Goal: Information Seeking & Learning: Learn about a topic

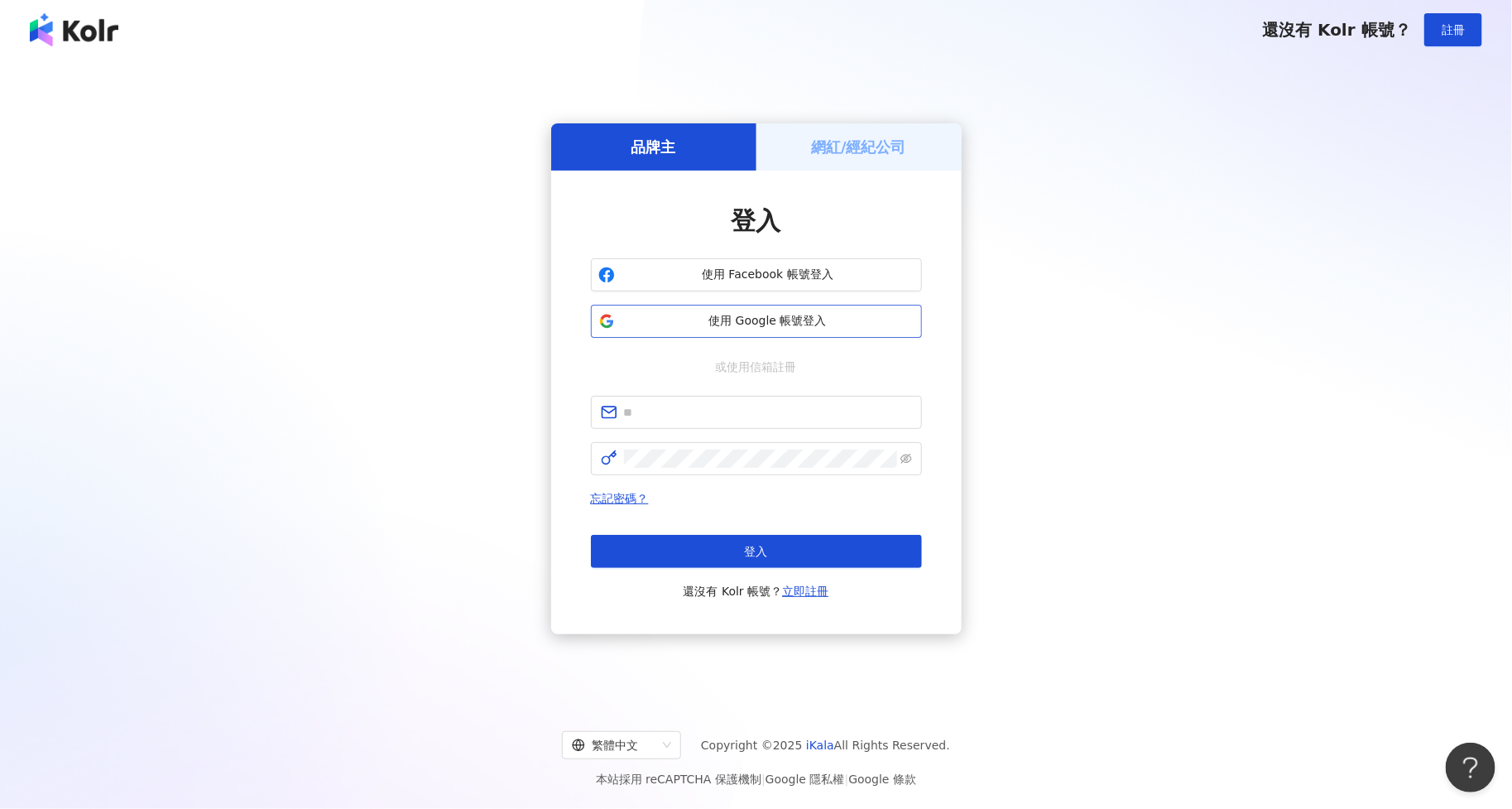
click at [787, 317] on span "使用 Google 帳號登入" at bounding box center [767, 321] width 293 height 17
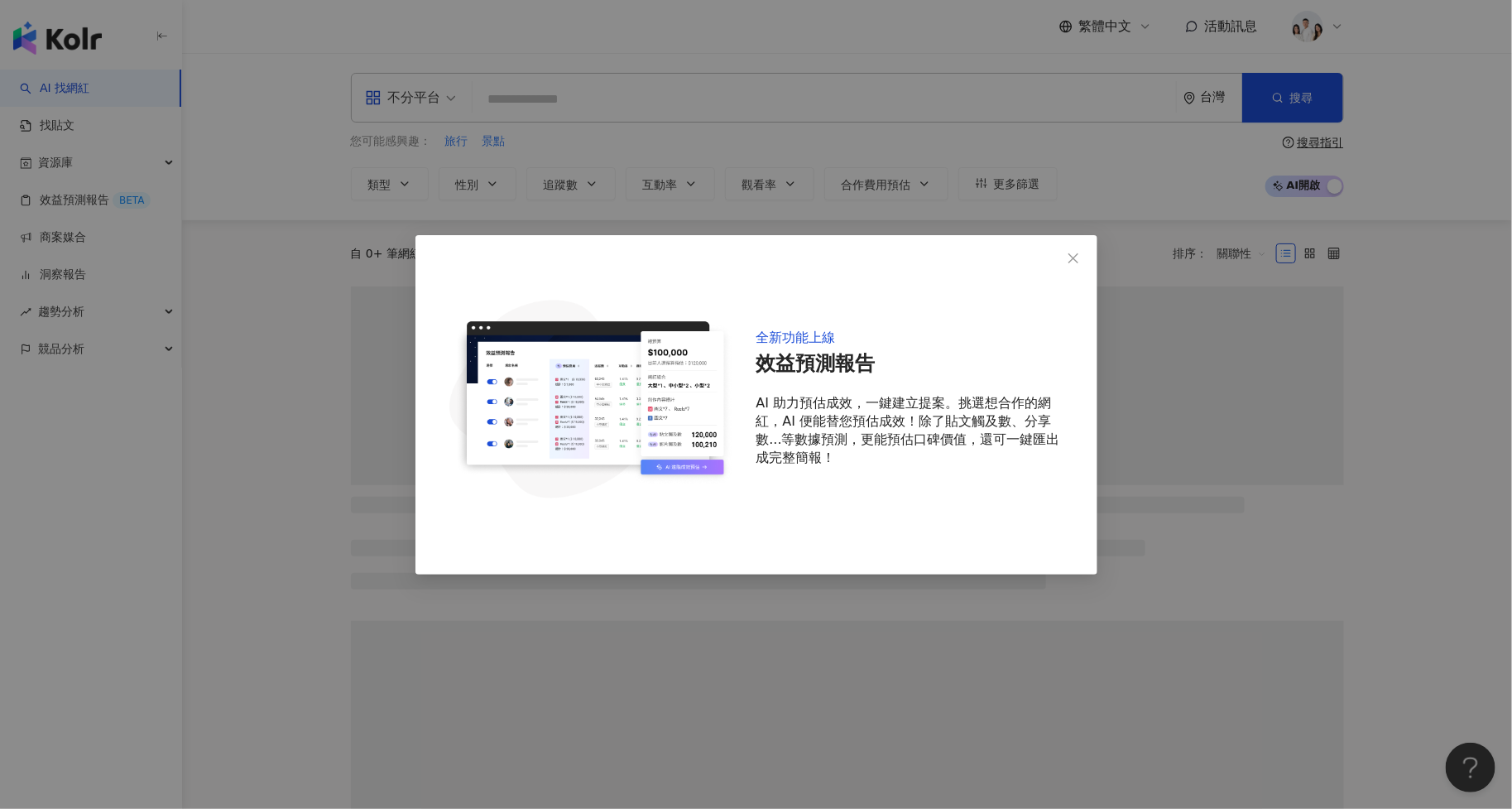
click at [1162, 205] on div "全新功能上線 效益預測報告 AI 助力預估成效，一鍵建立提案。挑選想合作的網紅，AI 便能替您預估成效！除了貼文觸及數、分享數...等數據預測，更能預估口碑價…" at bounding box center [756, 404] width 1512 height 809
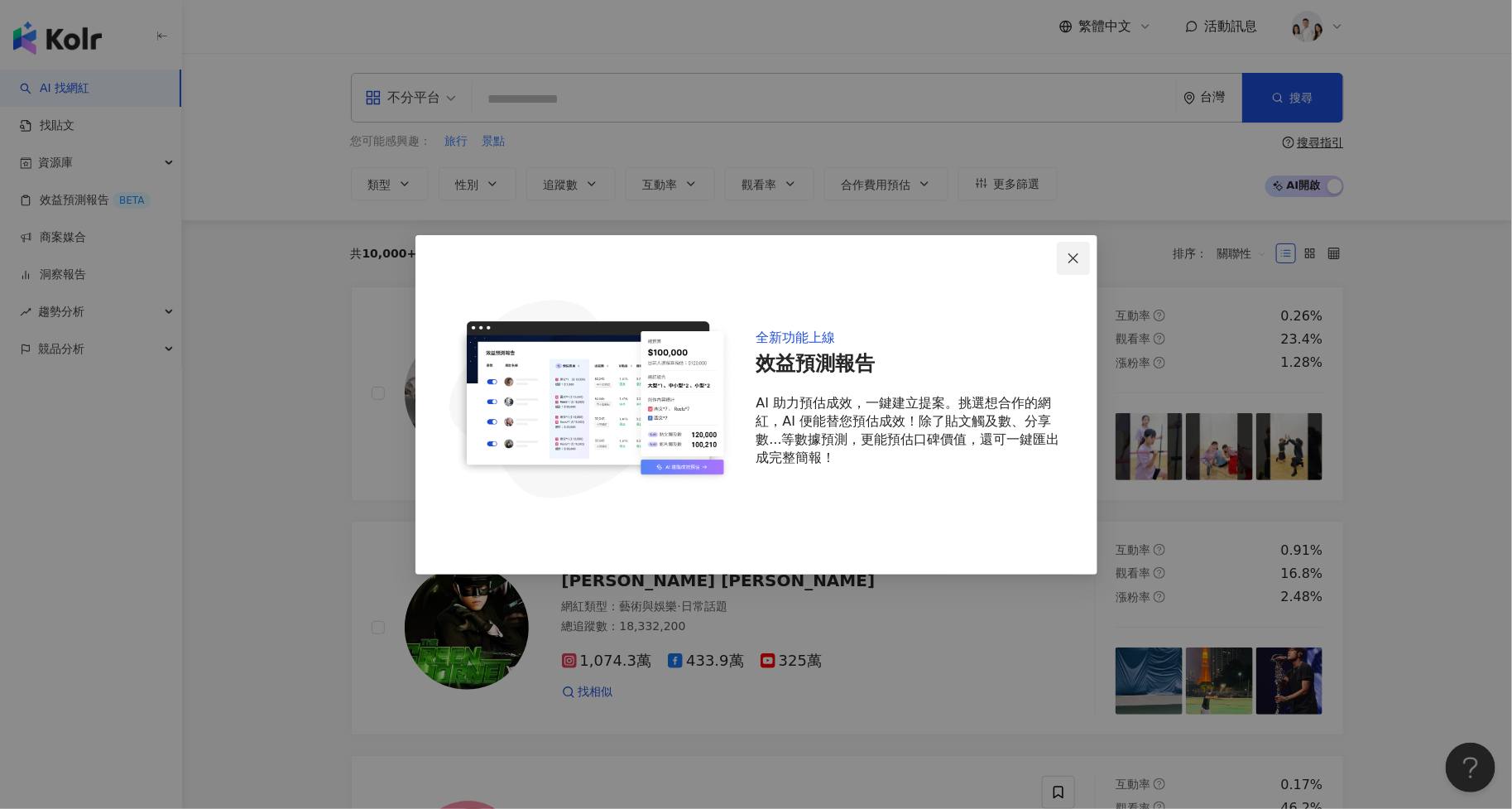
click at [1073, 258] on icon "close" at bounding box center [1074, 258] width 10 height 10
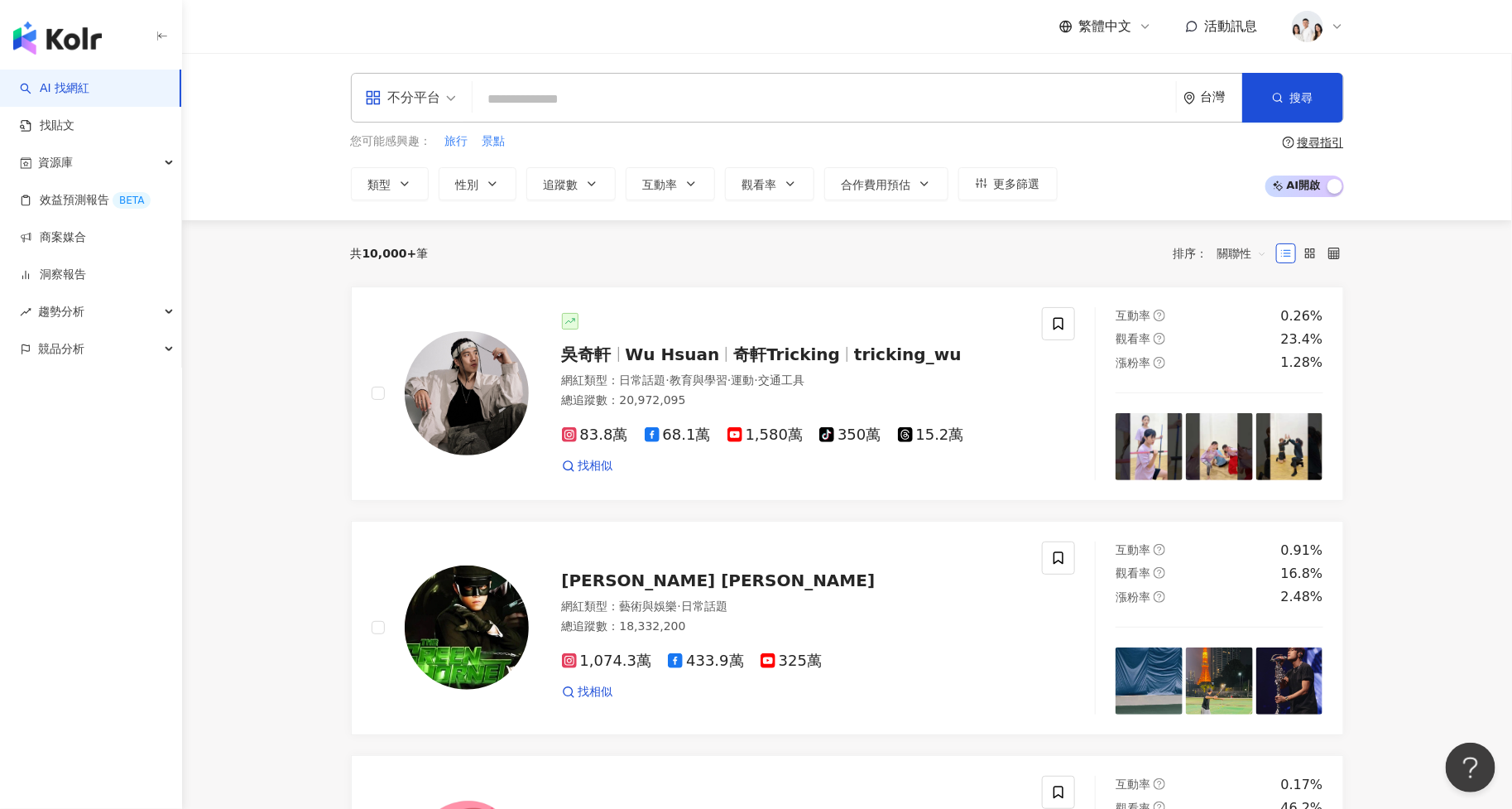
click at [787, 106] on input "search" at bounding box center [824, 100] width 690 height 31
paste input "**********"
type input "**********"
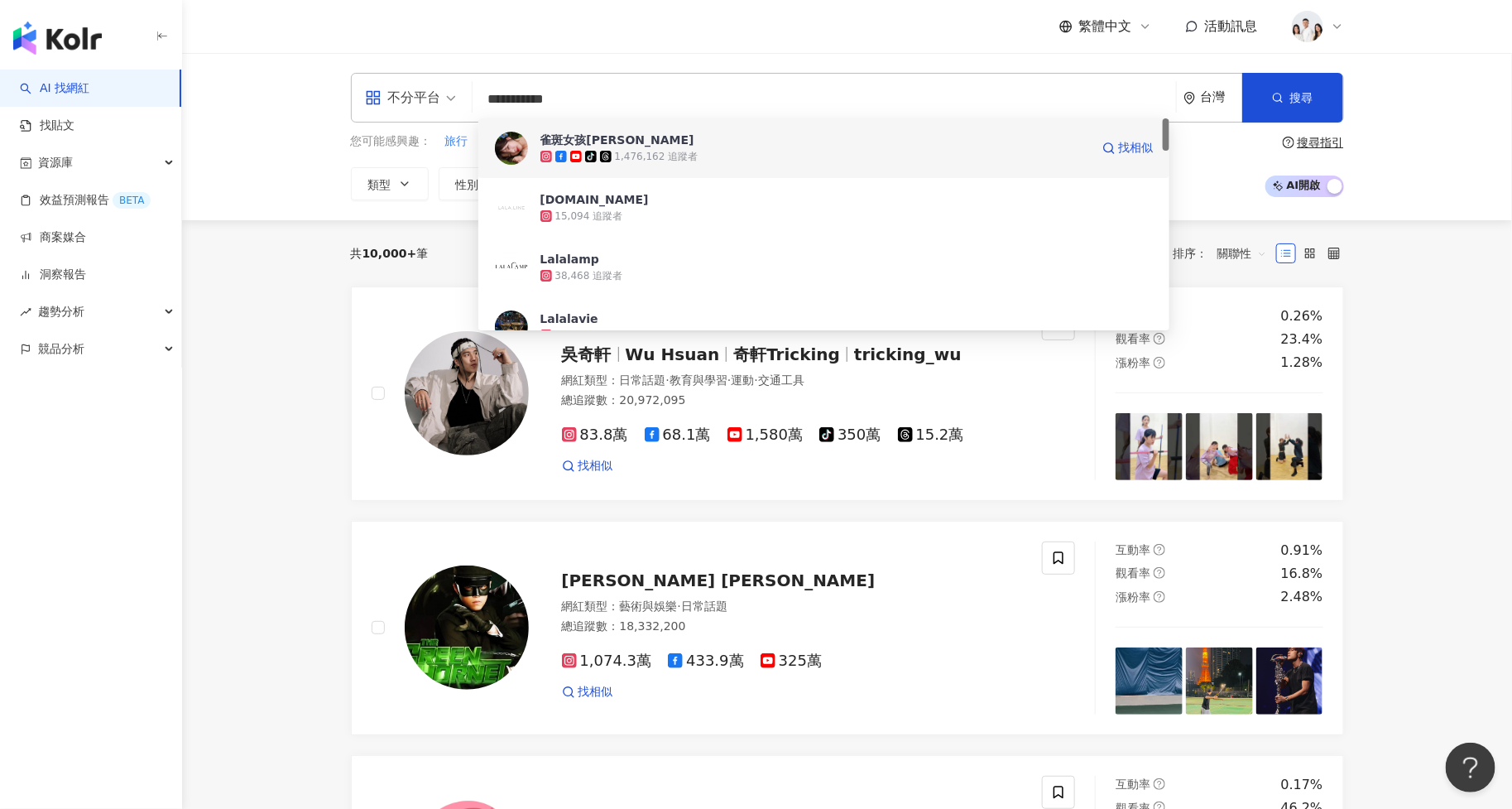
click at [785, 145] on span "雀斑女孩Lala" at bounding box center [815, 140] width 549 height 17
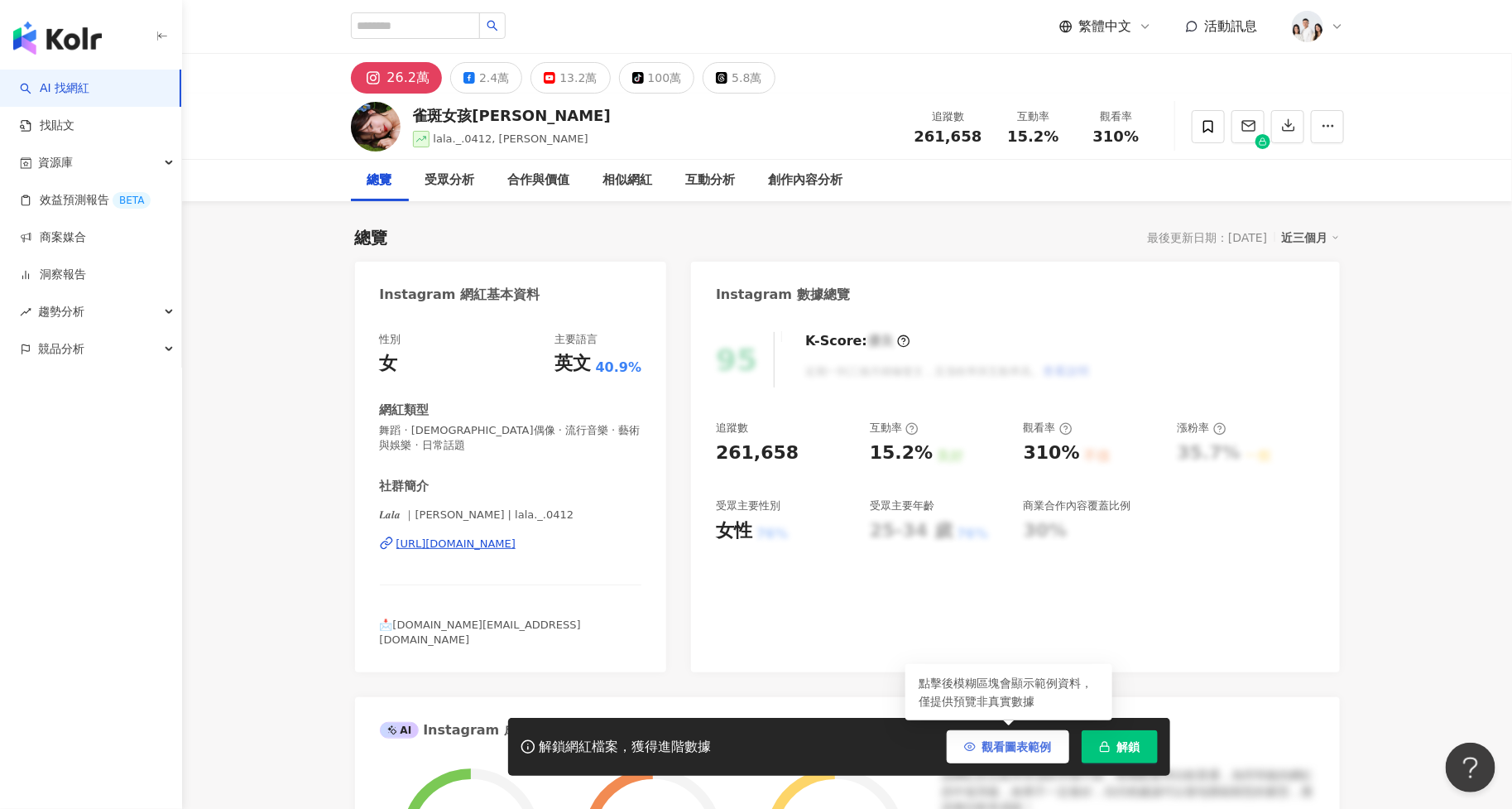
click at [966, 741] on span "button" at bounding box center [970, 747] width 12 height 13
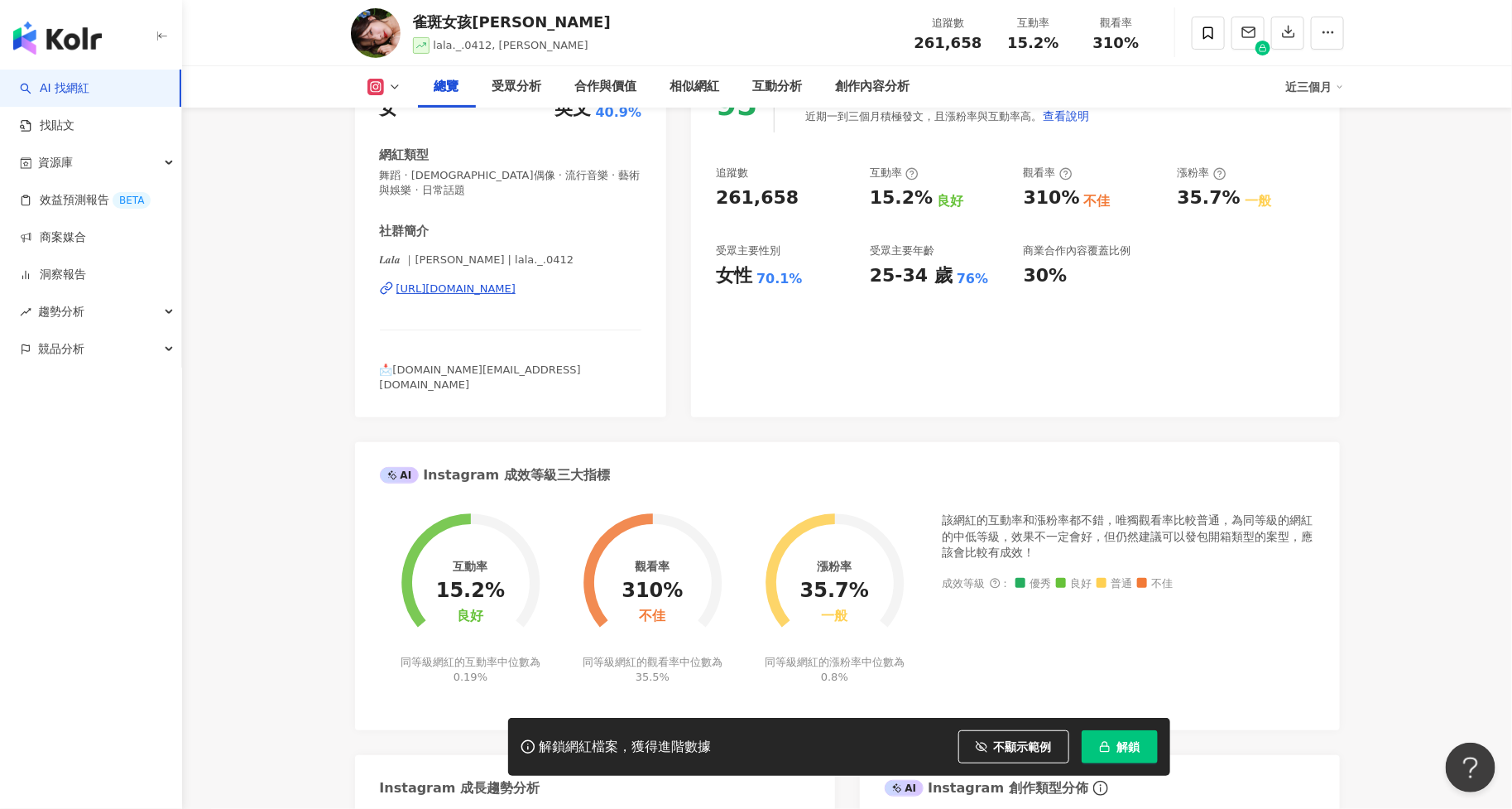
scroll to position [257, 0]
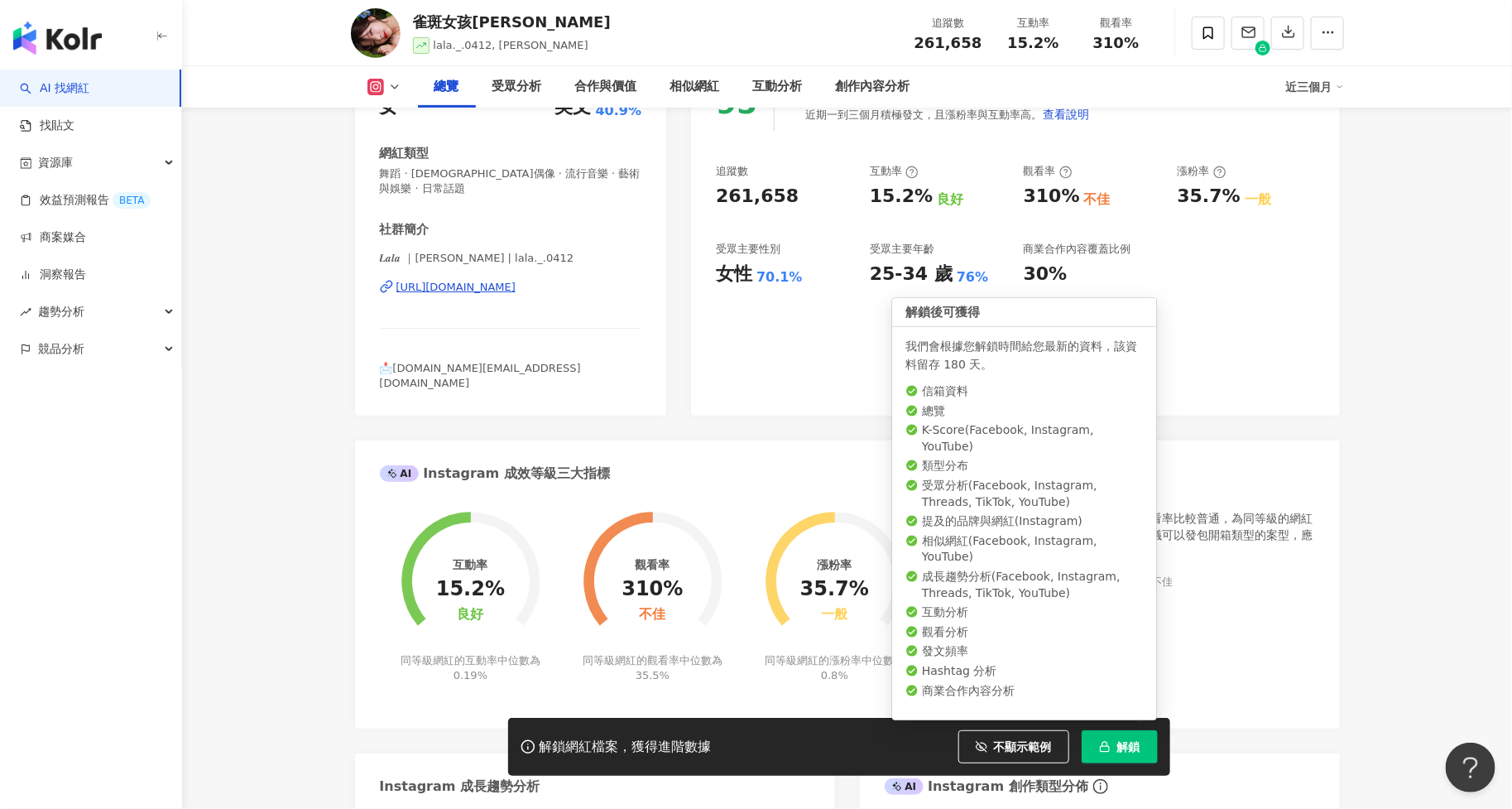
click at [1134, 739] on button "解鎖" at bounding box center [1120, 747] width 76 height 33
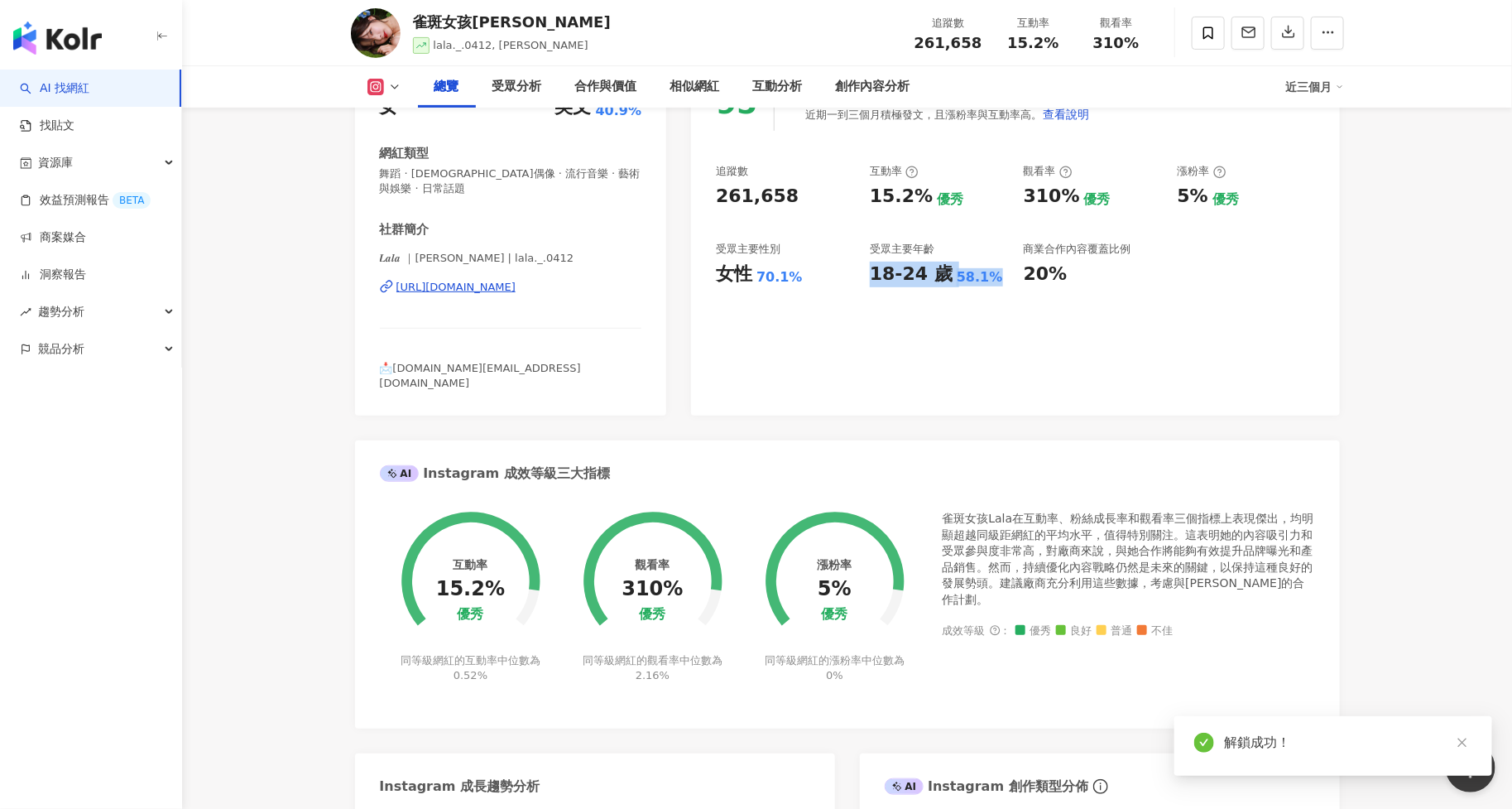
drag, startPoint x: 870, startPoint y: 273, endPoint x: 982, endPoint y: 269, distance: 112.1
click at [982, 269] on div "18-24 歲 58.1%" at bounding box center [938, 274] width 138 height 26
copy div "18-24 歲 58.1%"
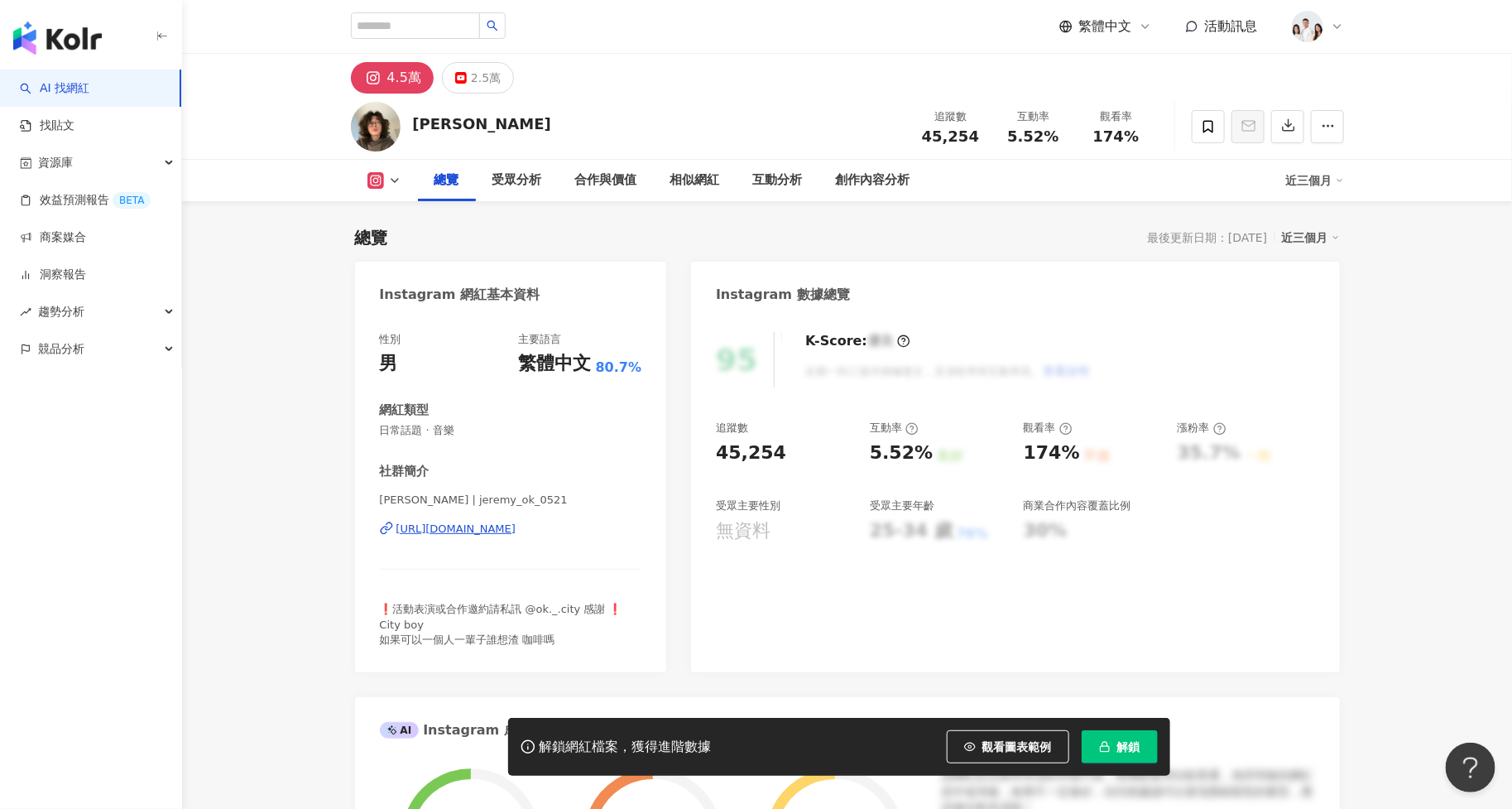
click at [1140, 742] on span "解鎖" at bounding box center [1128, 747] width 23 height 13
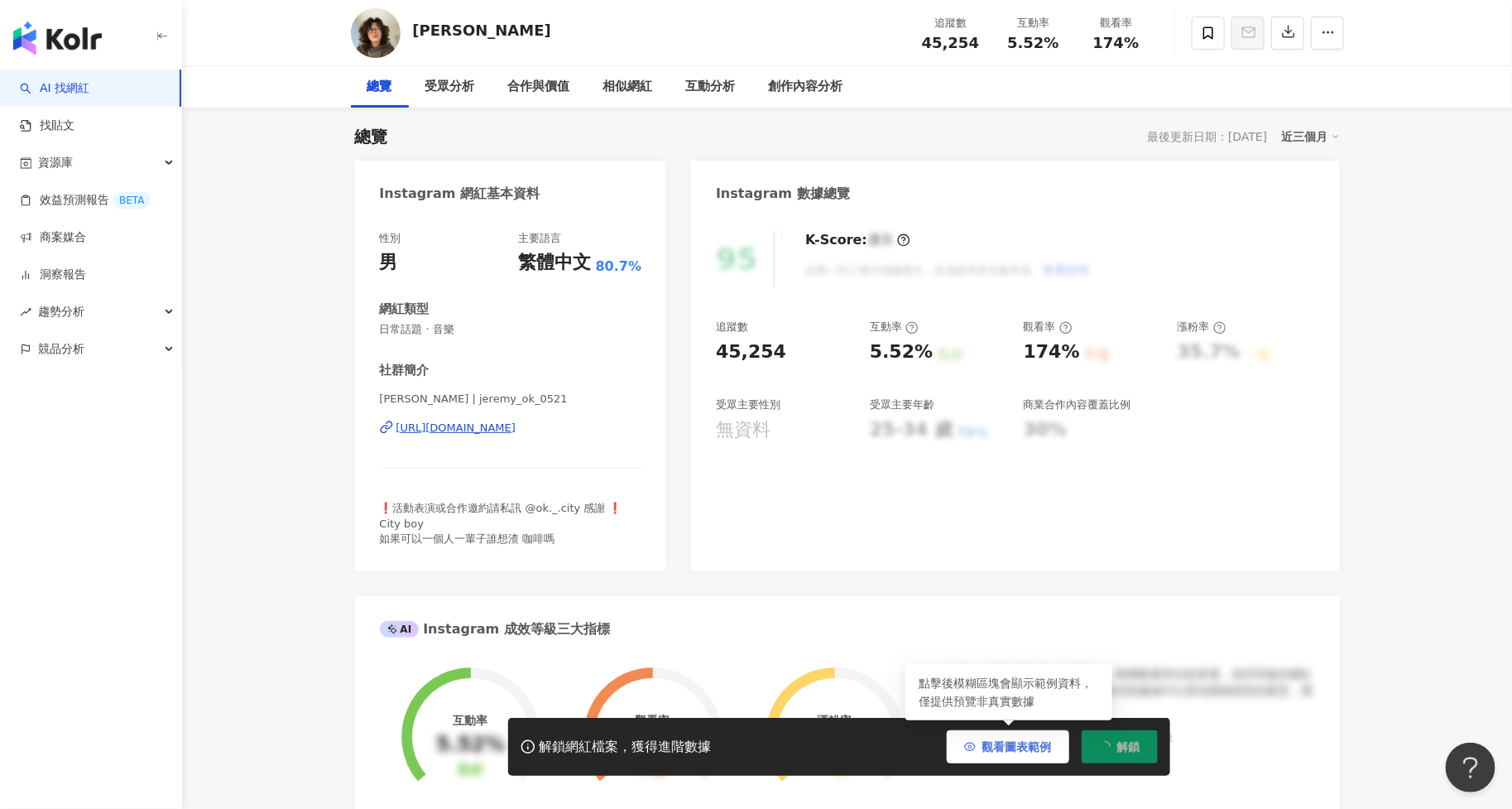
click at [1049, 750] on span "觀看圖表範例" at bounding box center [1016, 747] width 69 height 13
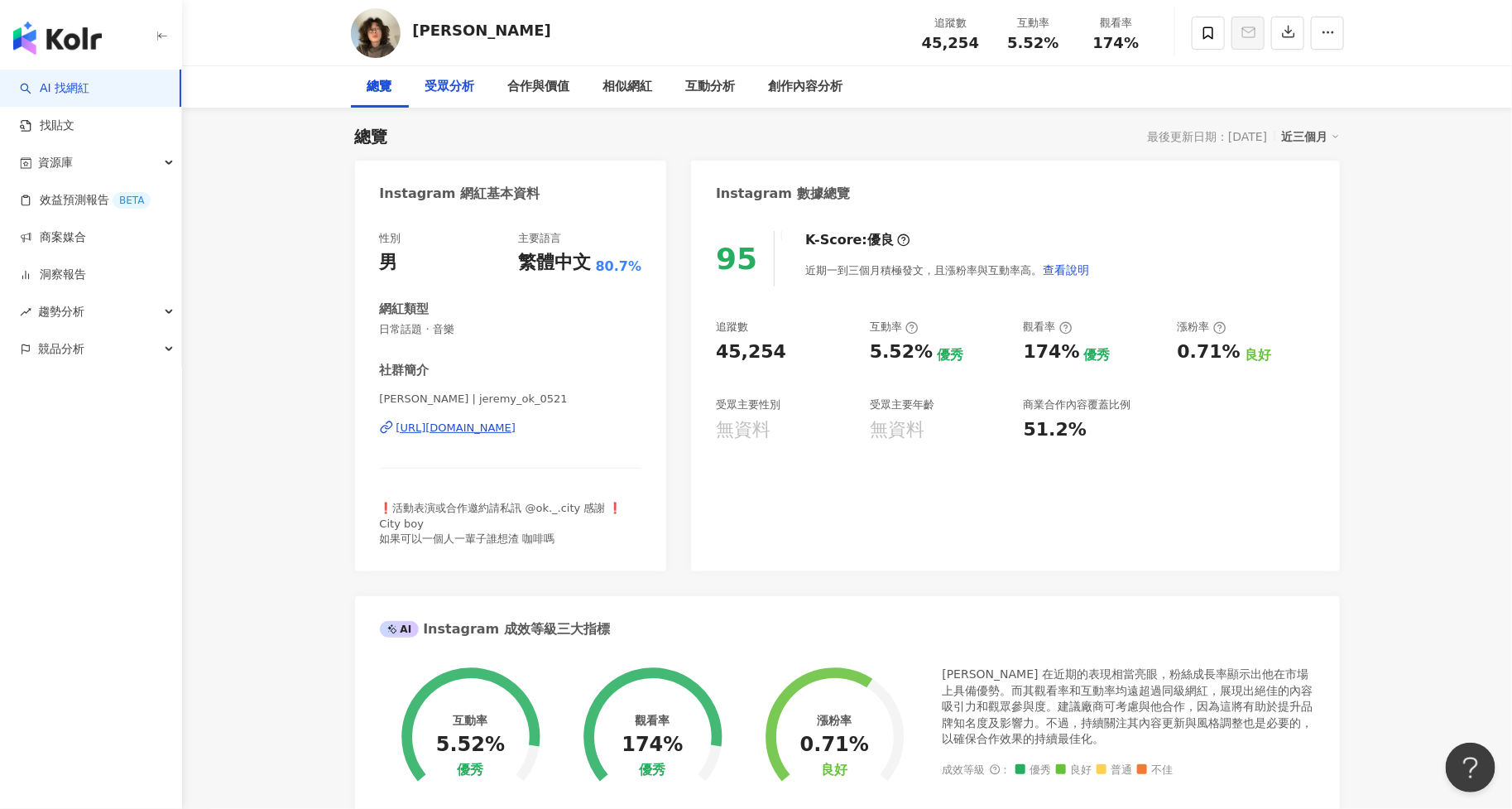
click at [444, 88] on div "受眾分析" at bounding box center [450, 87] width 50 height 20
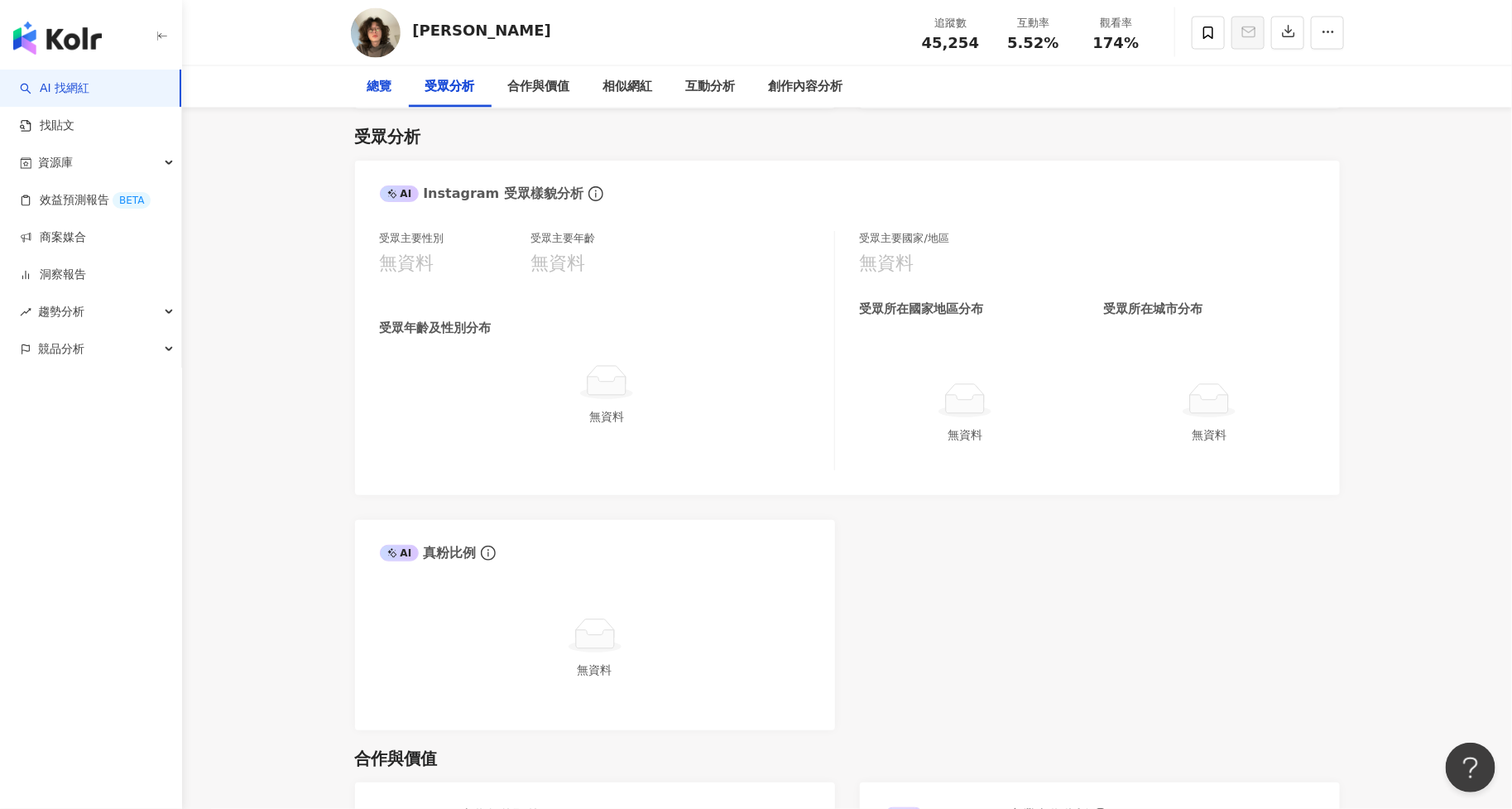
click at [402, 92] on div "總覽" at bounding box center [379, 87] width 58 height 42
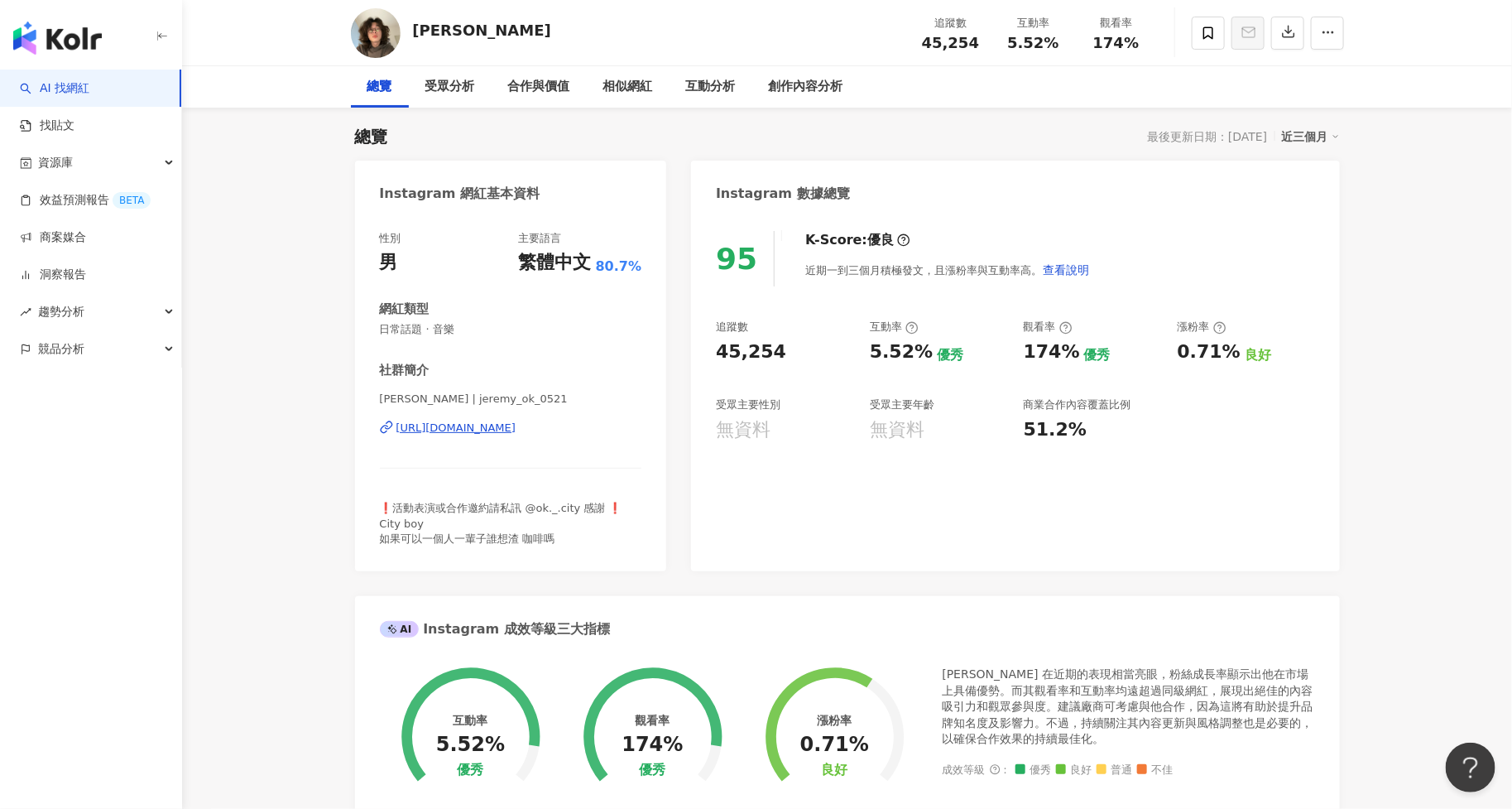
click at [783, 425] on div "無資料" at bounding box center [785, 430] width 138 height 26
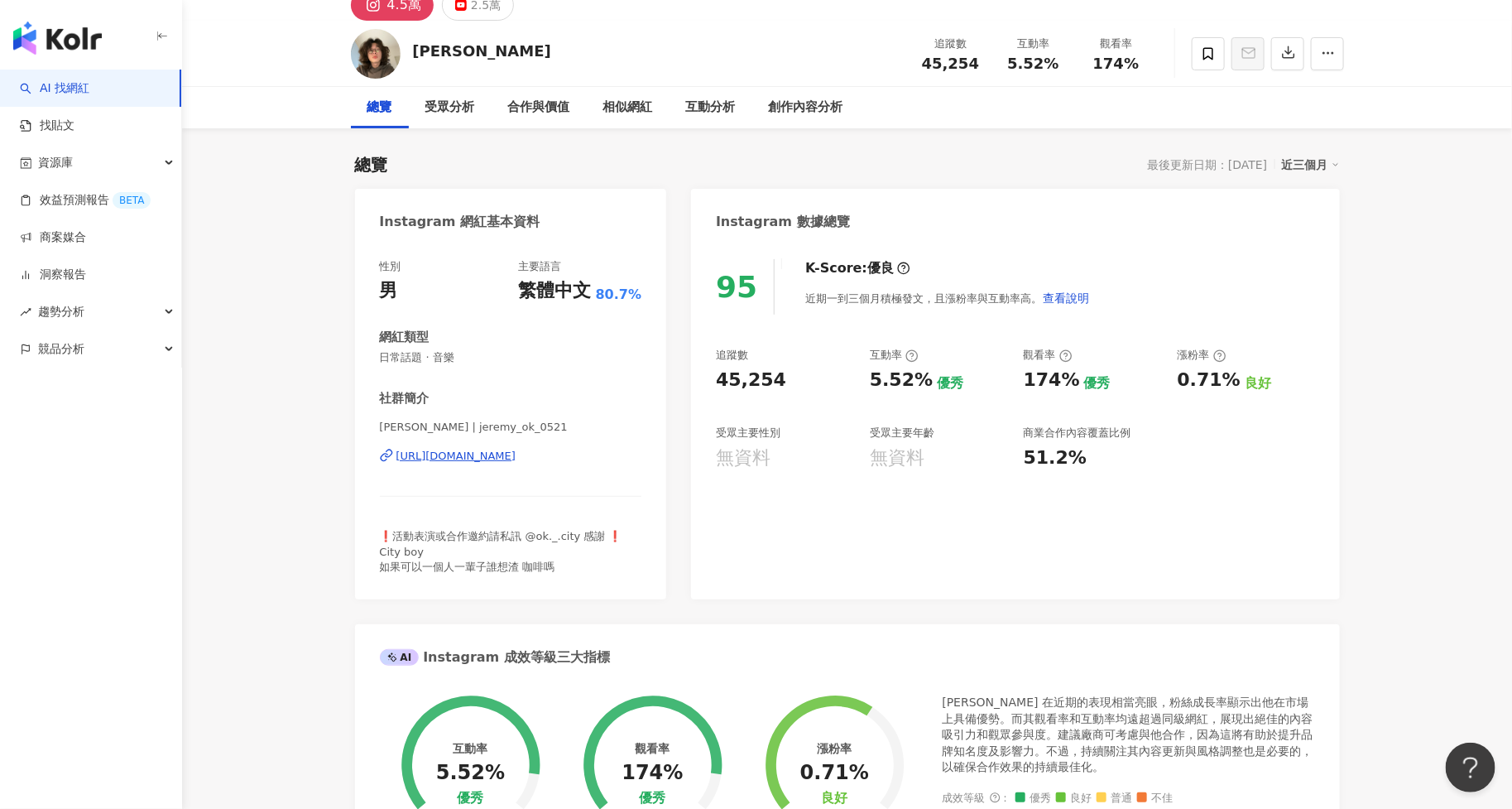
scroll to position [0, 0]
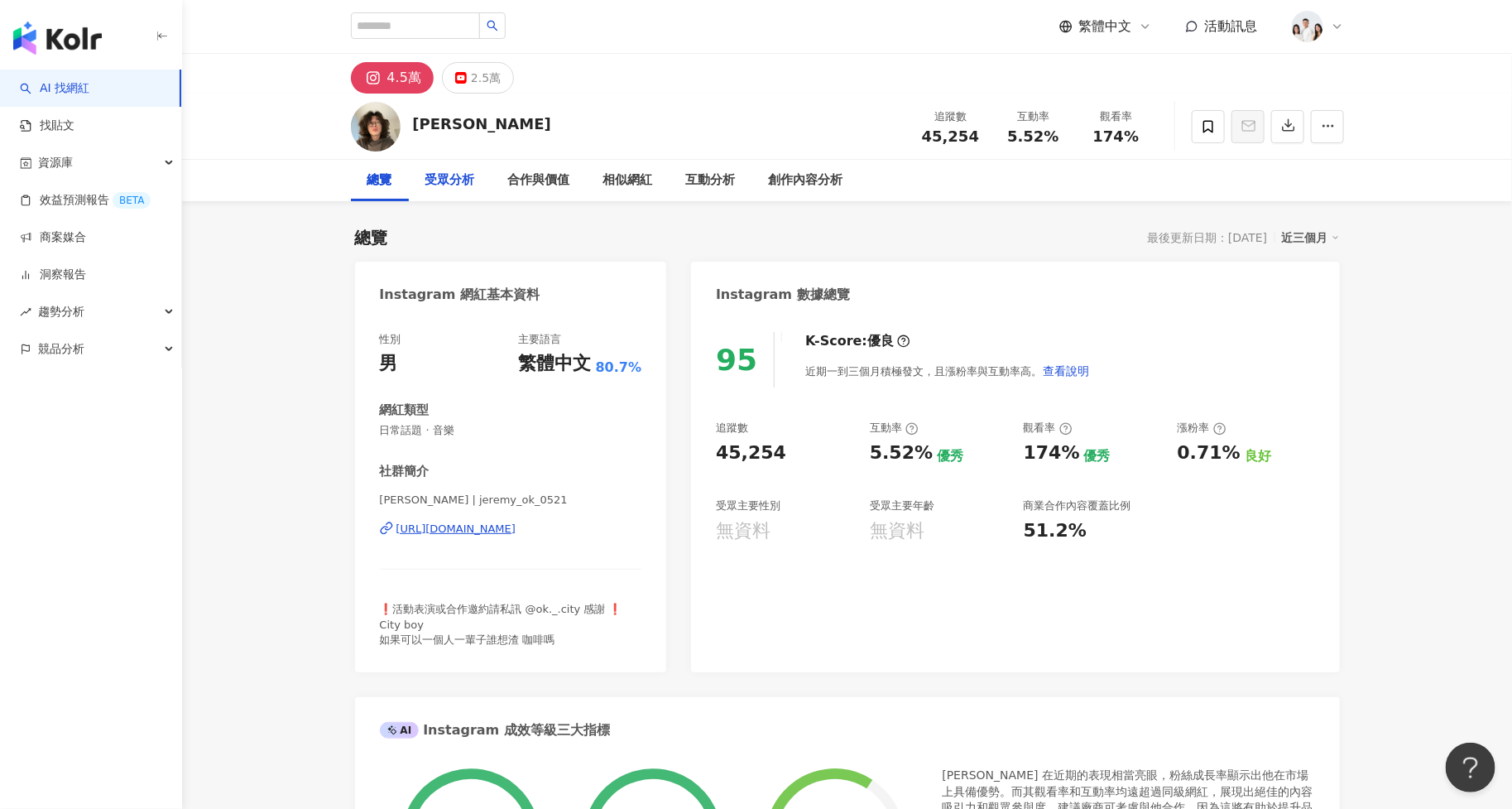
click at [476, 180] on div "受眾分析" at bounding box center [450, 180] width 83 height 42
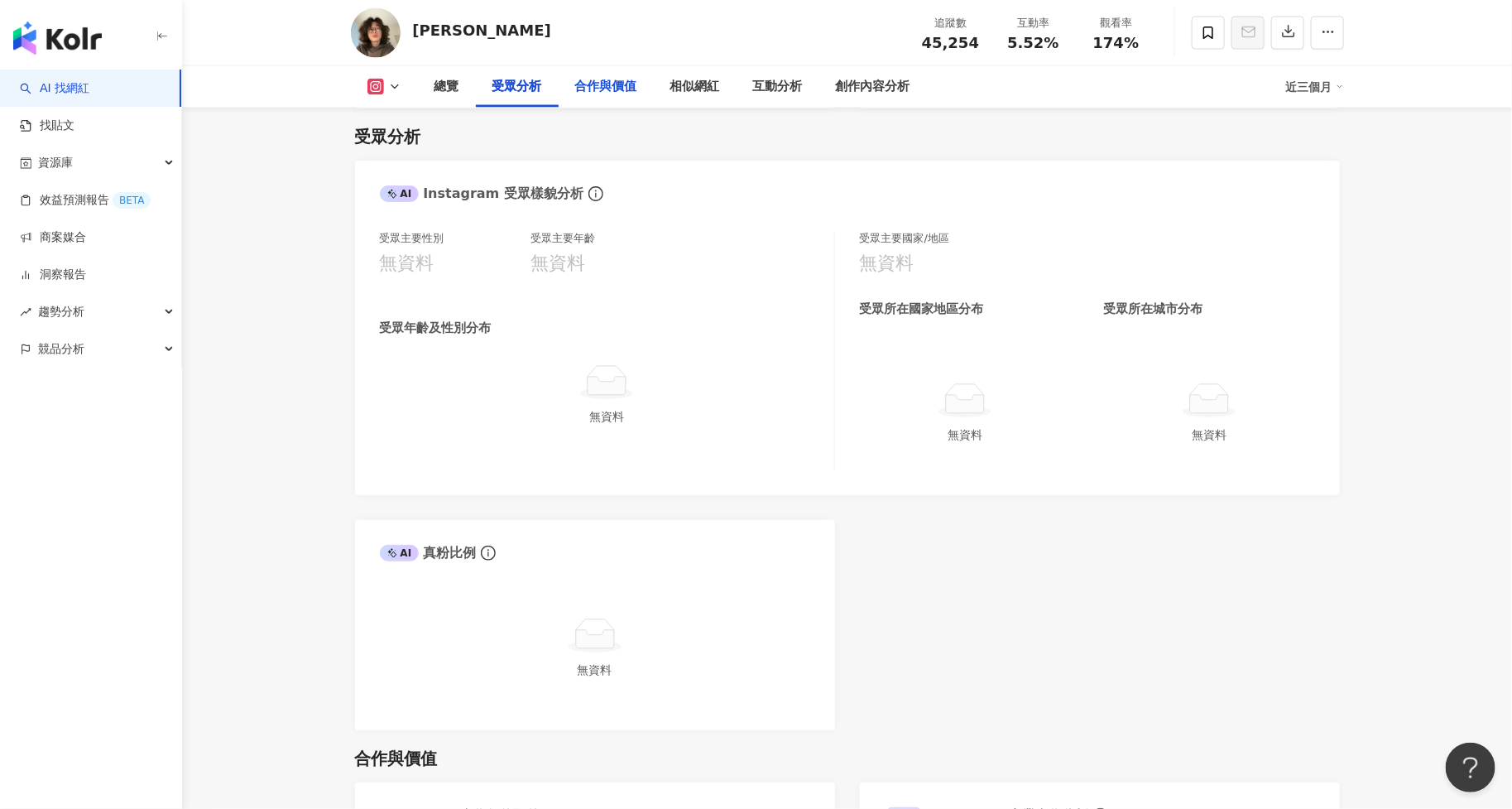
click at [577, 94] on div "合作與價值" at bounding box center [606, 87] width 62 height 20
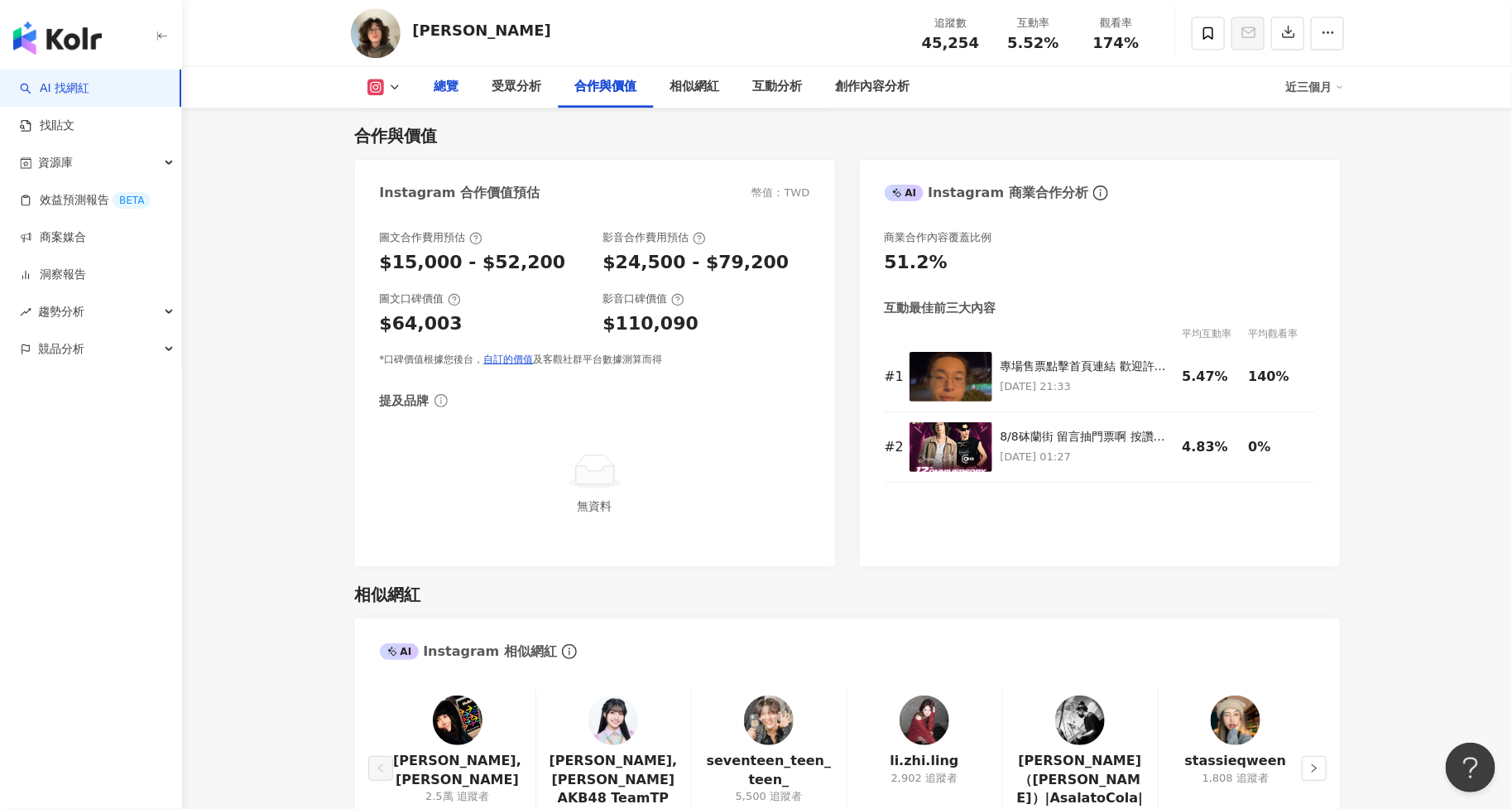
click at [452, 99] on div "總覽" at bounding box center [447, 87] width 58 height 42
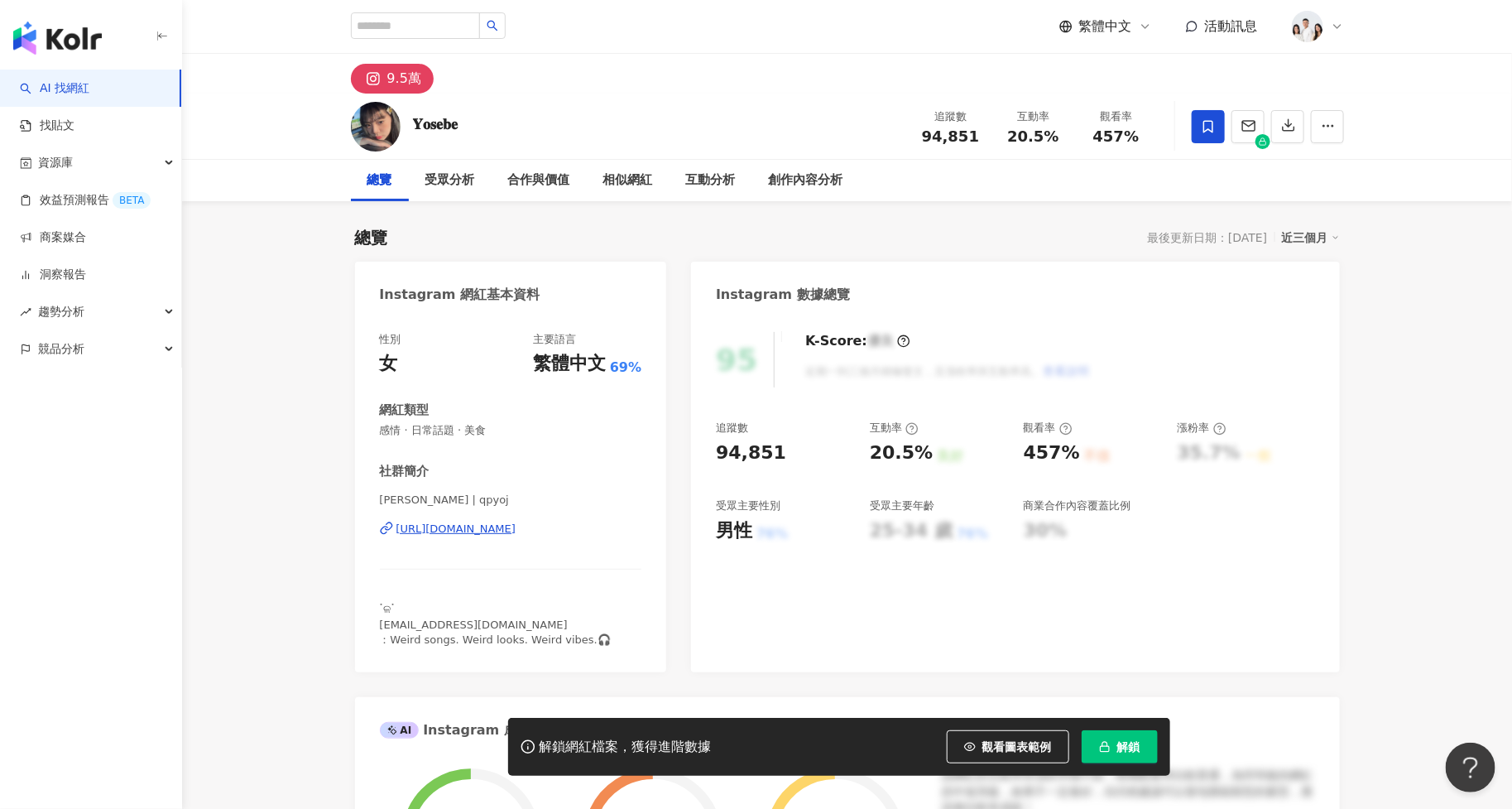
scroll to position [101, 0]
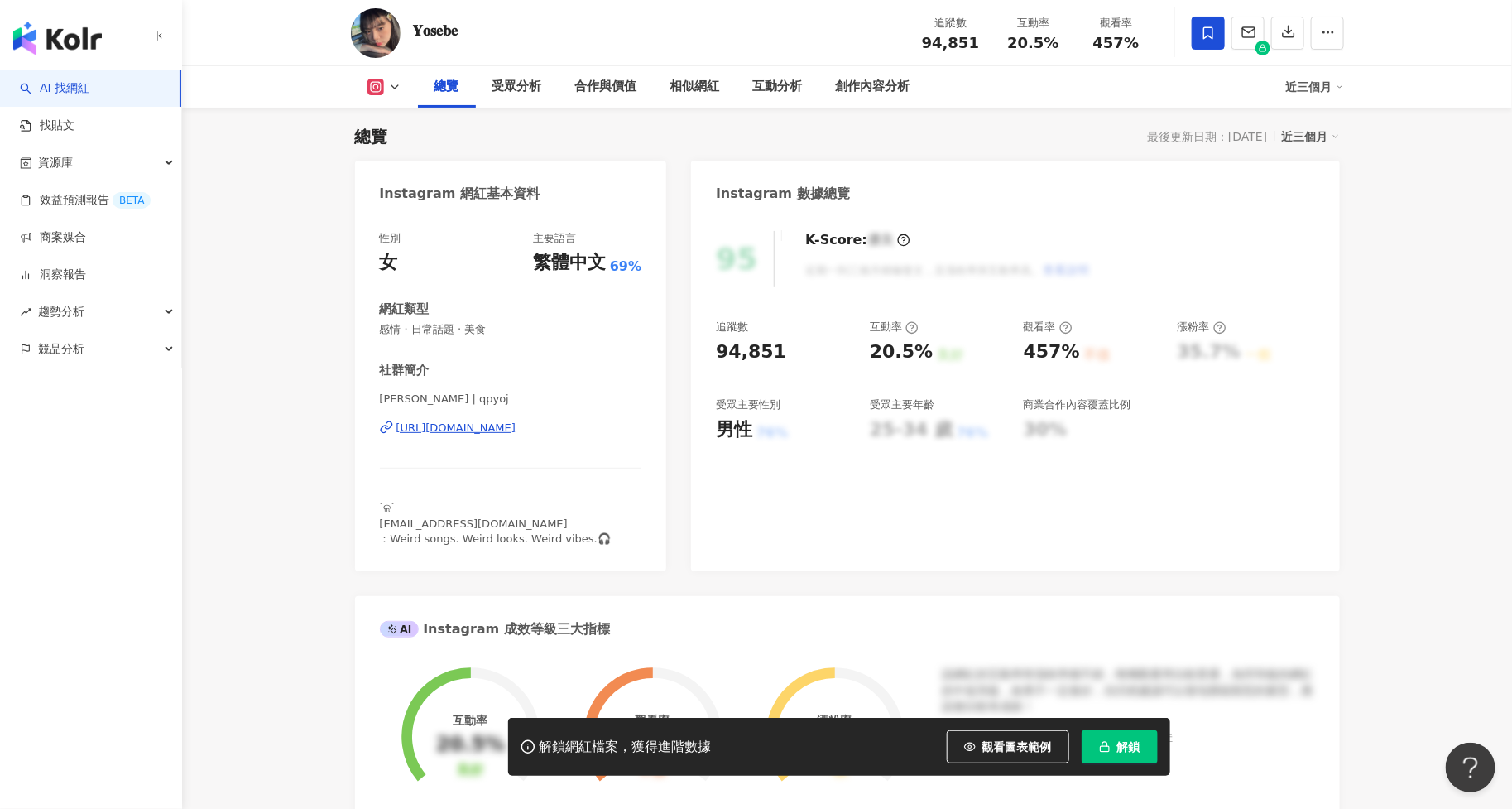
click at [1125, 743] on span "解鎖" at bounding box center [1128, 747] width 23 height 13
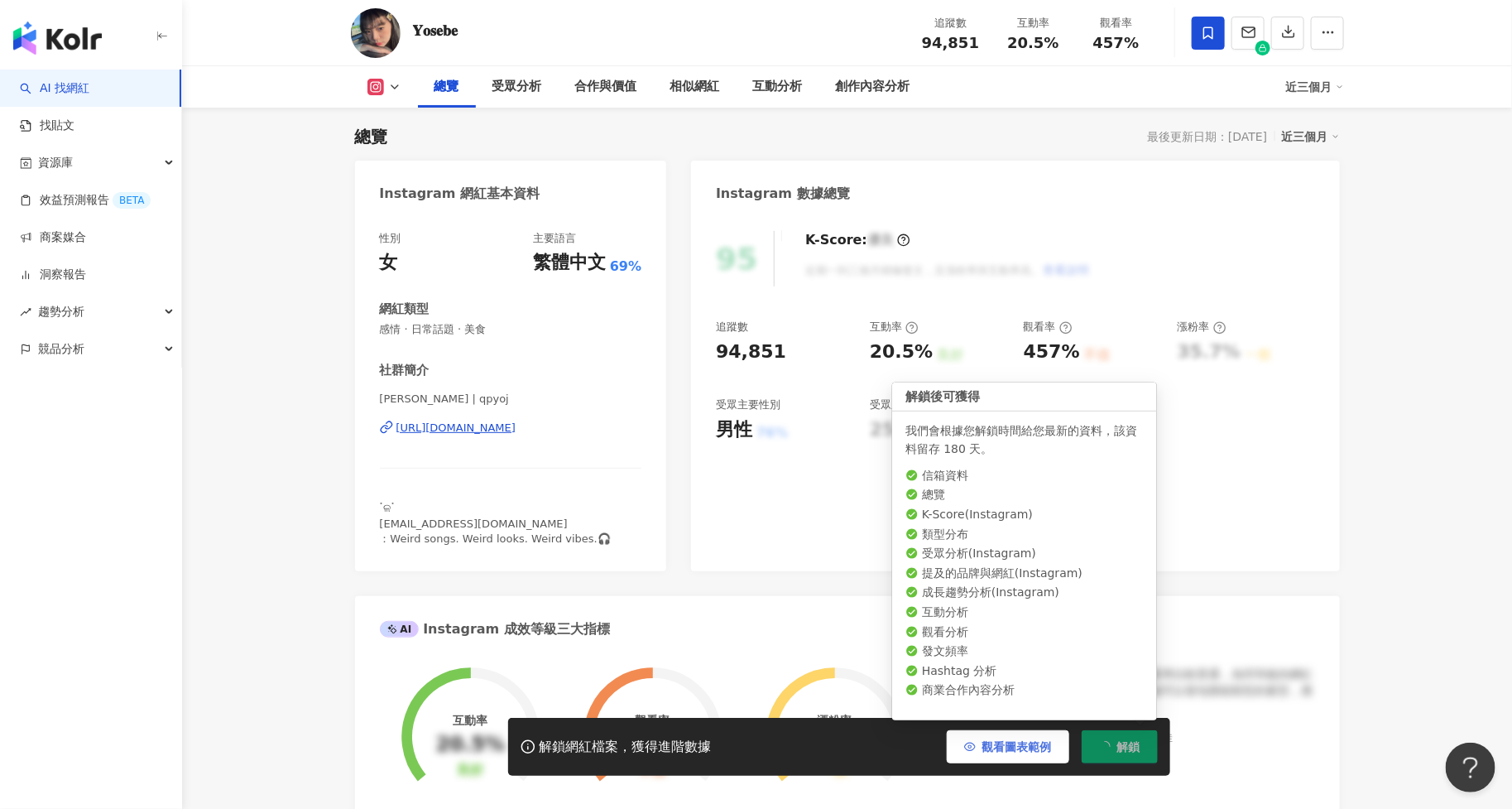
click at [1059, 739] on button "觀看圖表範例" at bounding box center [1008, 747] width 123 height 33
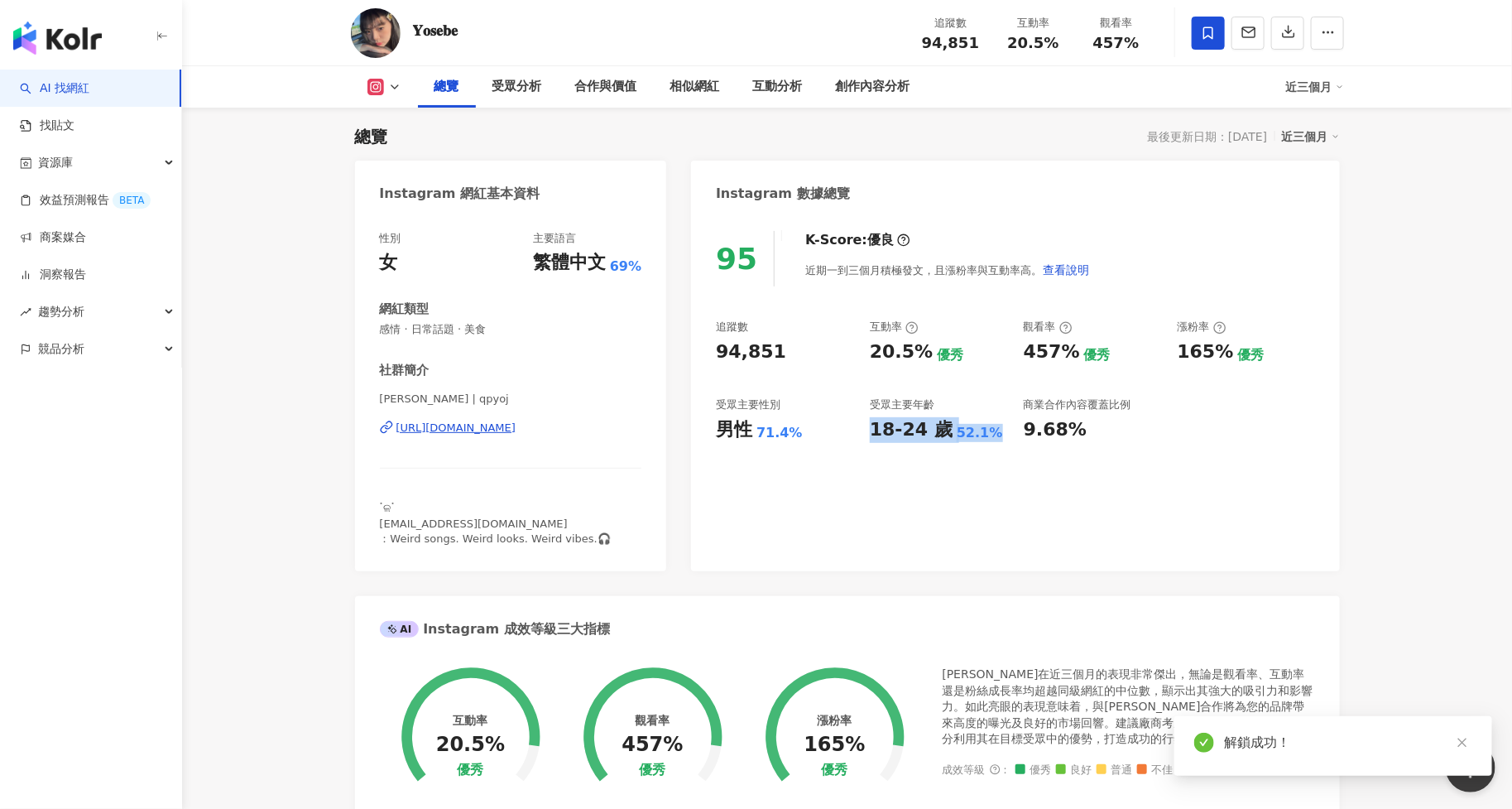
drag, startPoint x: 873, startPoint y: 432, endPoint x: 990, endPoint y: 429, distance: 117.0
click at [990, 429] on div "18-24 歲 52.1%" at bounding box center [938, 430] width 138 height 26
copy div "18-24 歲 52.1%"
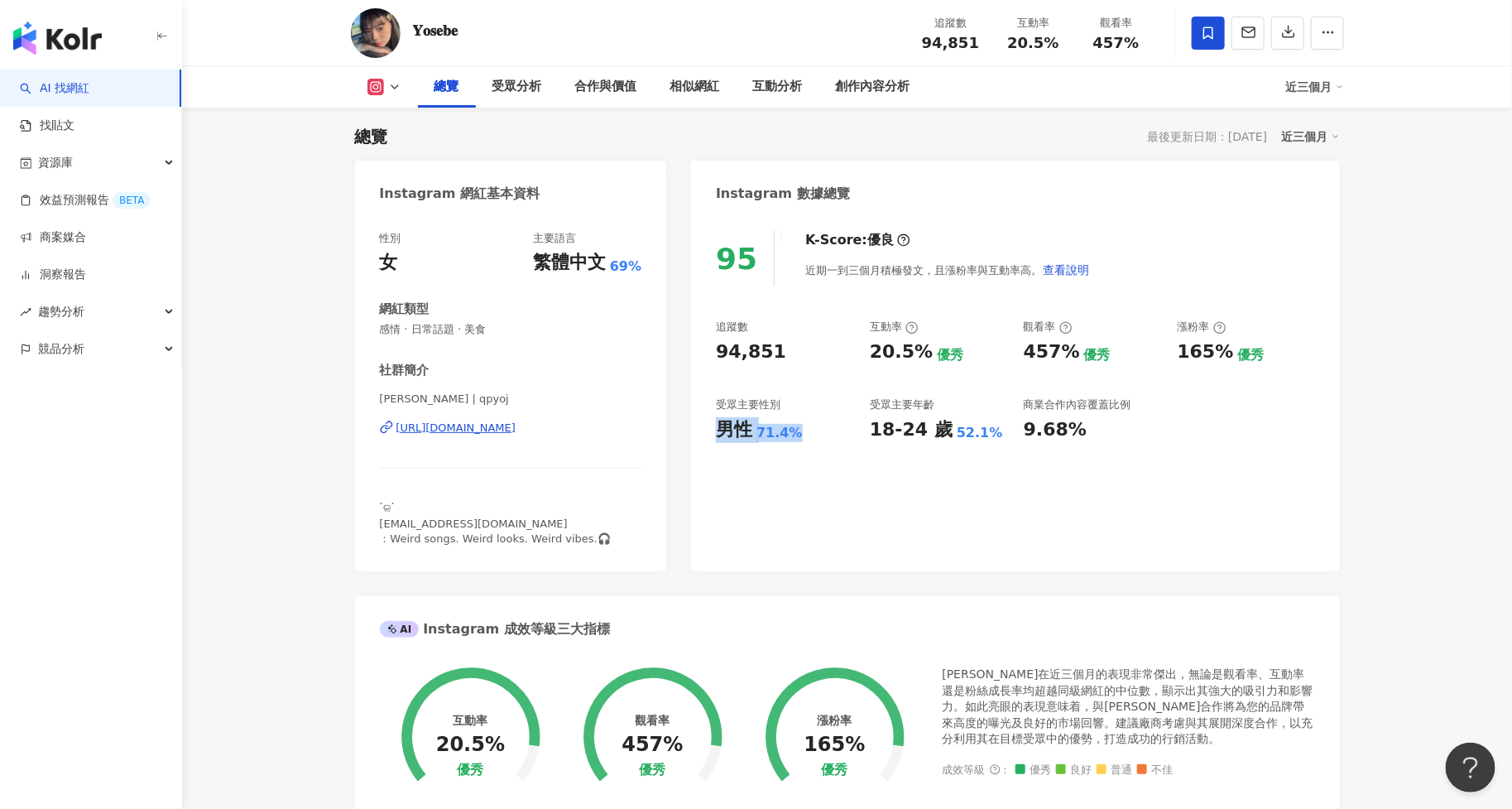
drag, startPoint x: 721, startPoint y: 424, endPoint x: 794, endPoint y: 424, distance: 73.0
click at [794, 424] on div "男性 71.4%" at bounding box center [785, 430] width 138 height 26
copy div "男性 71.4%"
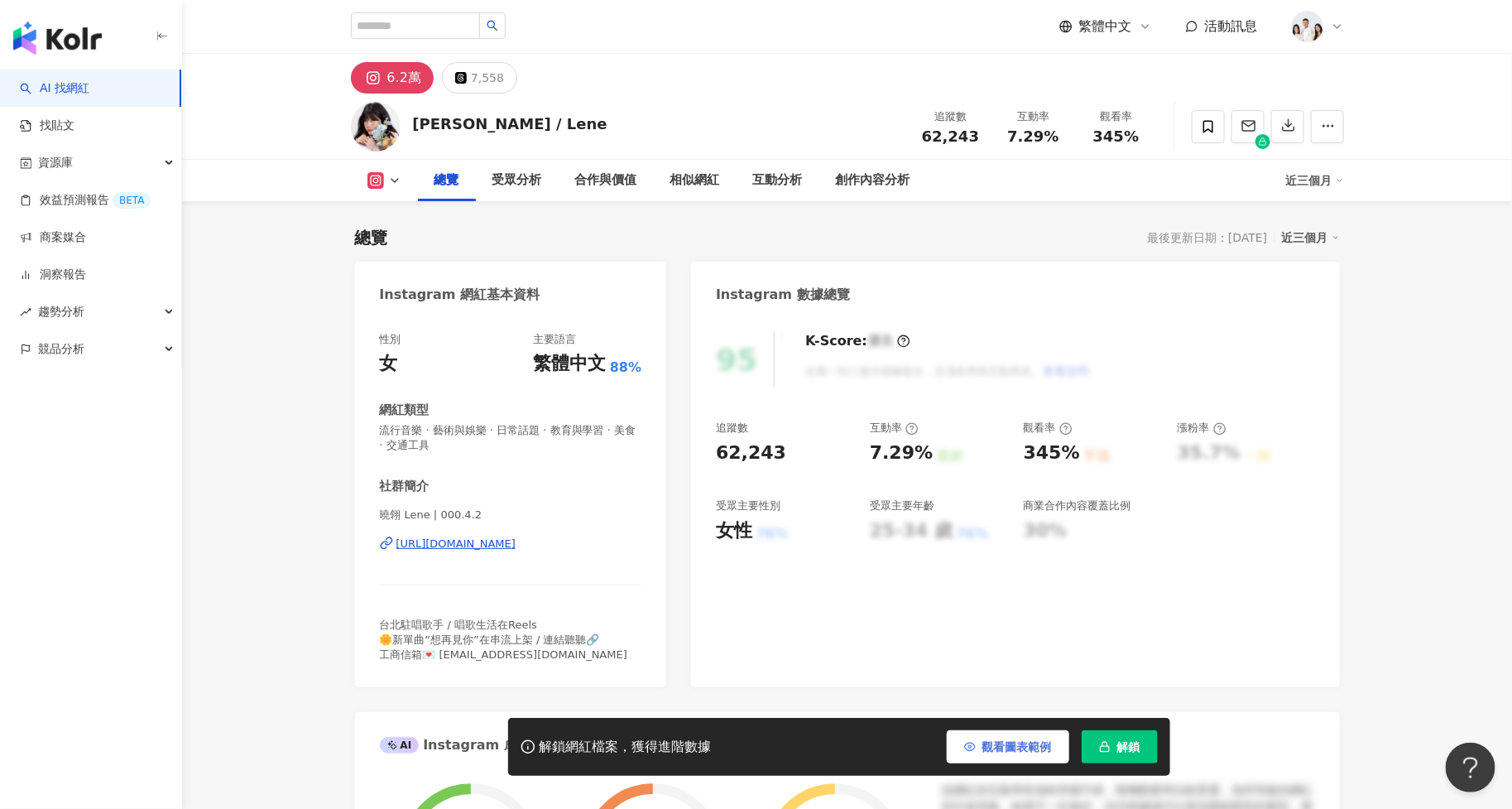
scroll to position [101, 0]
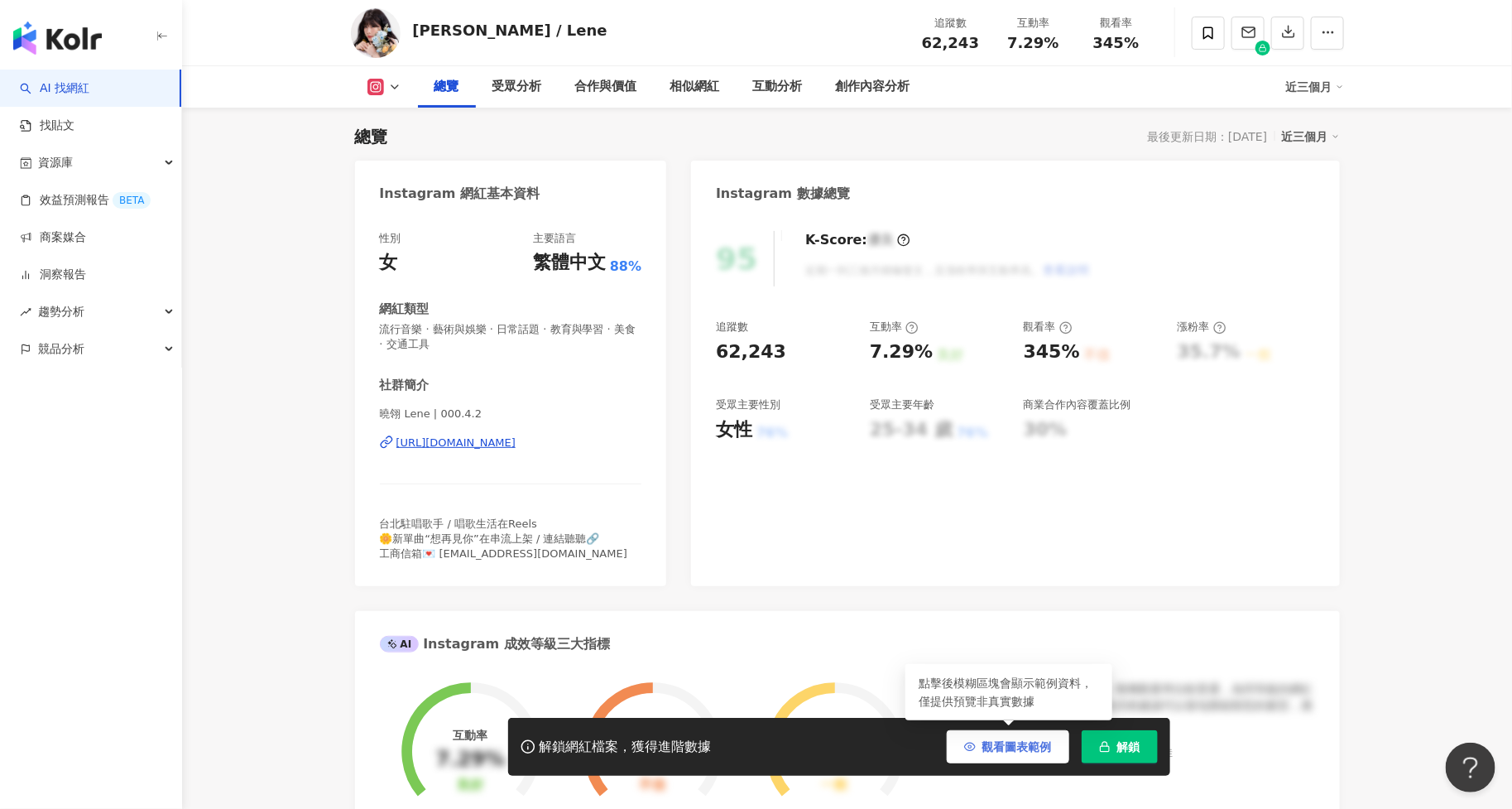
click at [1016, 749] on span "觀看圖表範例" at bounding box center [1016, 747] width 69 height 13
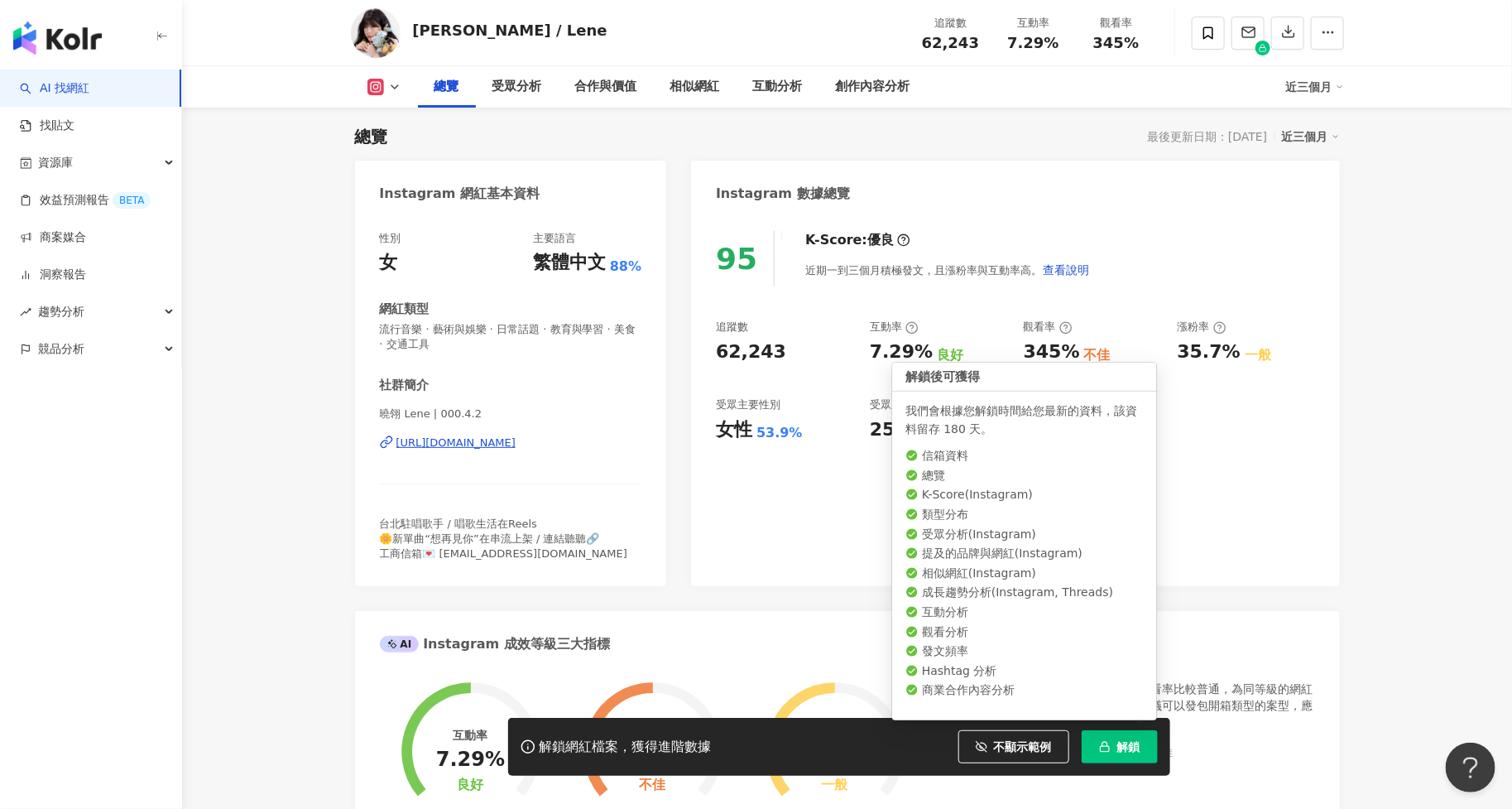
click at [1120, 744] on span "解鎖" at bounding box center [1128, 747] width 23 height 13
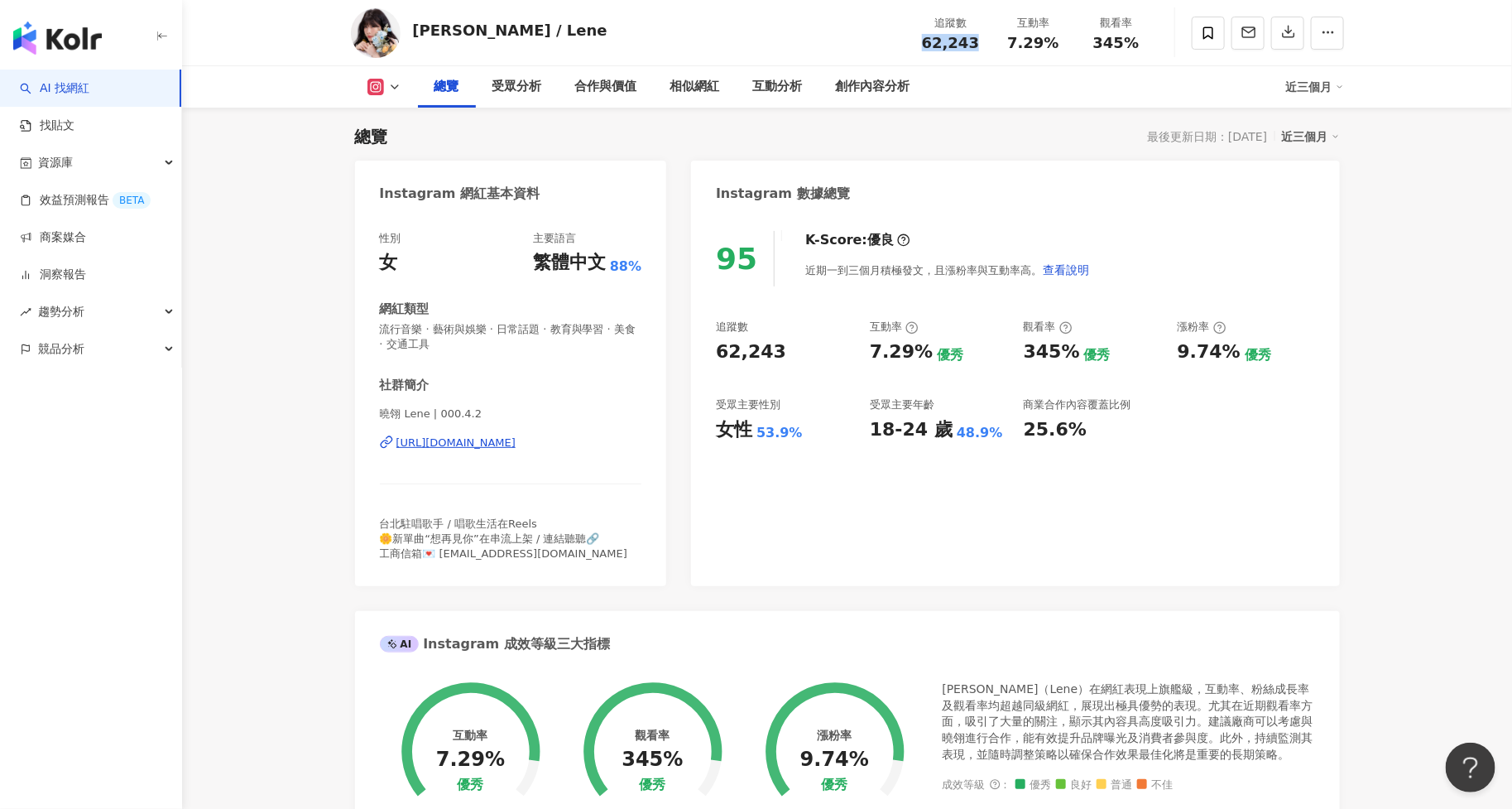
drag, startPoint x: 917, startPoint y: 44, endPoint x: 983, endPoint y: 44, distance: 66.0
click at [983, 44] on div "追蹤數 62,243" at bounding box center [951, 32] width 83 height 36
copy div "18-24 歲 48.9%"
drag, startPoint x: 864, startPoint y: 432, endPoint x: 1002, endPoint y: 432, distance: 138.0
click at [1002, 432] on div "追蹤數 62,243 互動率 7.29% 優秀 觀看率 345% 優秀 漲粉率 9.74% 優秀 受眾主要性別 女性 53.9% 受眾主要年齡 18-24 歲…" at bounding box center [1015, 380] width 598 height 123
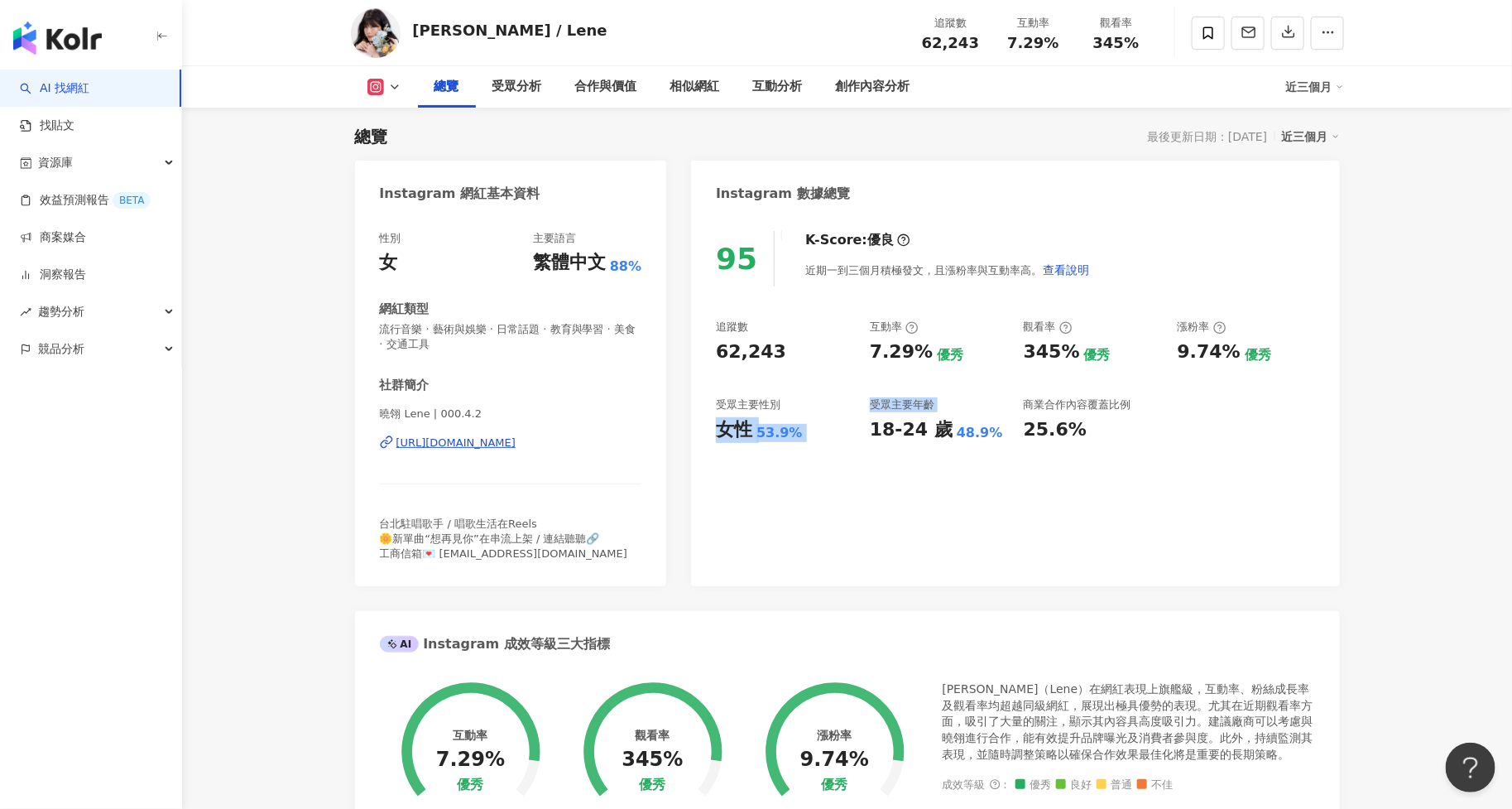
drag, startPoint x: 719, startPoint y: 425, endPoint x: 864, endPoint y: 425, distance: 145.0
click at [864, 425] on div "追蹤數 62,243 互動率 7.29% 優秀 觀看率 345% 優秀 漲粉率 9.74% 優秀 受眾主要性別 女性 53.9% 受眾主要年齡 18-24 歲…" at bounding box center [1015, 380] width 598 height 123
copy div "女性 53.9% 受眾主要年齡"
click at [773, 396] on div "追蹤數 62,243 互動率 7.29% 優秀 觀看率 345% 優秀 漲粉率 9.74% 優秀 受眾主要性別 女性 53.9% 受眾主要年齡 18-24 歲…" at bounding box center [1015, 380] width 598 height 123
copy div "女性 53.9%"
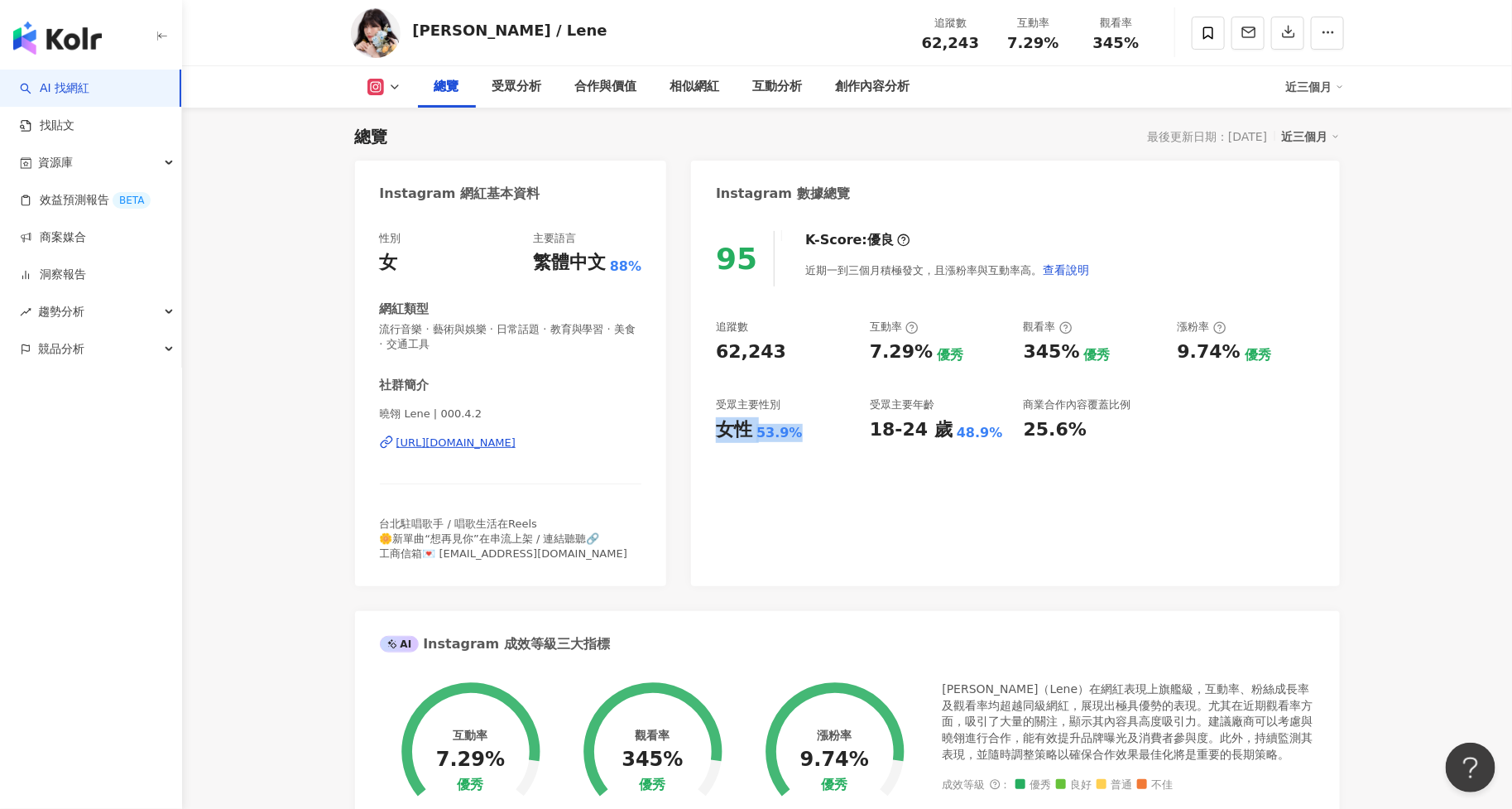
drag, startPoint x: 718, startPoint y: 431, endPoint x: 830, endPoint y: 431, distance: 112.0
click at [830, 431] on div "女性 53.9%" at bounding box center [785, 430] width 138 height 26
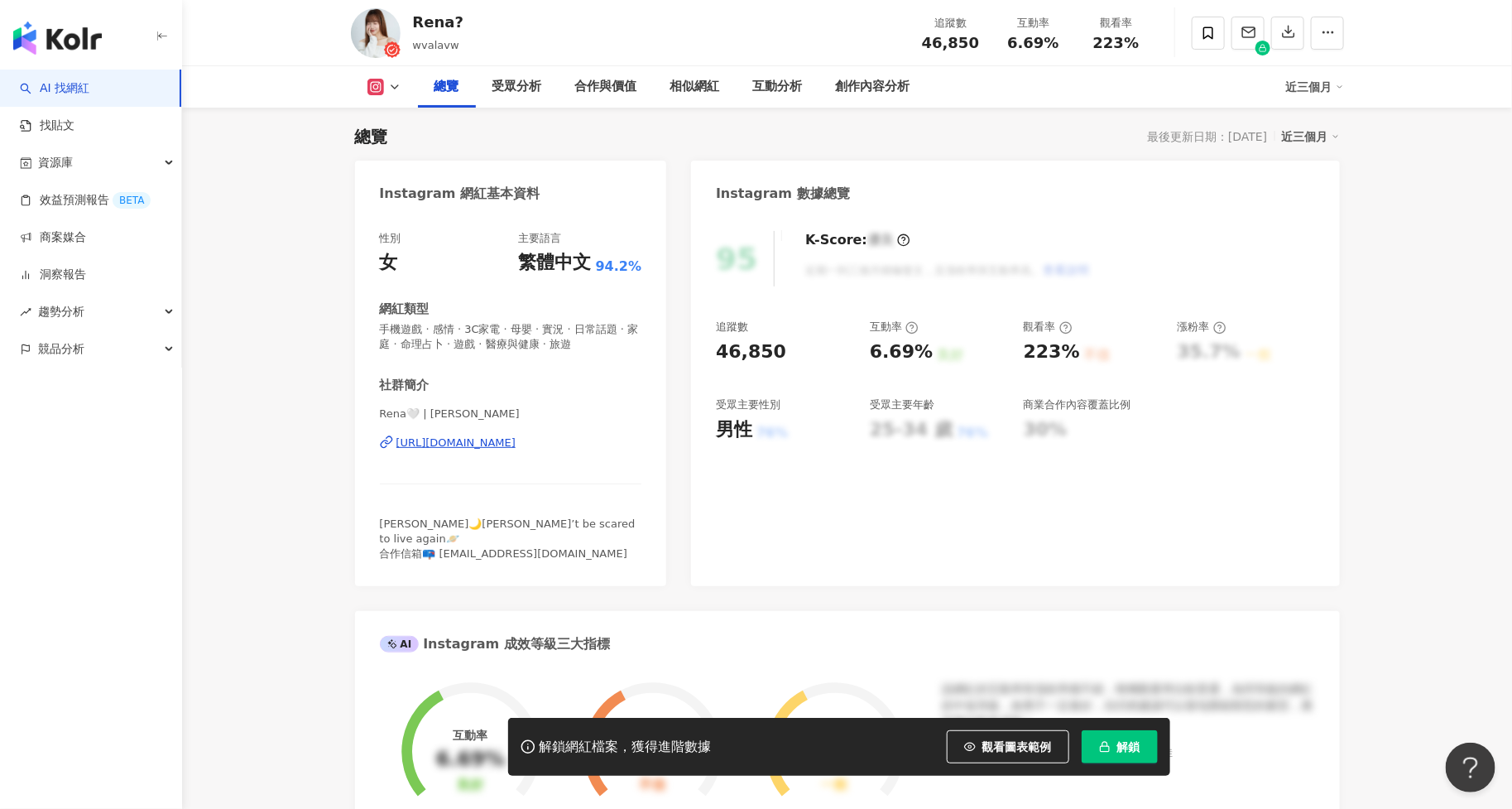
click at [1123, 749] on span "解鎖" at bounding box center [1128, 747] width 23 height 13
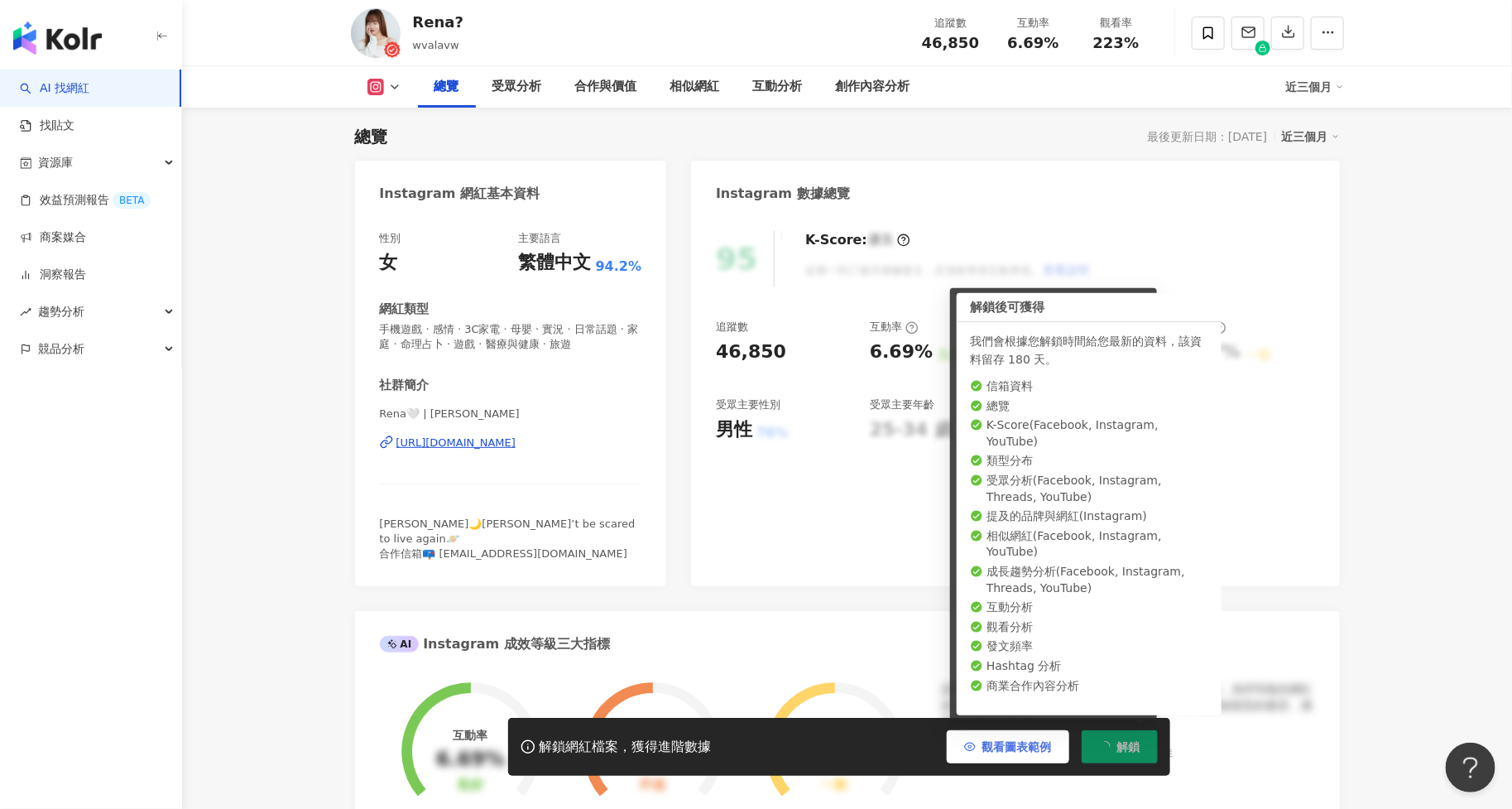
click at [1044, 742] on span "觀看圖表範例" at bounding box center [1016, 747] width 69 height 13
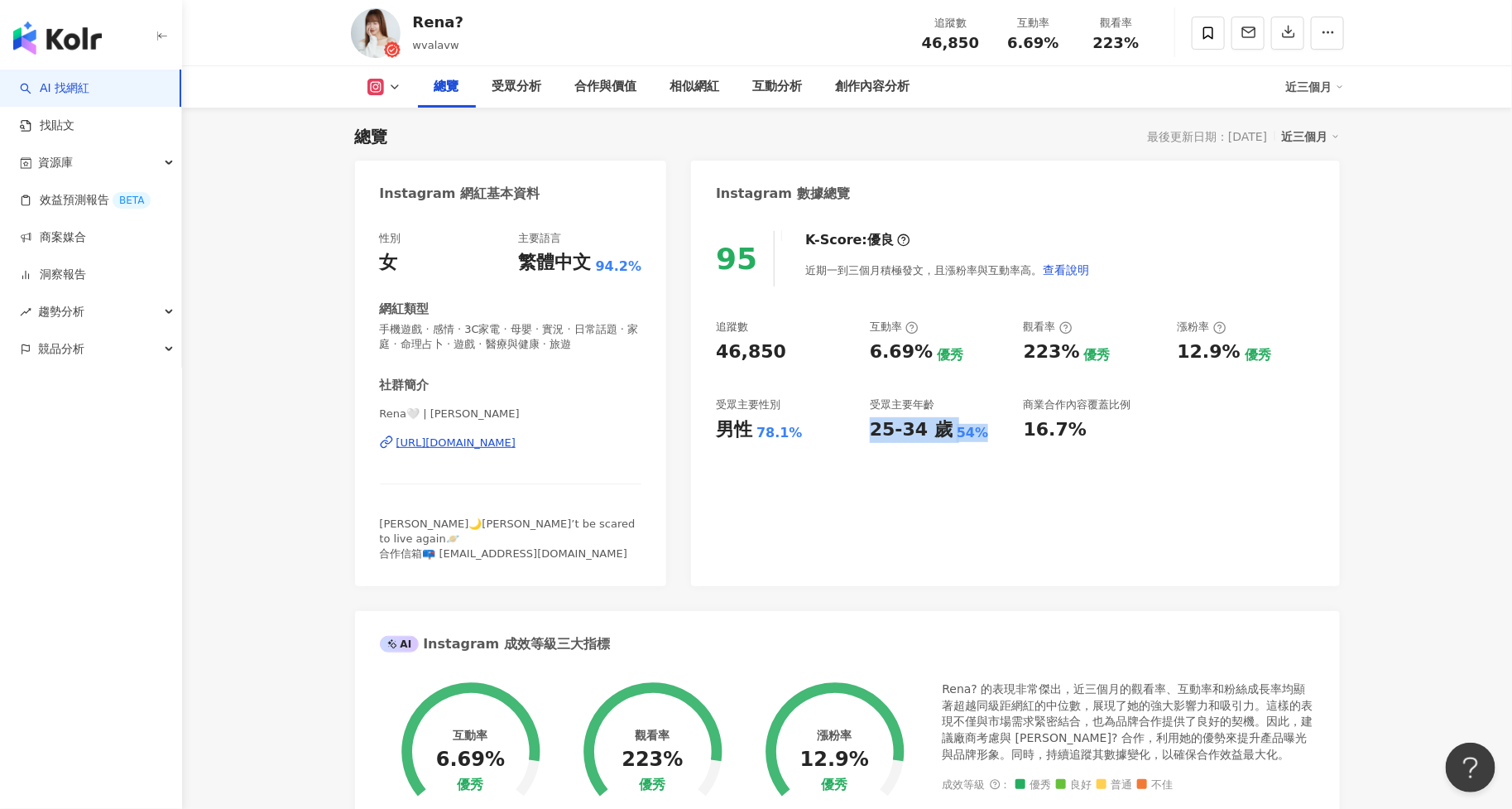
drag, startPoint x: 869, startPoint y: 433, endPoint x: 990, endPoint y: 433, distance: 121.0
click at [990, 433] on div "25-34 歲 54%" at bounding box center [938, 430] width 138 height 26
click at [522, 103] on div "受眾分析" at bounding box center [518, 87] width 83 height 42
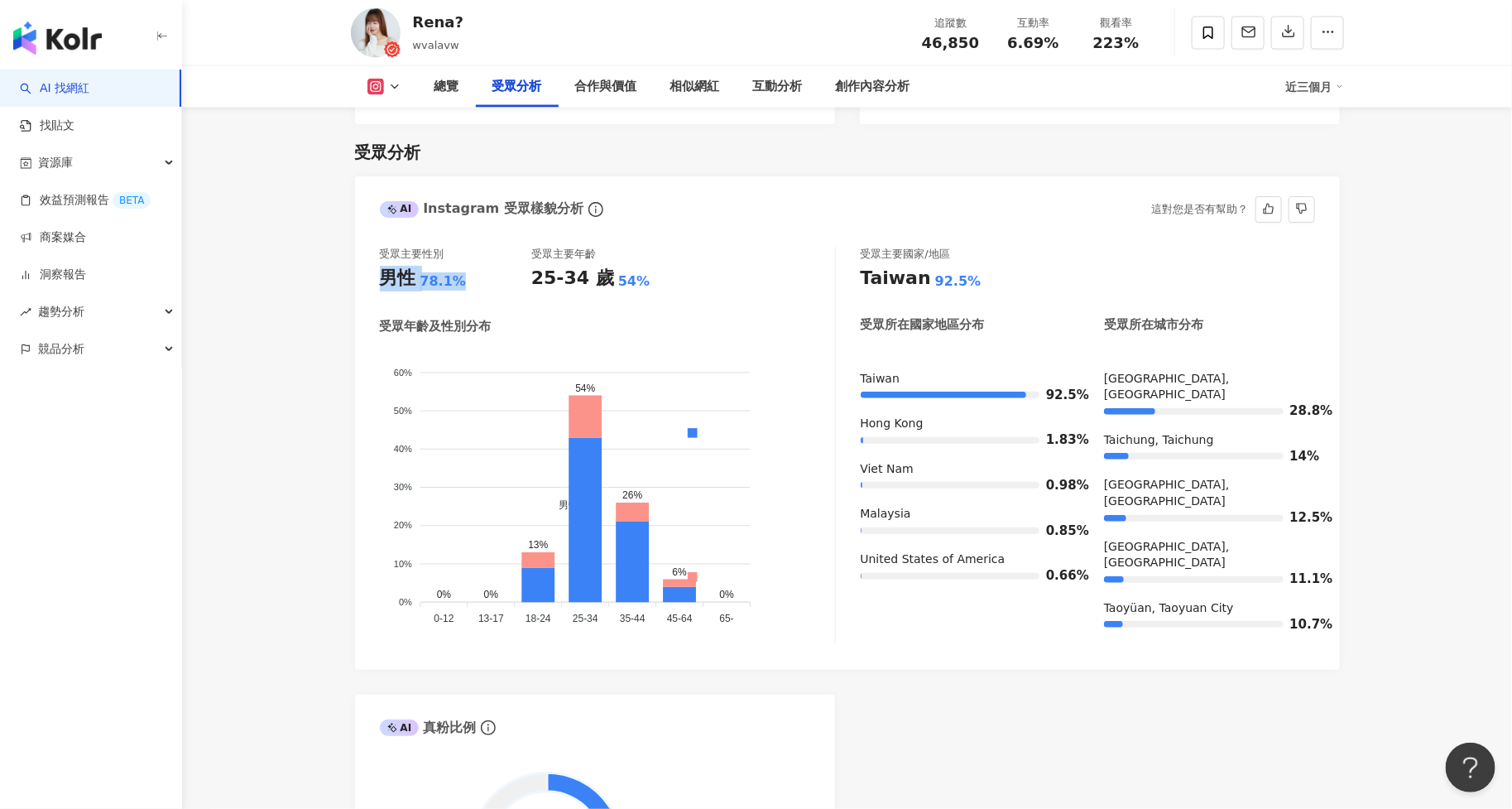
drag, startPoint x: 382, startPoint y: 266, endPoint x: 493, endPoint y: 266, distance: 111.0
click at [493, 266] on div "男性 78.1%" at bounding box center [456, 279] width 151 height 26
copy div "男性 78.1%"
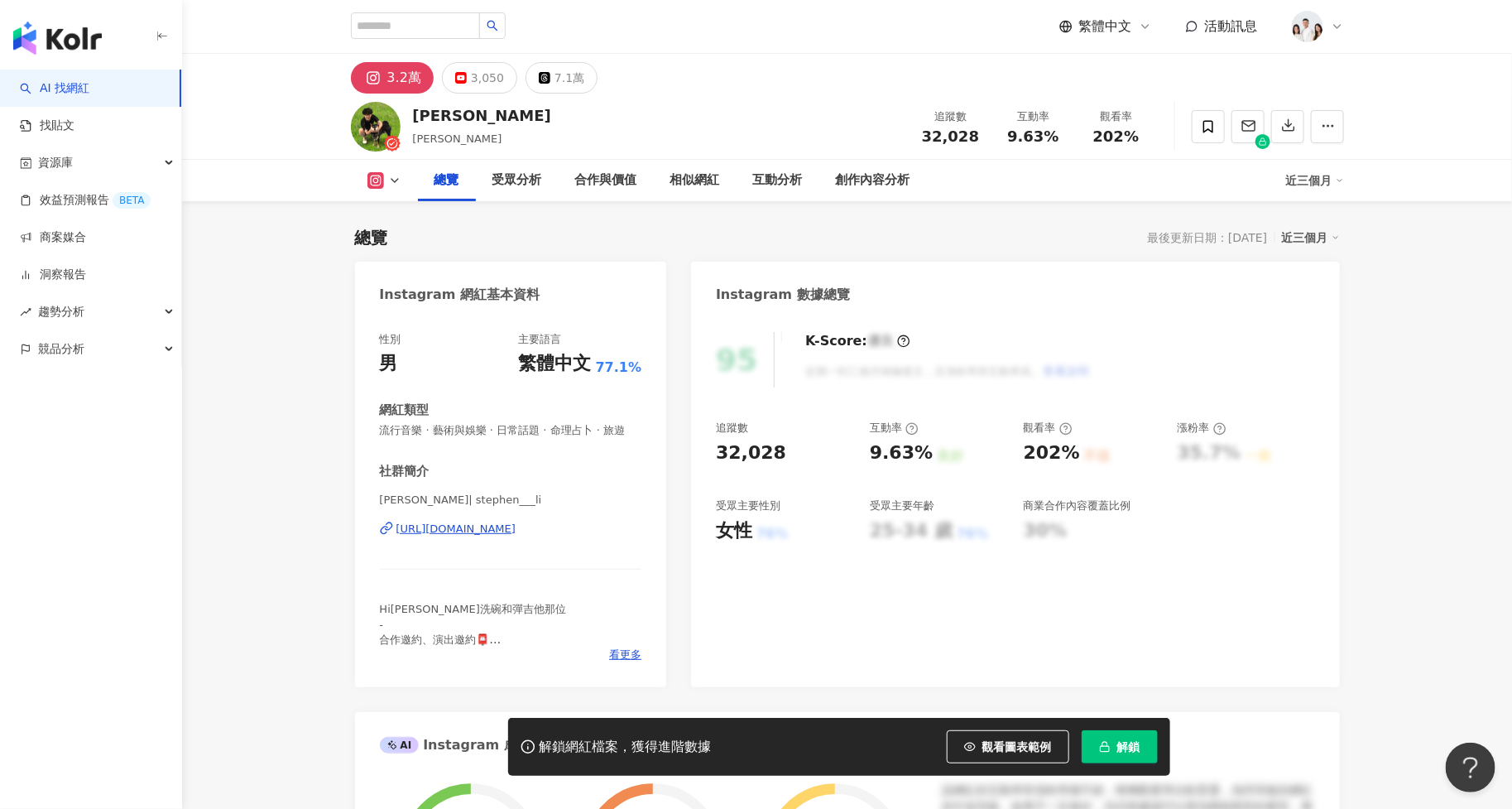
scroll to position [101, 0]
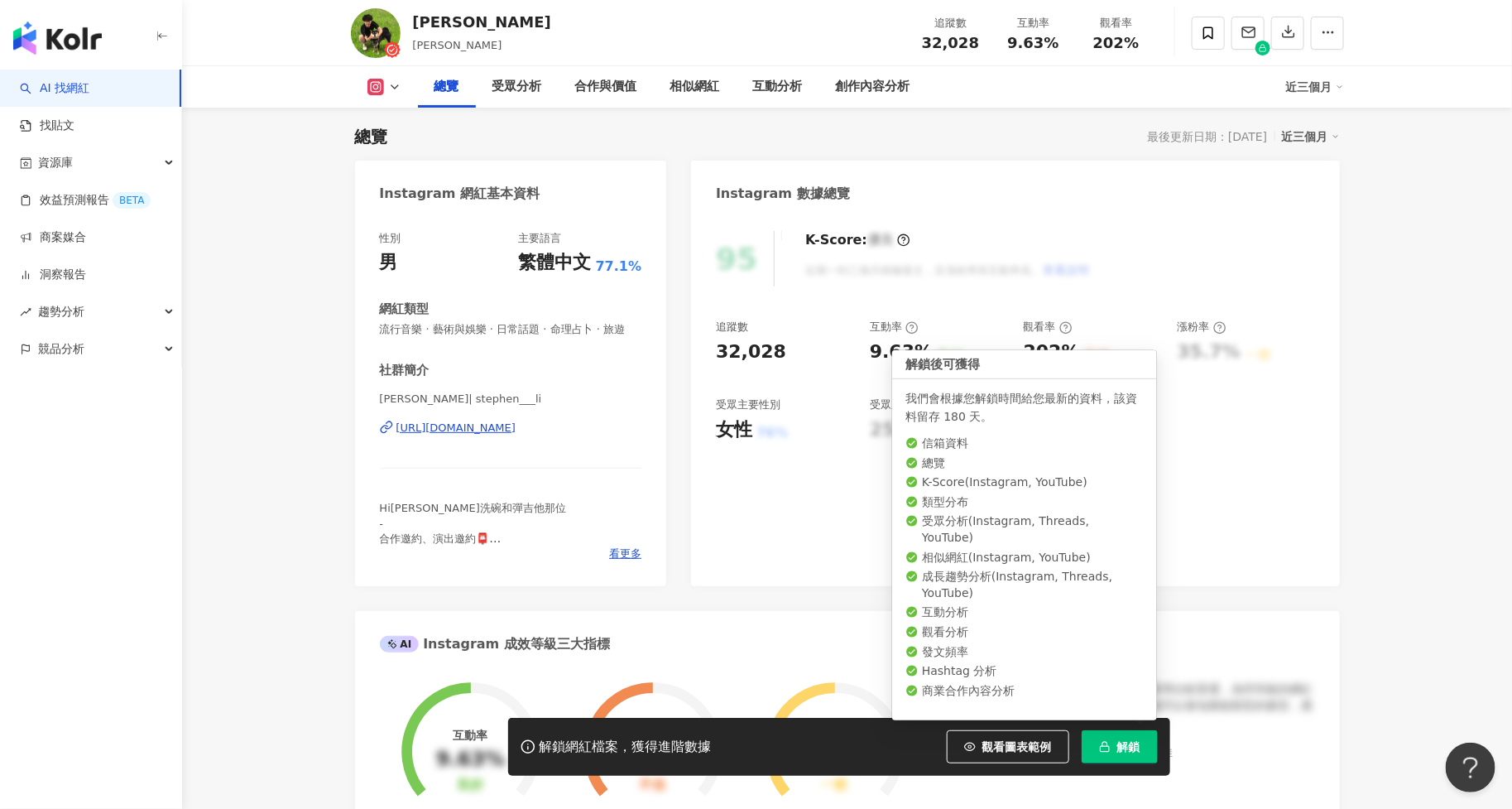
click at [1112, 757] on button "解鎖" at bounding box center [1120, 747] width 76 height 33
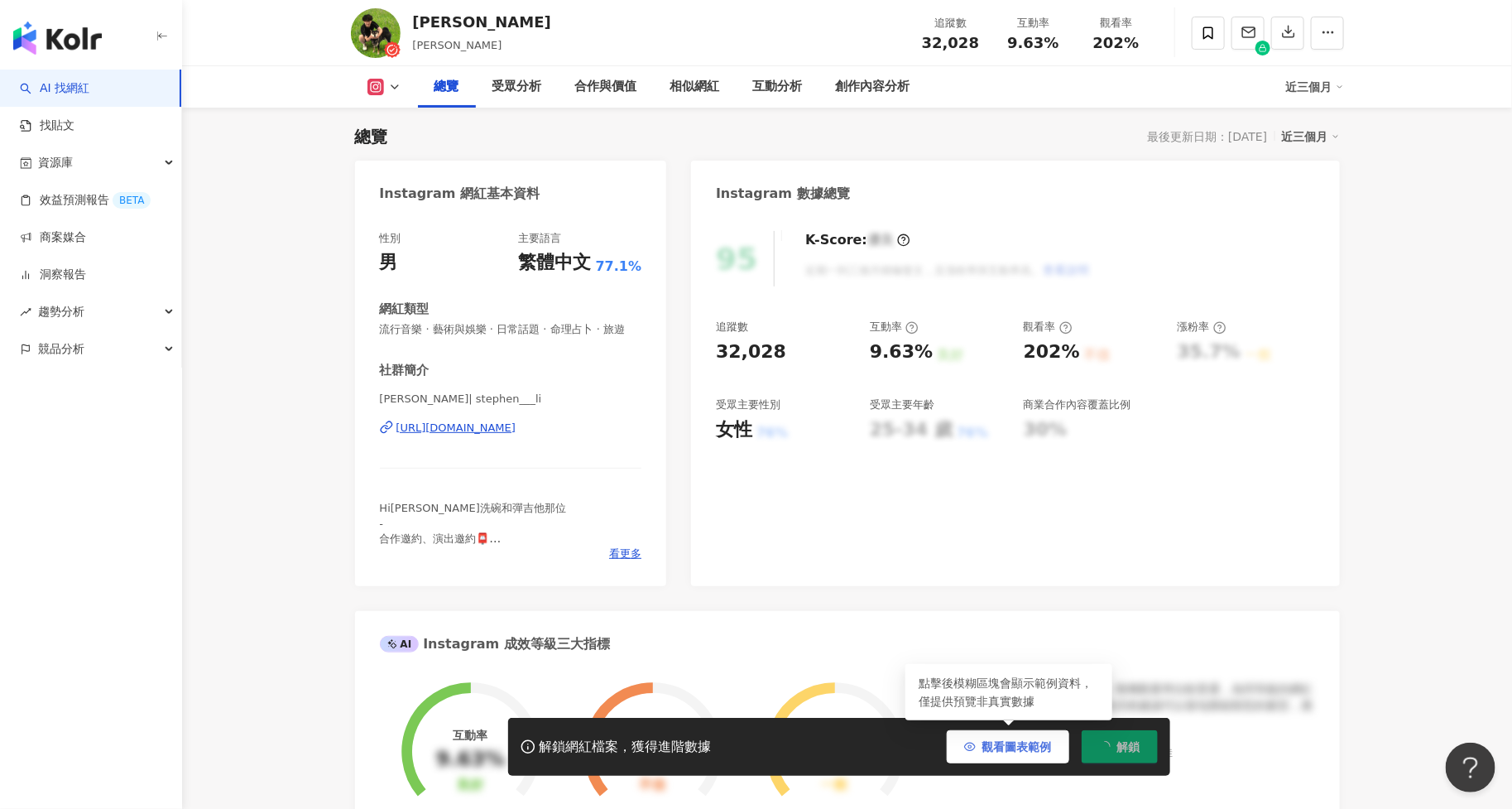
click at [1050, 751] on span "觀看圖表範例" at bounding box center [1016, 747] width 69 height 13
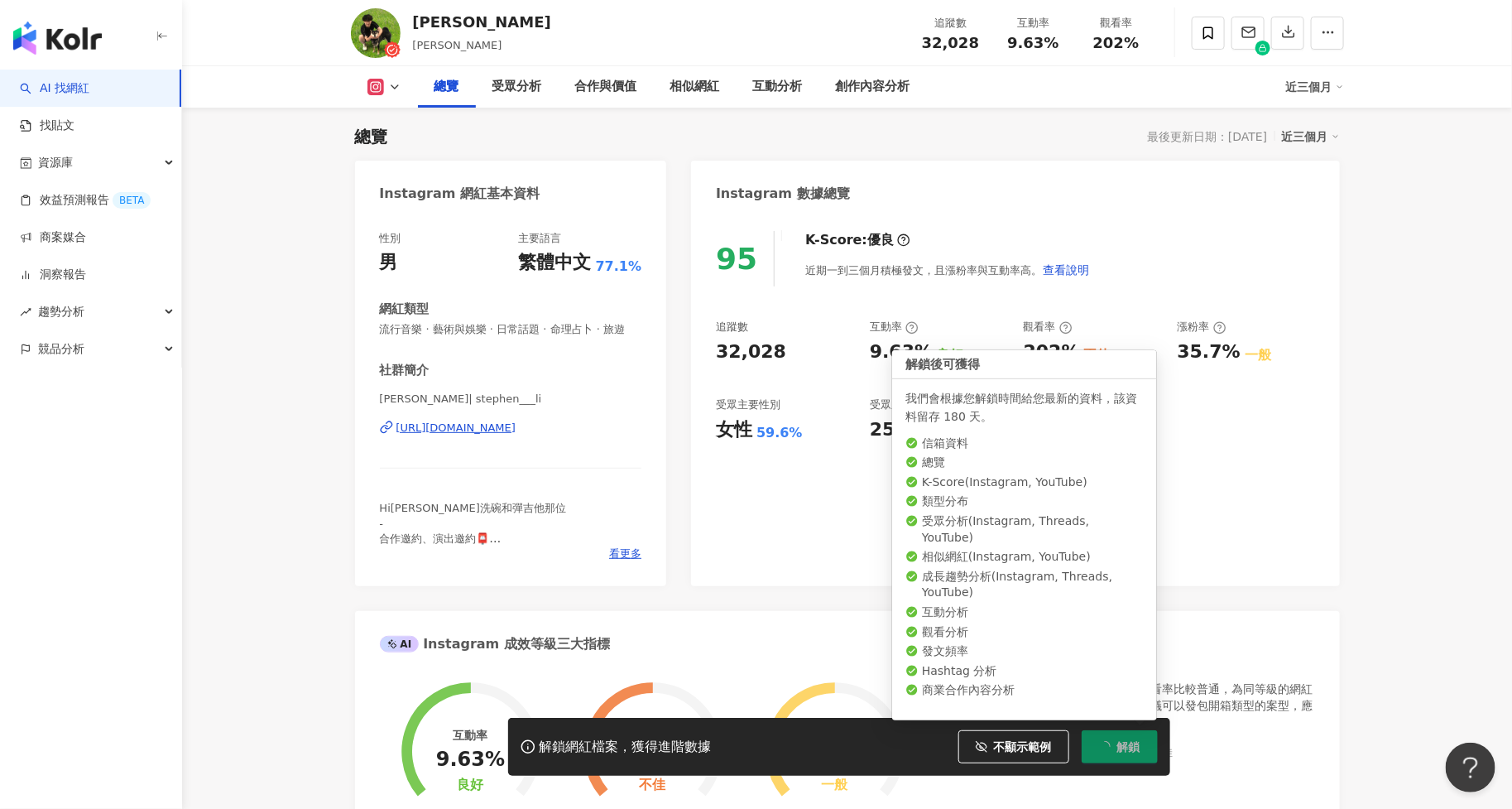
click at [1116, 748] on button "解鎖" at bounding box center [1120, 747] width 76 height 33
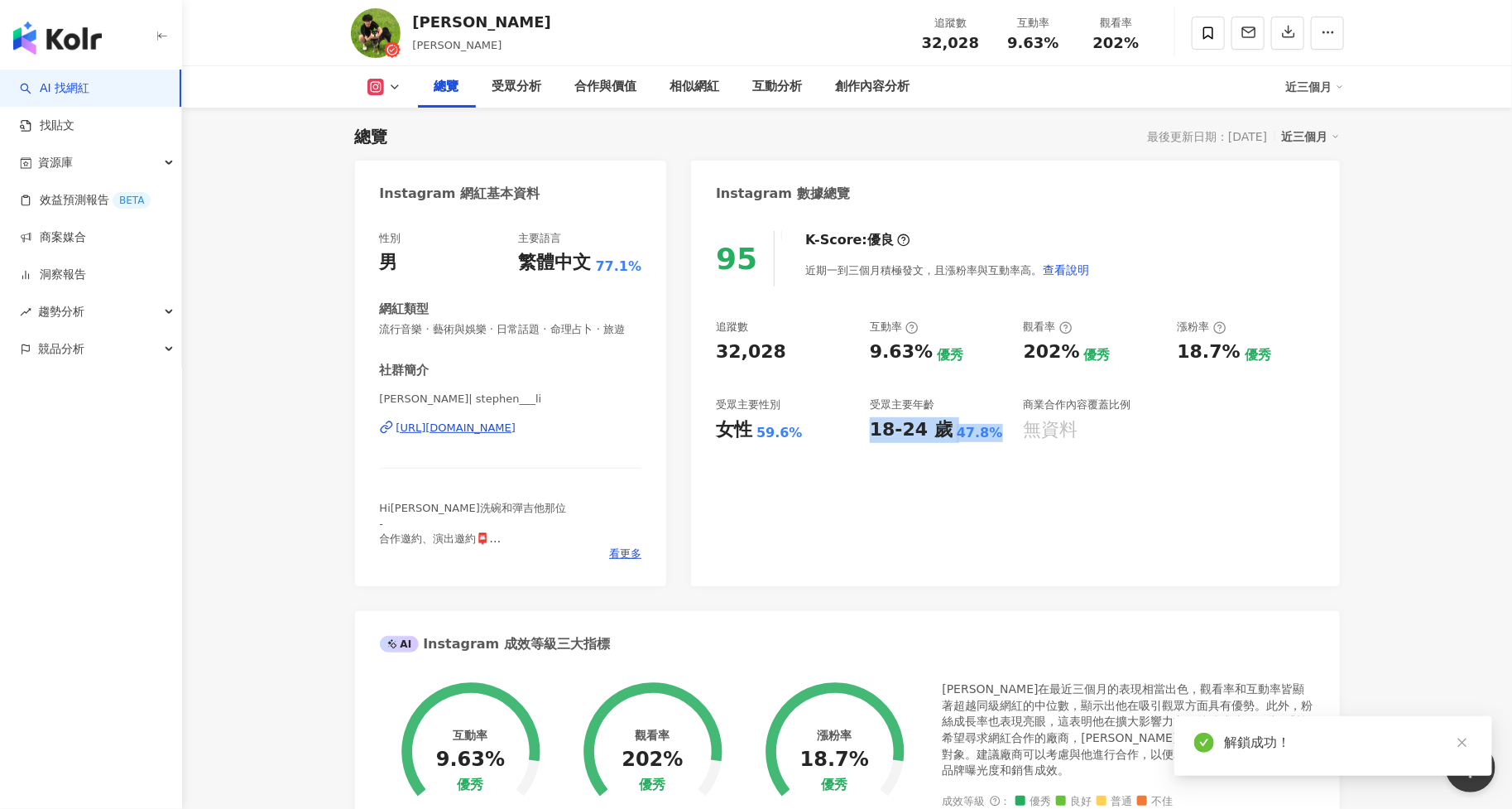
drag, startPoint x: 872, startPoint y: 433, endPoint x: 979, endPoint y: 423, distance: 107.5
click at [979, 423] on div "18-24 歲 47.8%" at bounding box center [938, 430] width 138 height 26
copy div "18-24 歲 47.8%"
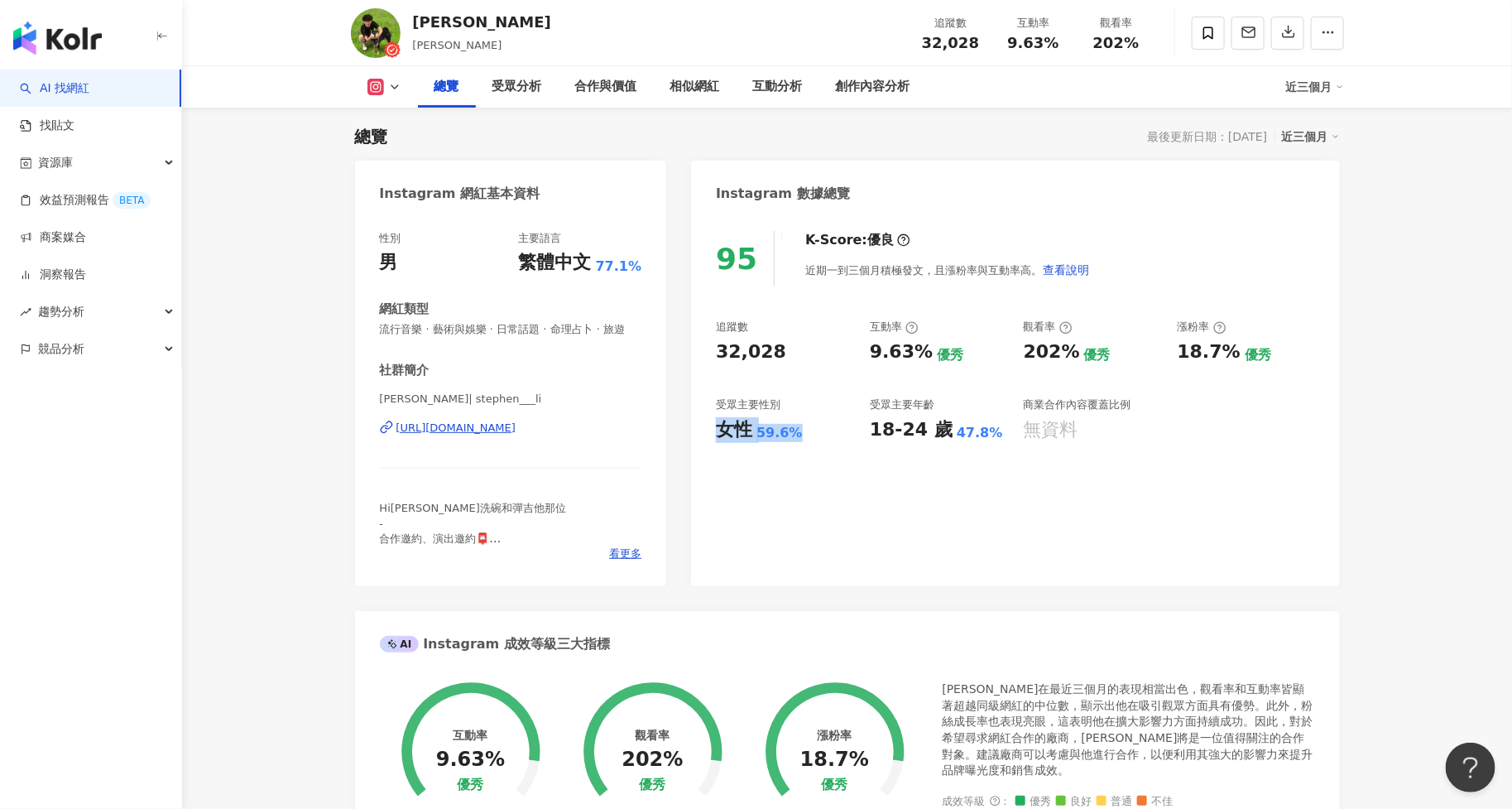
drag, startPoint x: 716, startPoint y: 437, endPoint x: 807, endPoint y: 437, distance: 91.0
click at [807, 437] on div "女性 59.6%" at bounding box center [785, 430] width 138 height 26
copy div "女性 59.6%"
drag, startPoint x: 459, startPoint y: 20, endPoint x: 404, endPoint y: 20, distance: 55.0
click at [404, 20] on div "李東勳 stephen___li 追蹤數 32,028 互動率 9.63% 觀看率 202%" at bounding box center [847, 32] width 1060 height 66
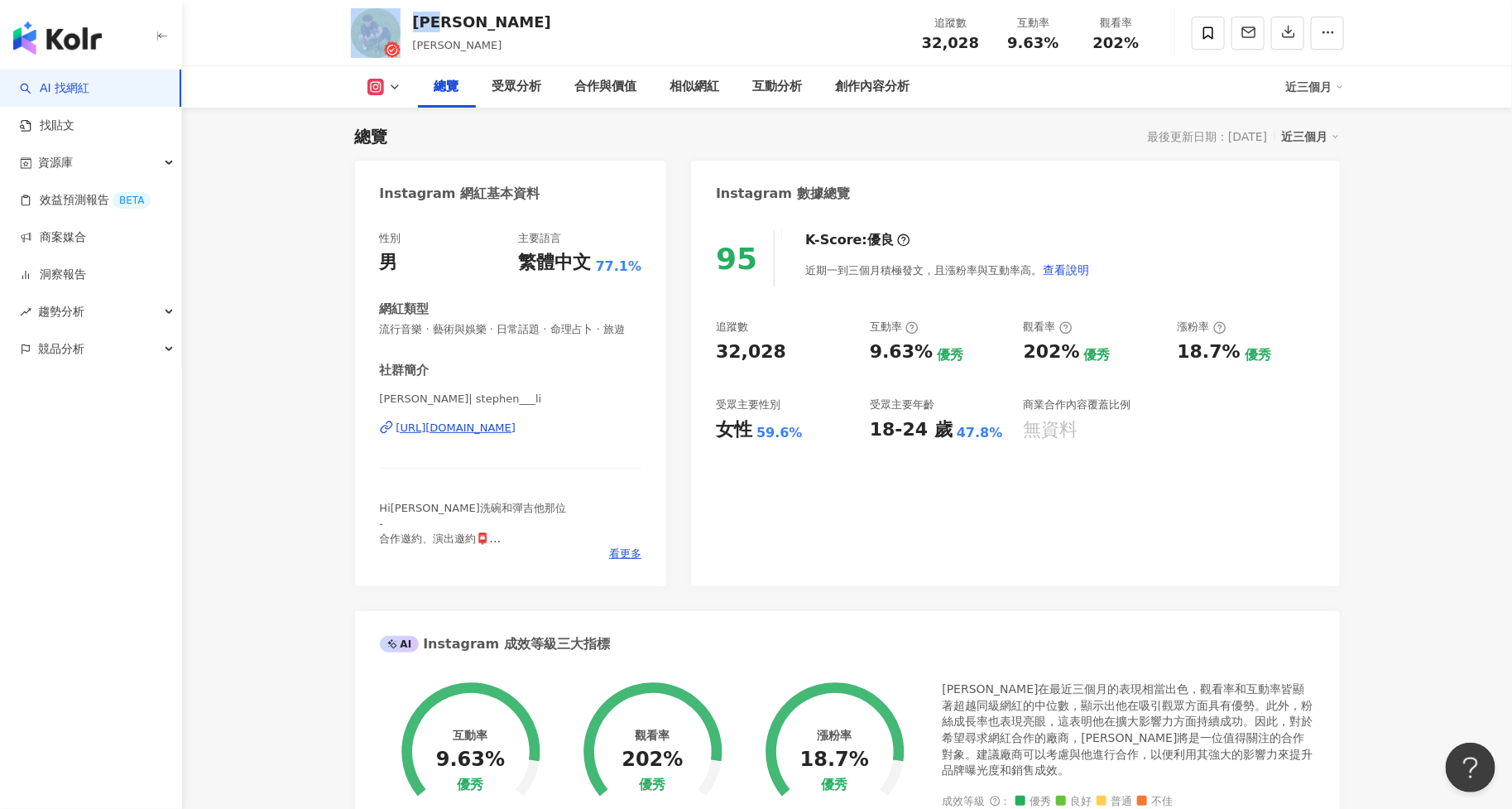
copy div "李東勳"
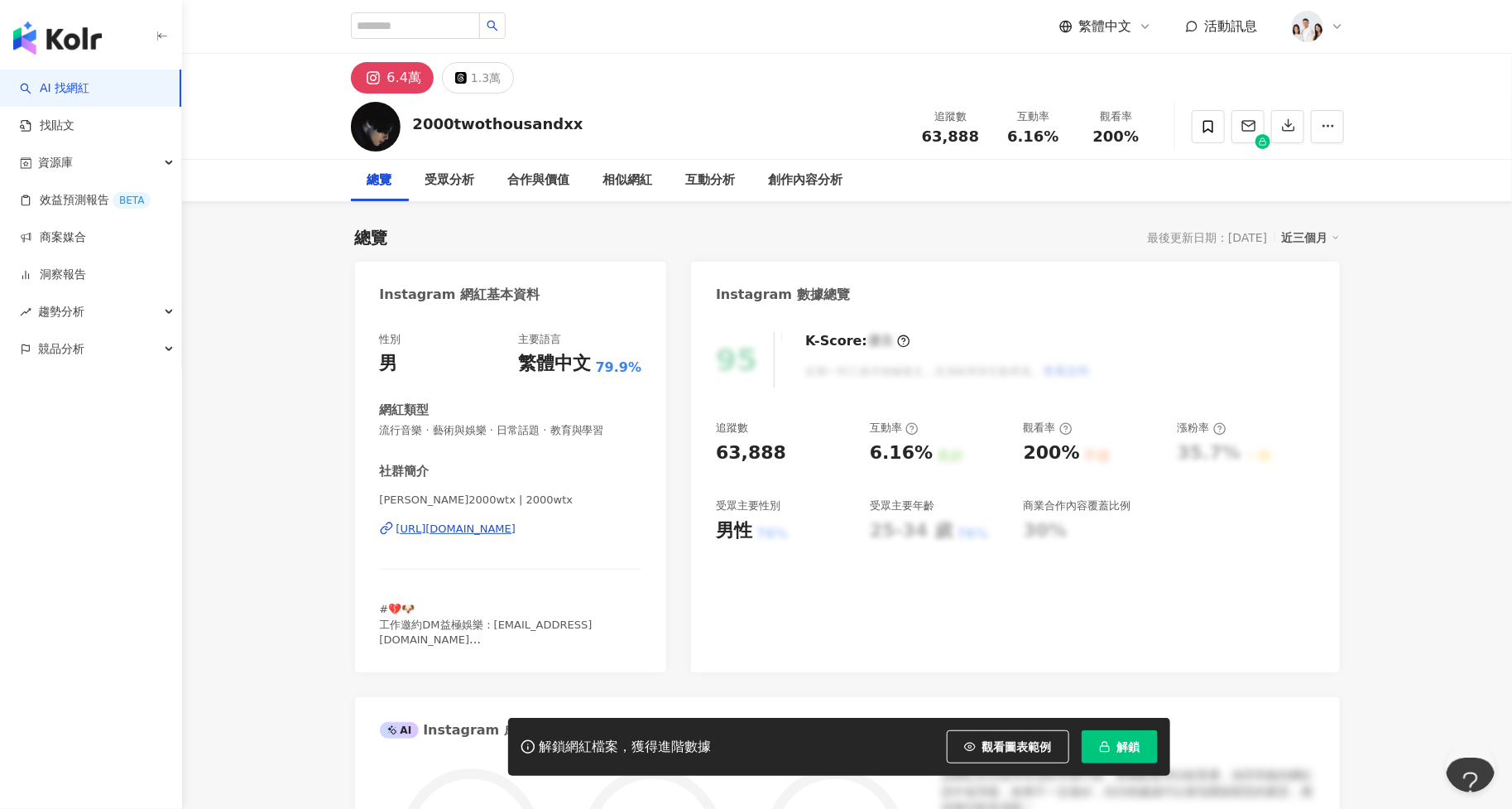
scroll to position [101, 0]
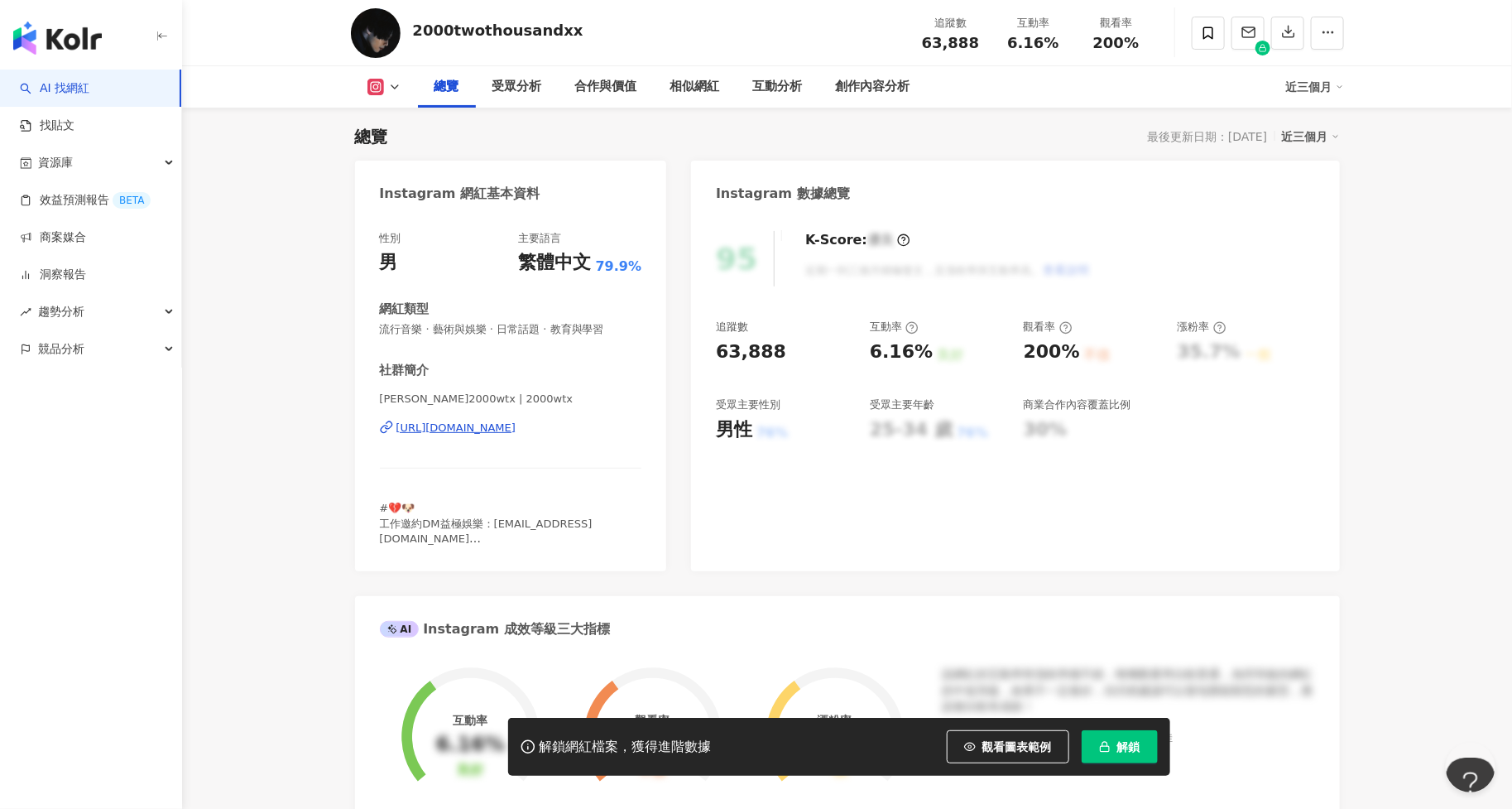
click at [1099, 743] on icon "button" at bounding box center [1105, 747] width 12 height 12
click at [1039, 743] on span "觀看圖表範例" at bounding box center [1016, 747] width 69 height 13
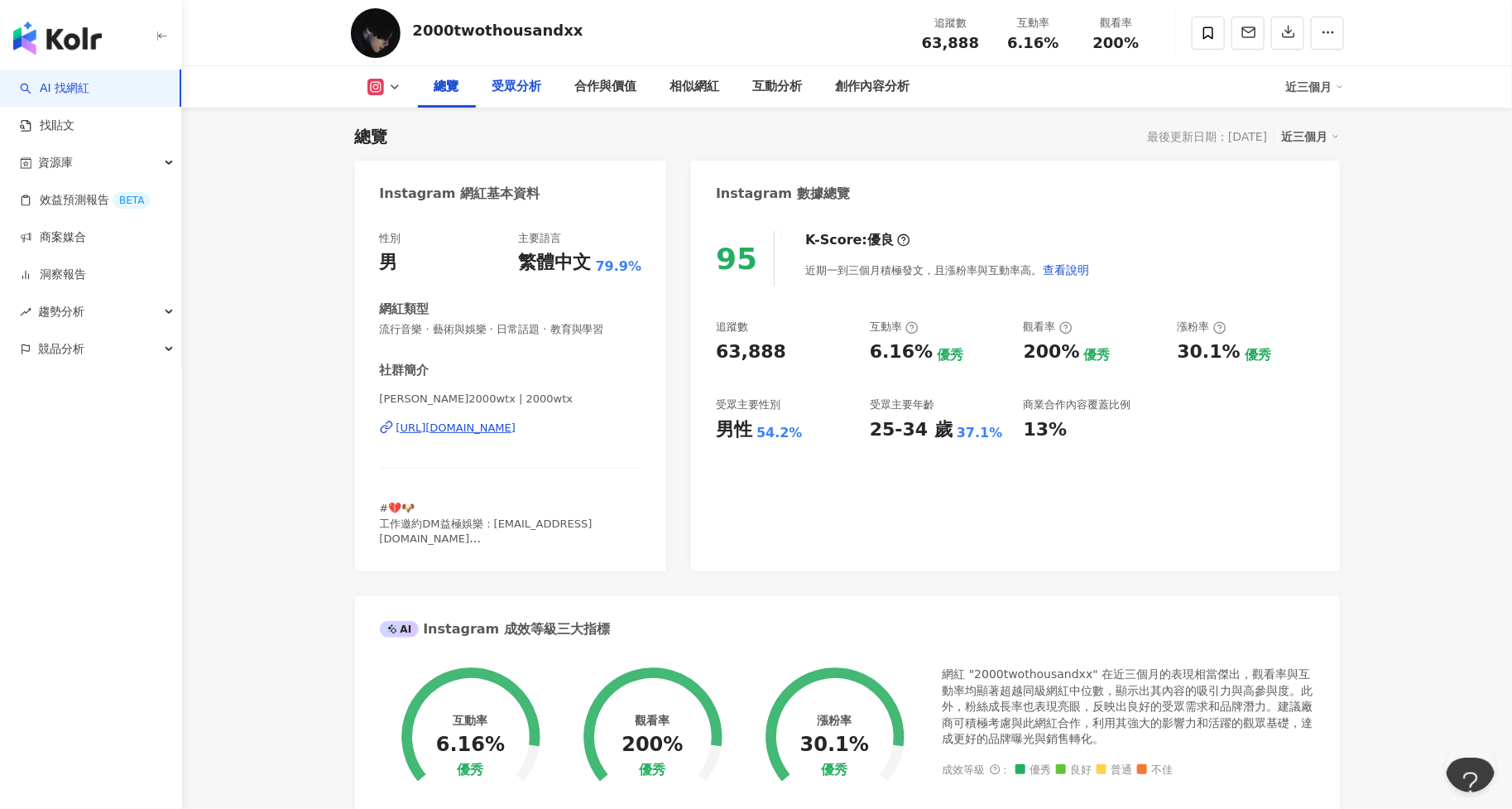
click at [516, 91] on div "受眾分析" at bounding box center [518, 87] width 50 height 20
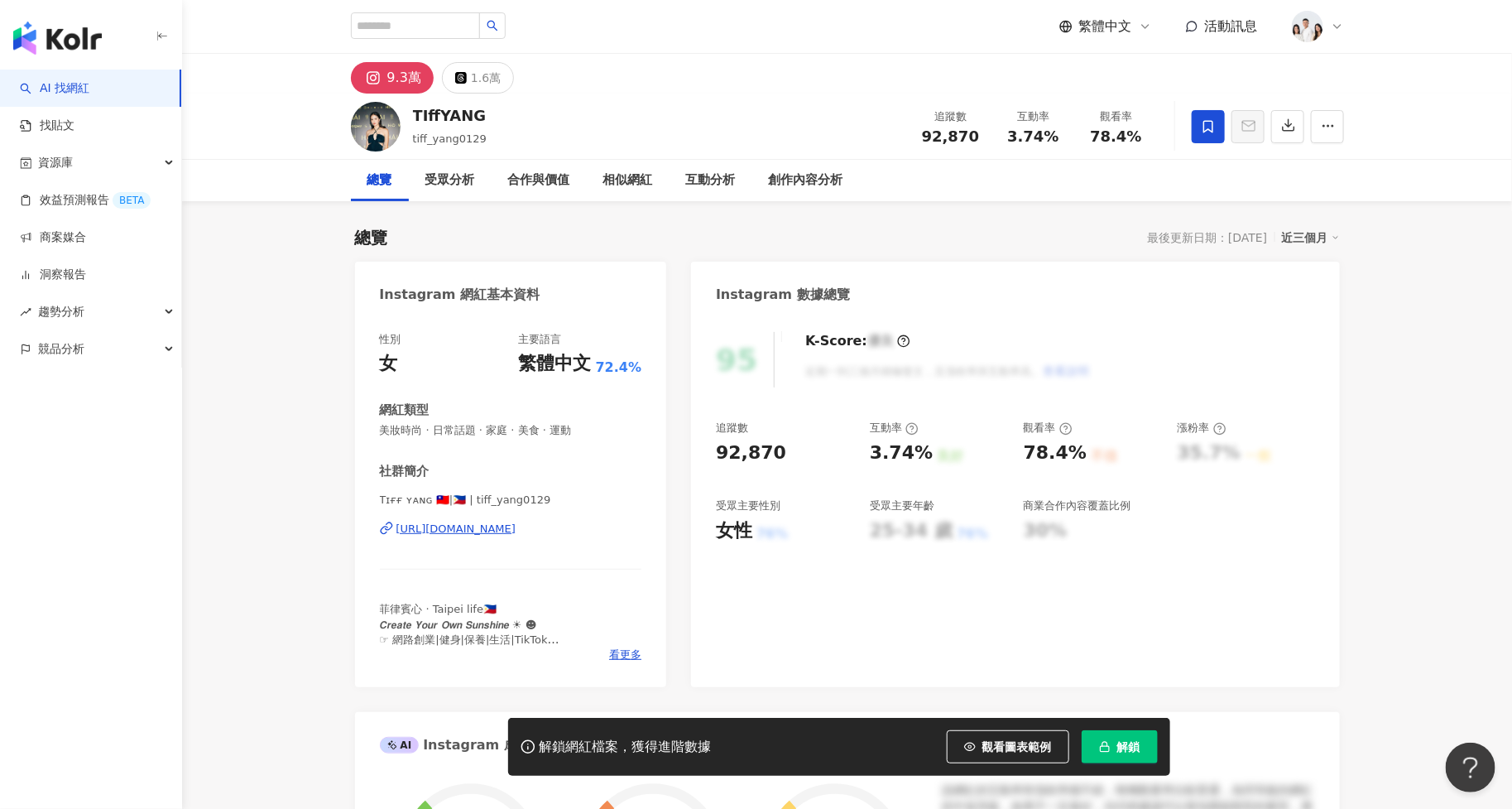
click at [1098, 759] on button "解鎖" at bounding box center [1120, 747] width 76 height 33
click at [1018, 745] on span "觀看圖表範例" at bounding box center [1016, 747] width 69 height 13
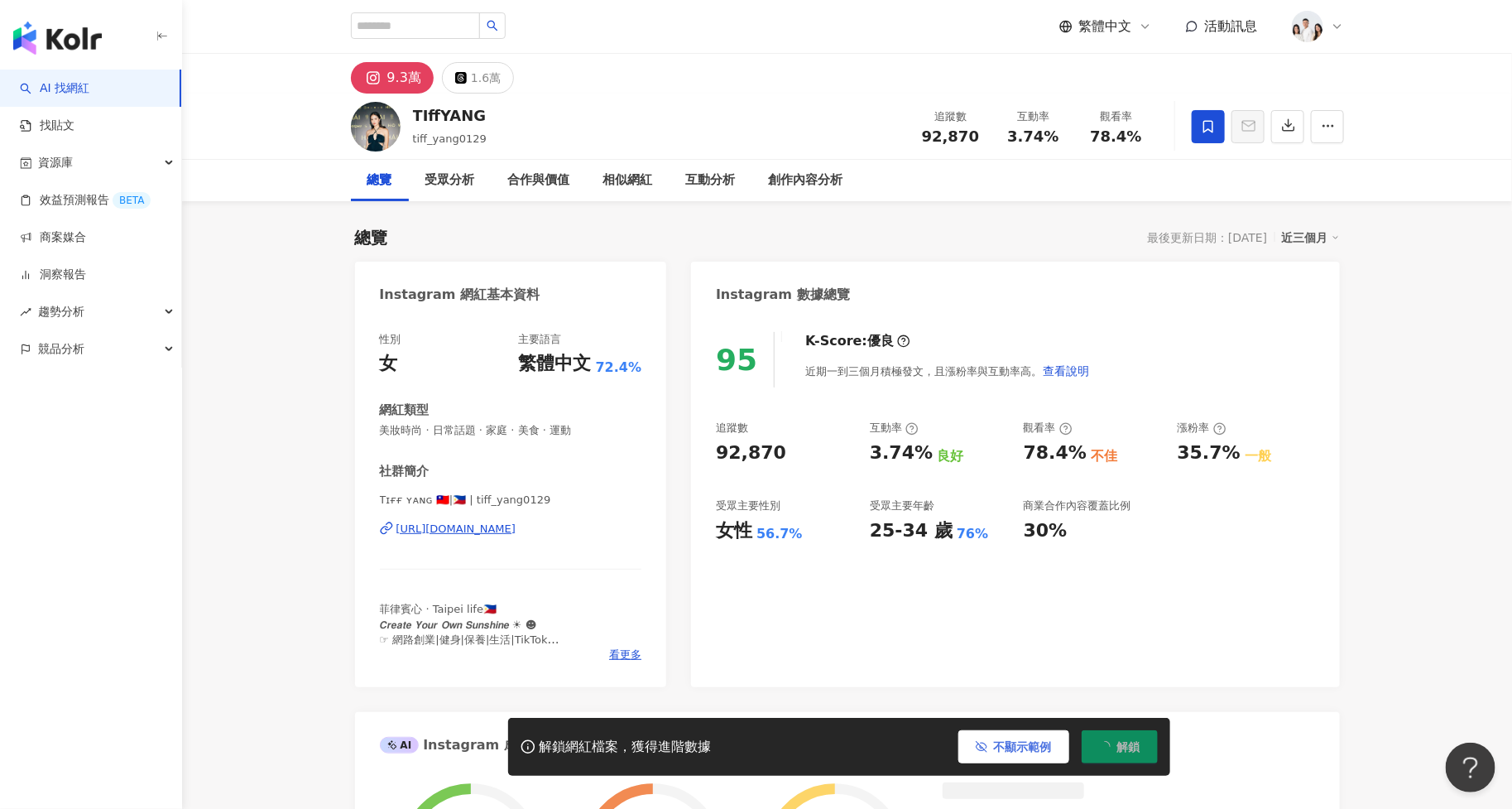
scroll to position [101, 0]
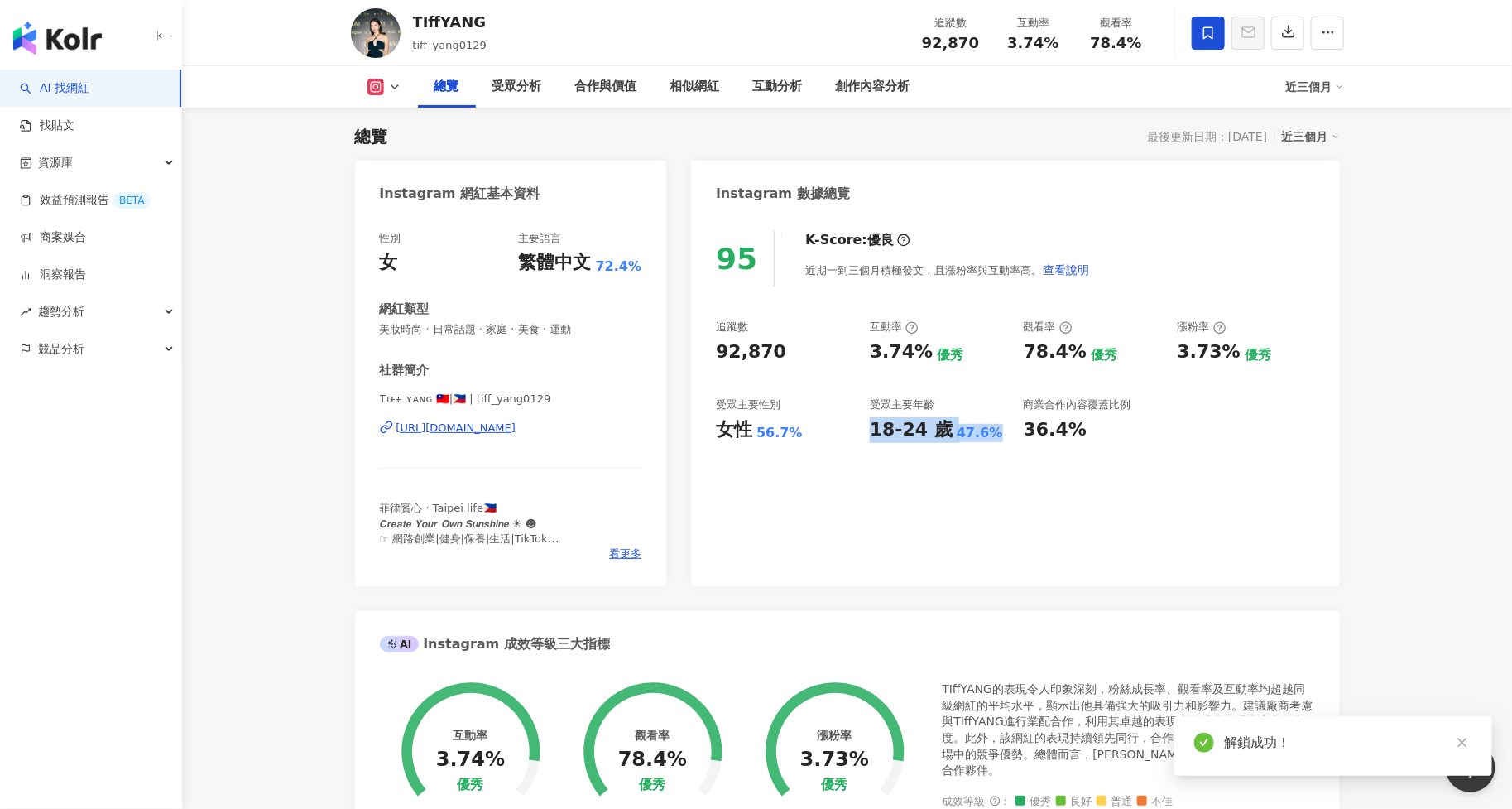
copy div "18-24 歲 47.6%"
drag, startPoint x: 872, startPoint y: 428, endPoint x: 985, endPoint y: 428, distance: 113.0
click at [985, 428] on div "18-24 歲 47.6%" at bounding box center [938, 430] width 138 height 26
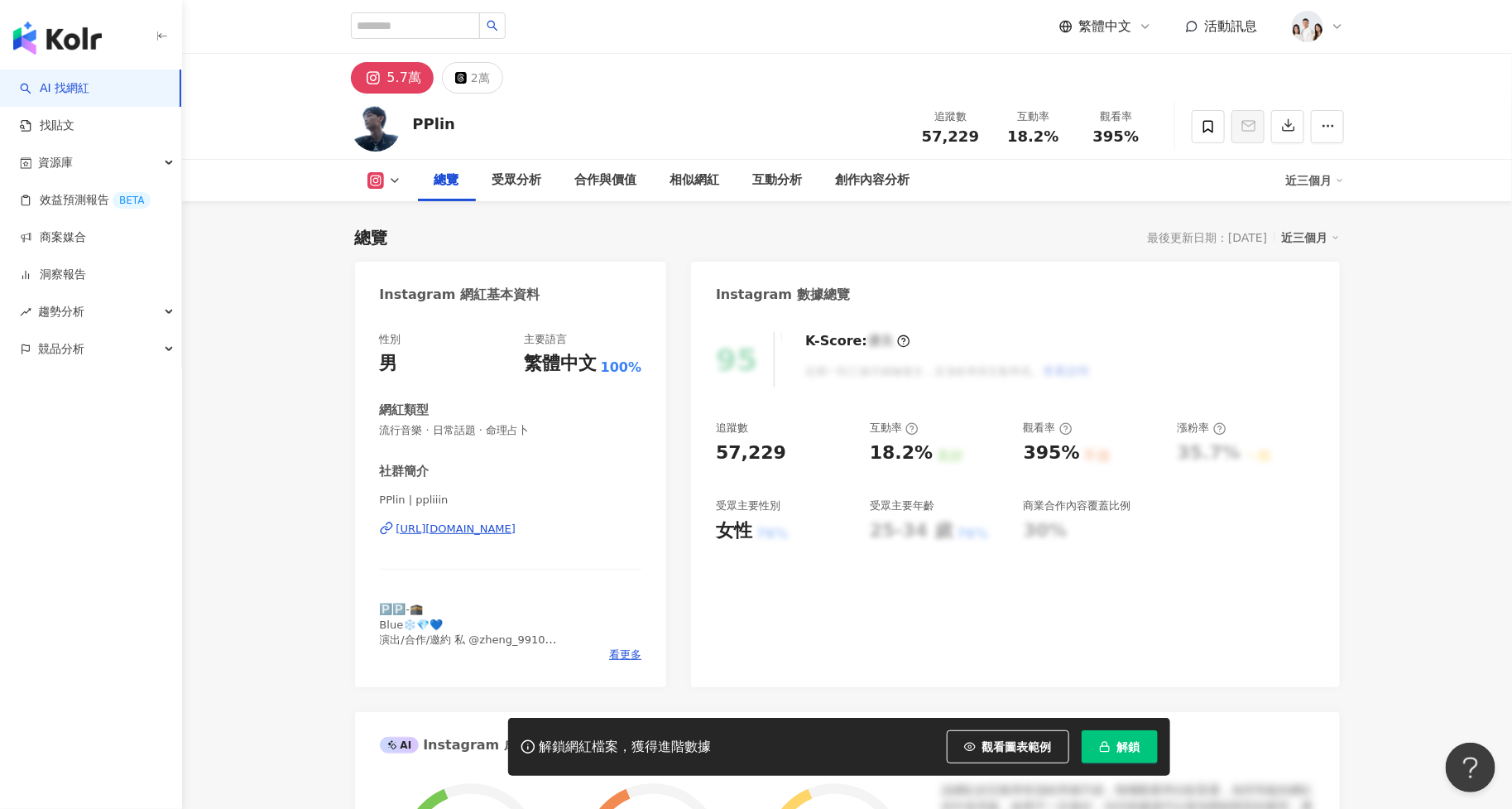
click at [1131, 740] on button "解鎖" at bounding box center [1120, 747] width 76 height 33
click at [995, 739] on button "觀看圖表範例" at bounding box center [1008, 747] width 123 height 33
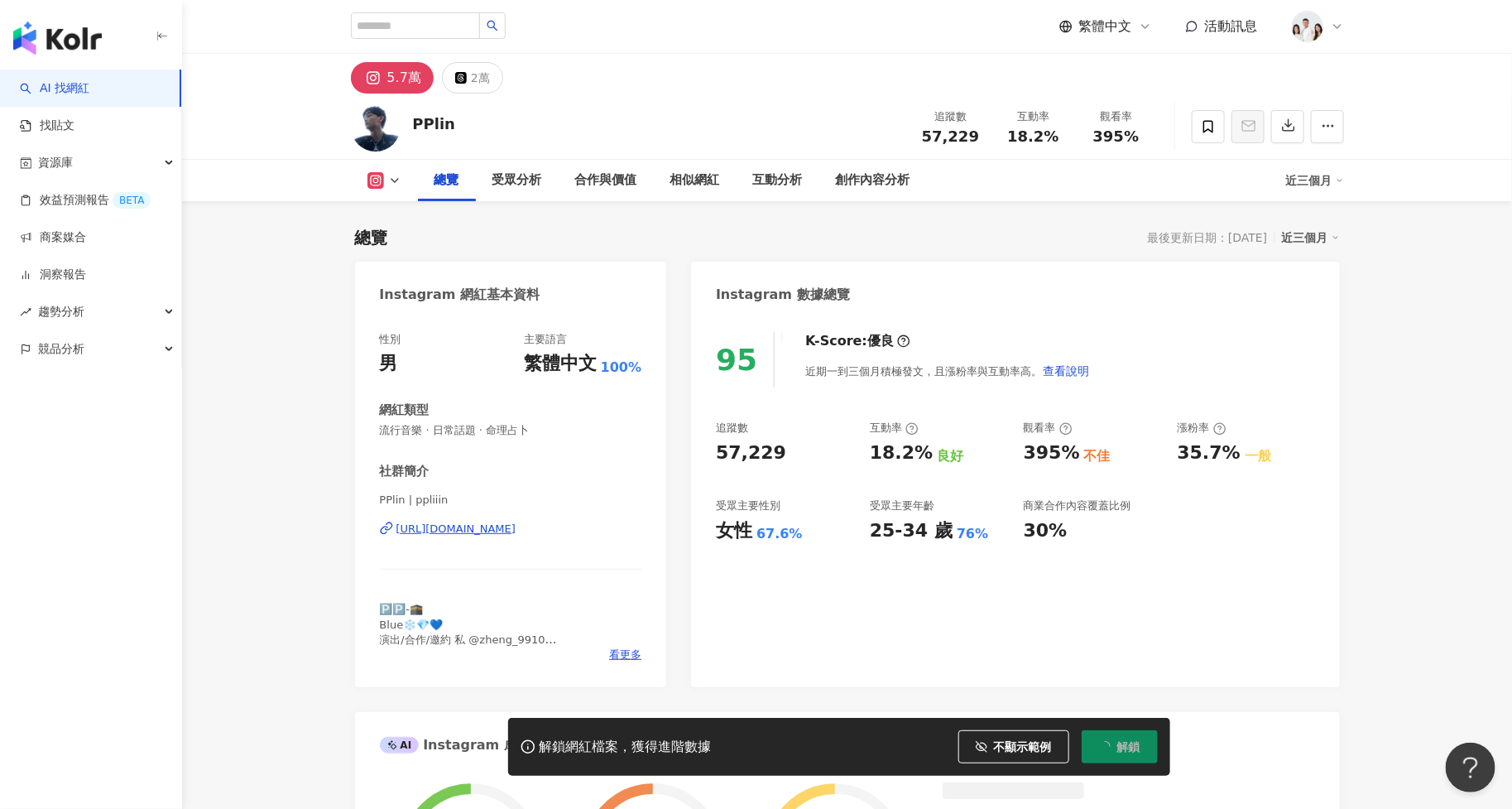
scroll to position [101, 0]
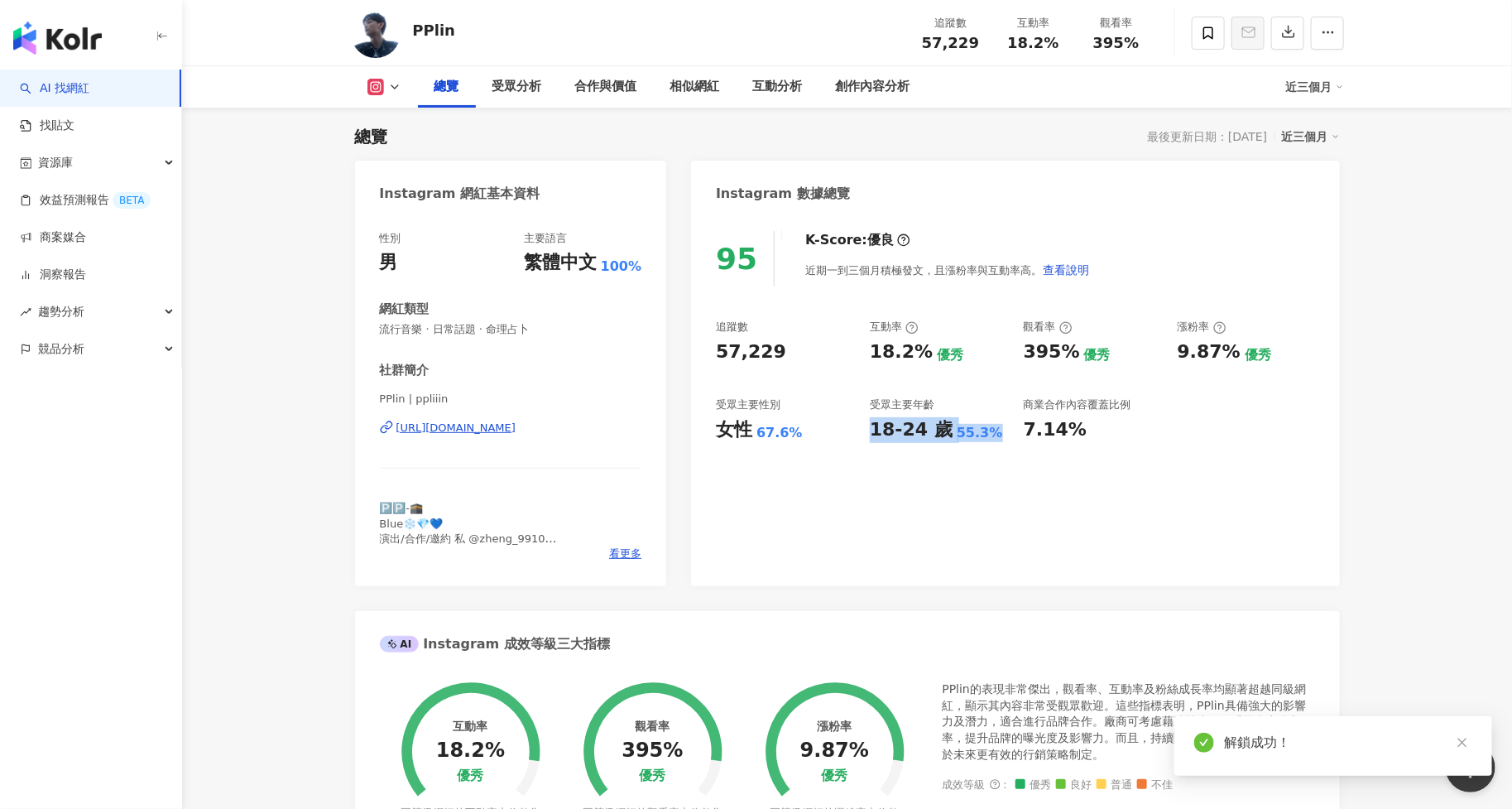
drag, startPoint x: 870, startPoint y: 431, endPoint x: 993, endPoint y: 431, distance: 123.0
click at [993, 431] on div "18-24 歲 55.3%" at bounding box center [938, 430] width 138 height 26
copy div "18-24 歲 55.3%"
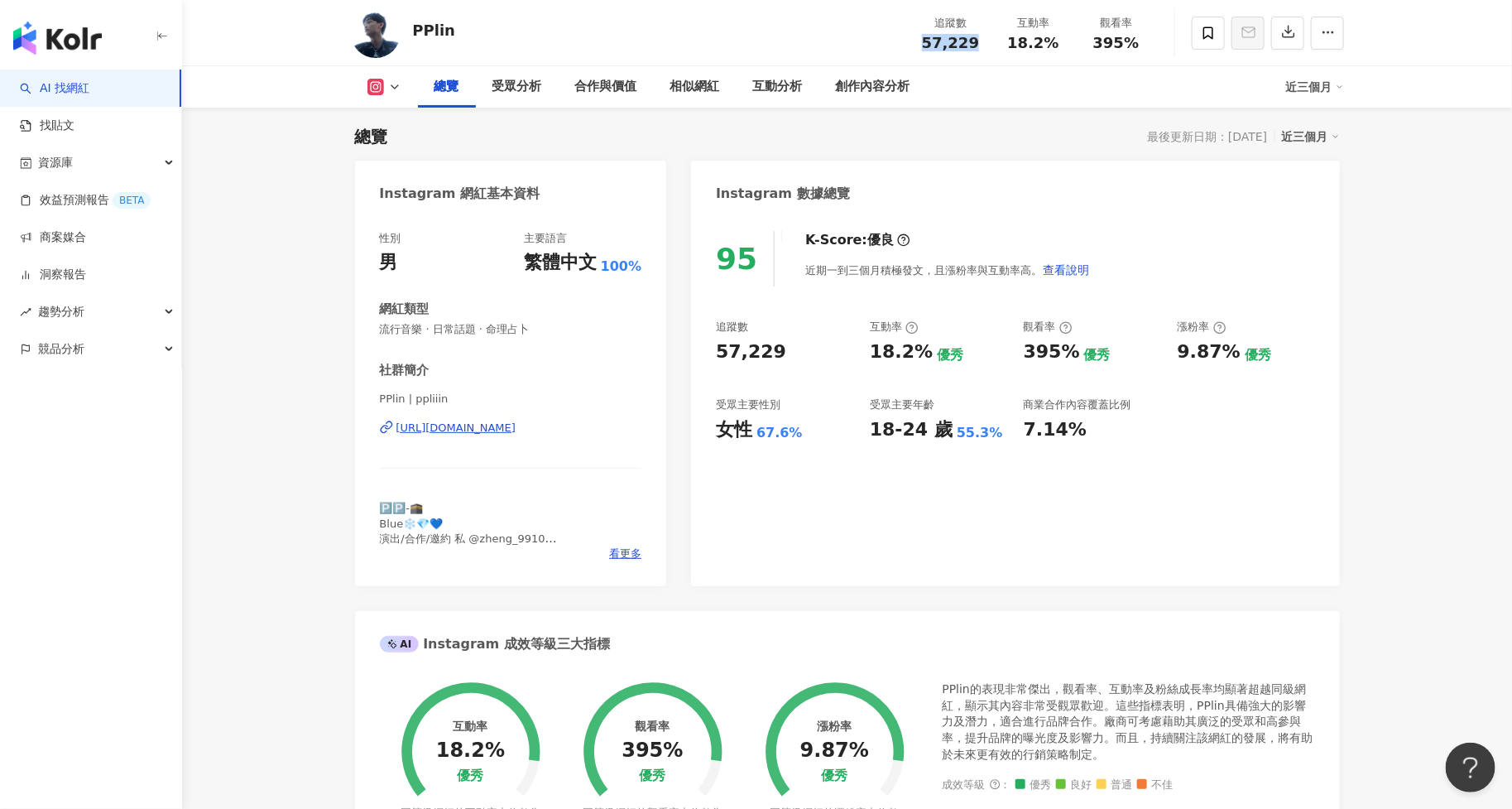
drag, startPoint x: 917, startPoint y: 47, endPoint x: 985, endPoint y: 47, distance: 68.0
click at [985, 47] on div "追蹤數 57,229" at bounding box center [951, 32] width 83 height 36
copy span "57,229"
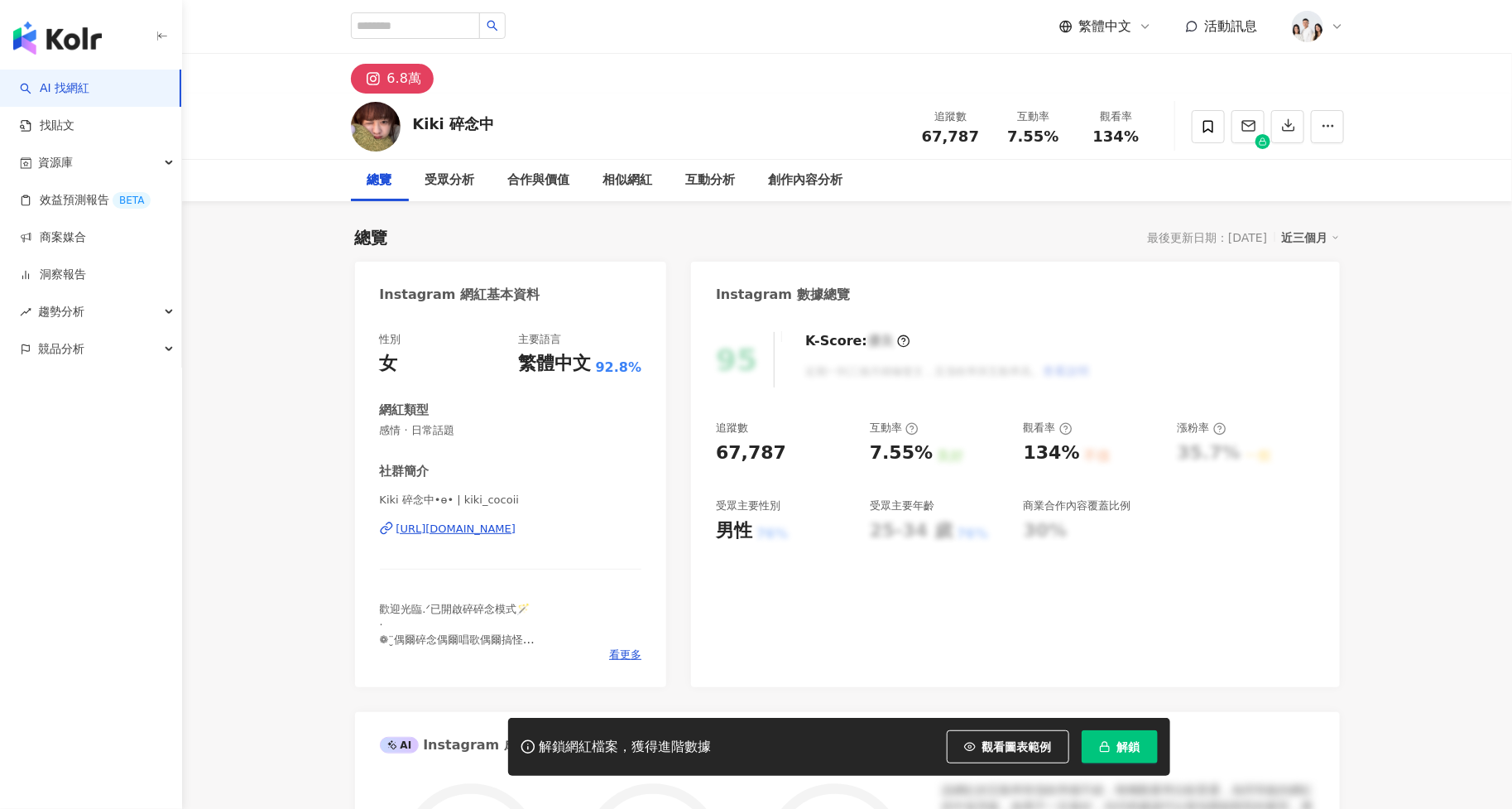
click at [1122, 750] on span "解鎖" at bounding box center [1128, 747] width 23 height 13
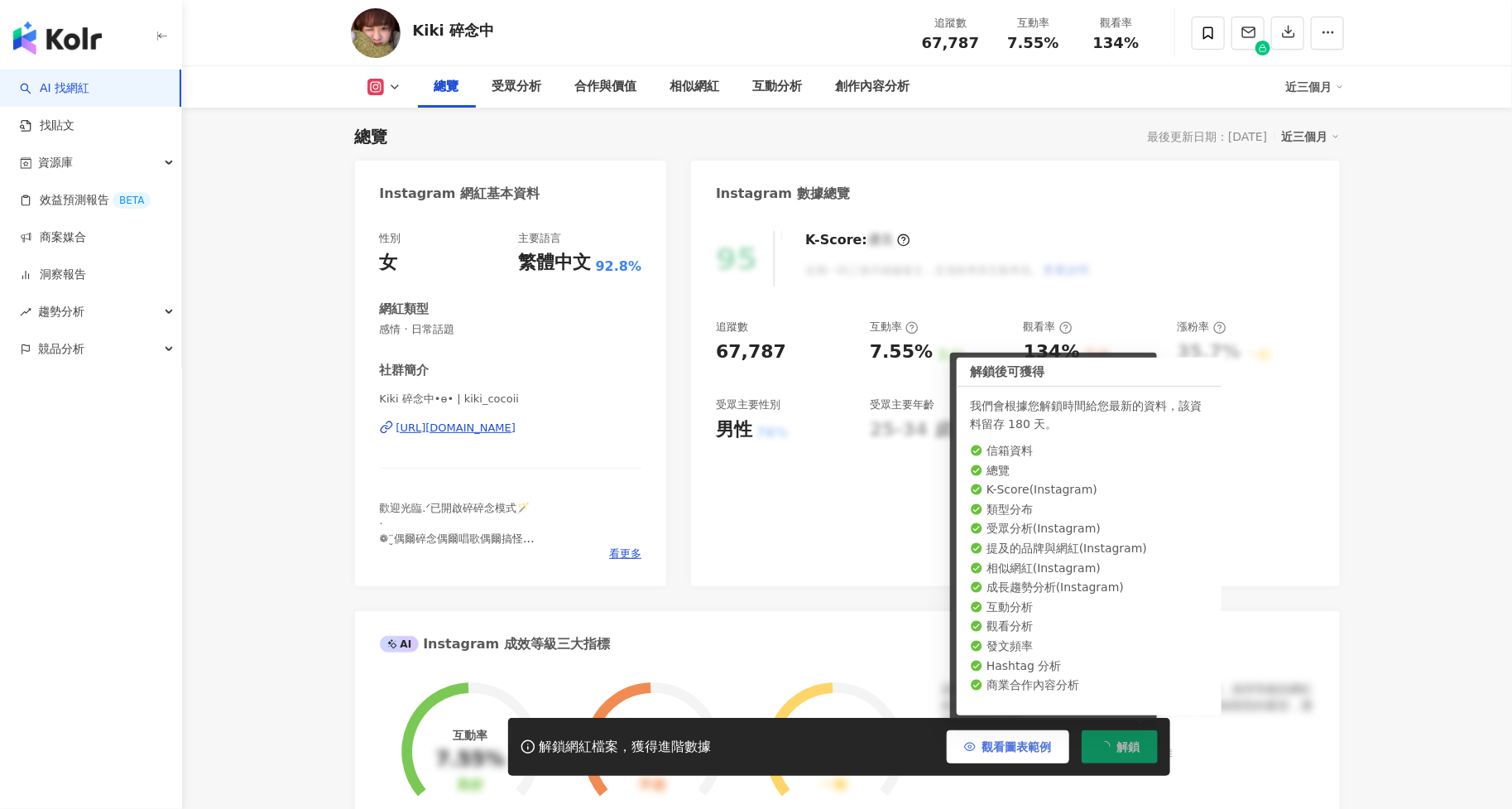
click at [1018, 750] on span "觀看圖表範例" at bounding box center [1016, 747] width 69 height 13
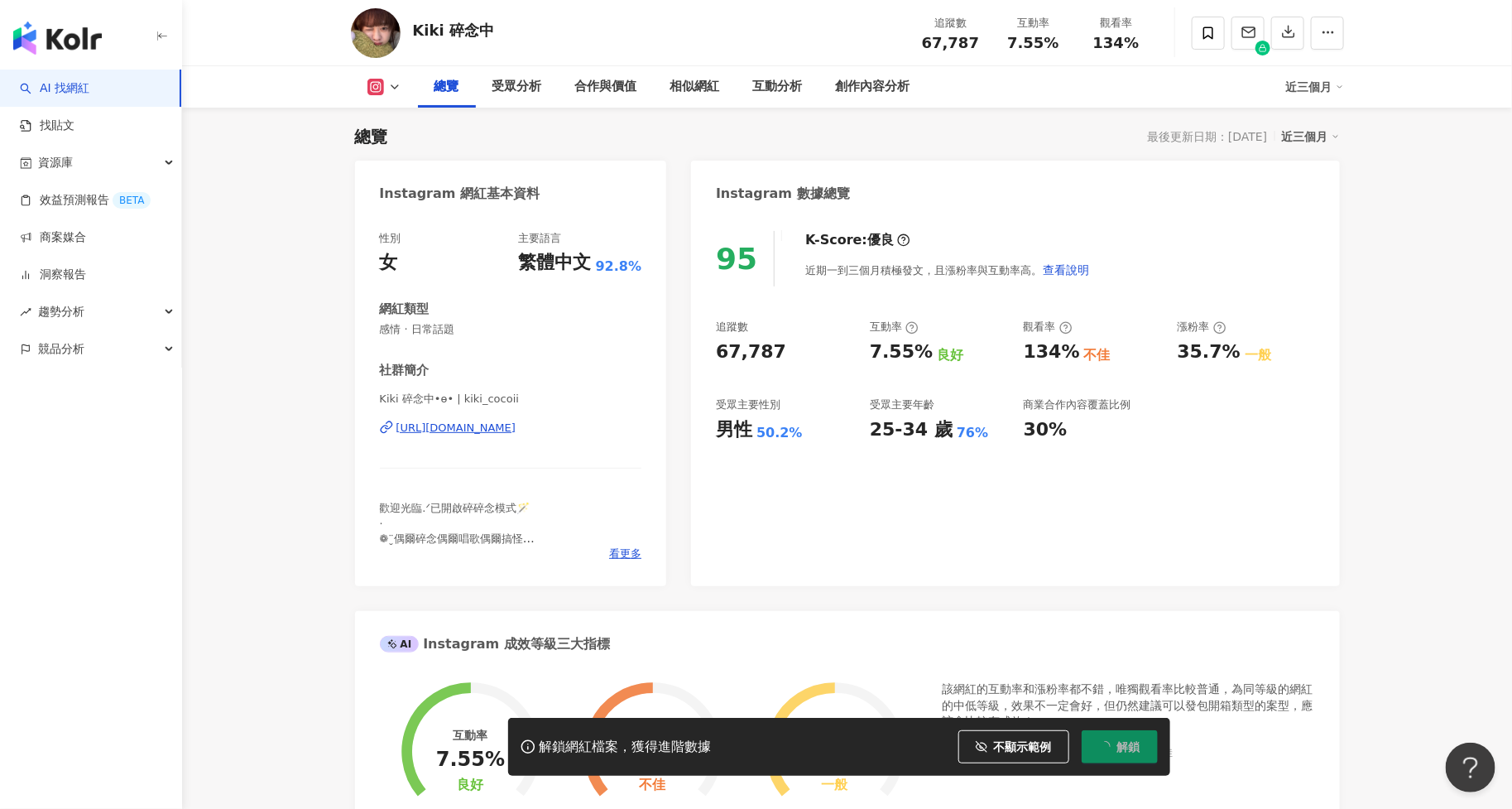
scroll to position [0, 0]
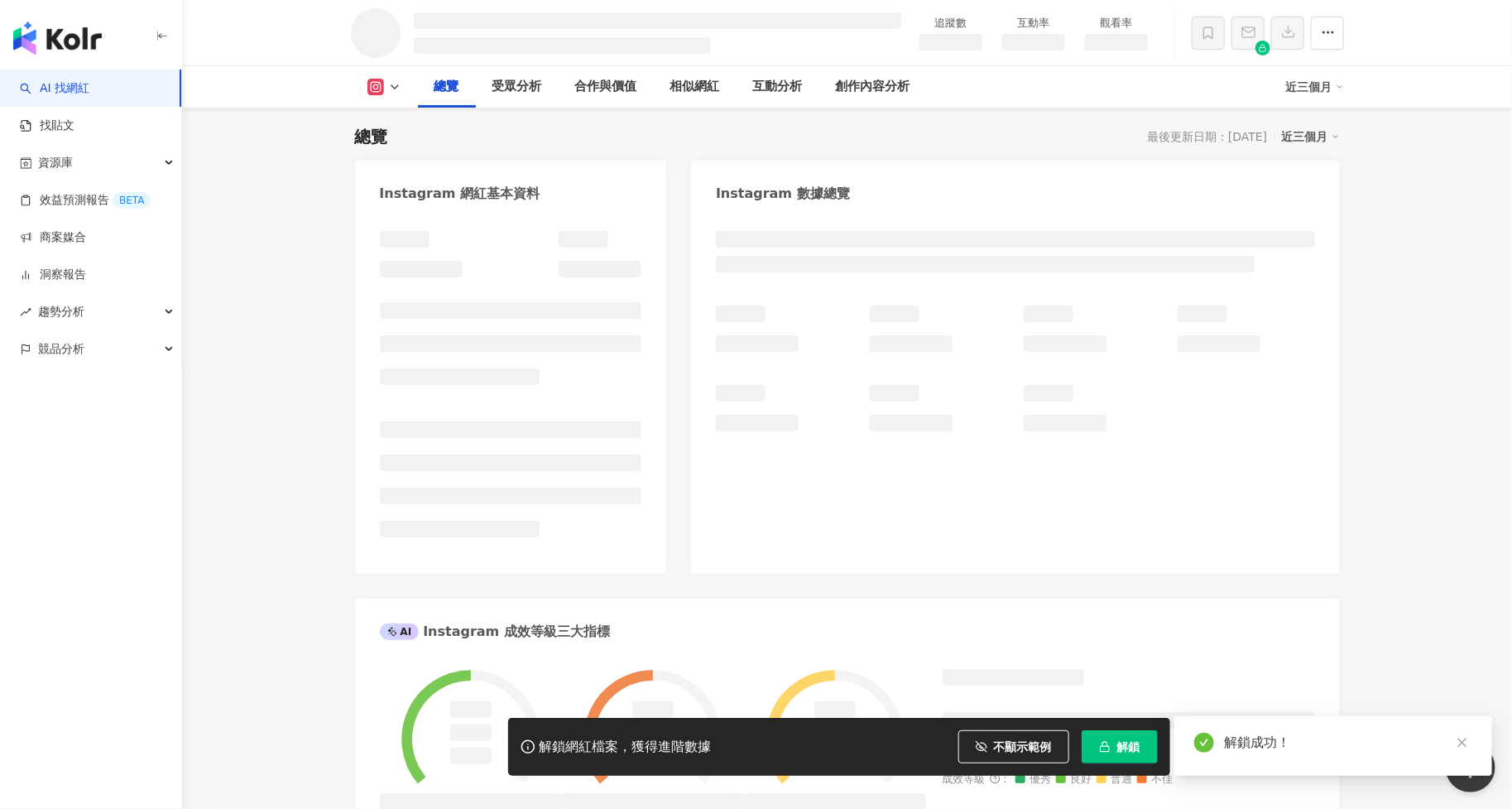
drag, startPoint x: 923, startPoint y: 42, endPoint x: 975, endPoint y: 46, distance: 52.2
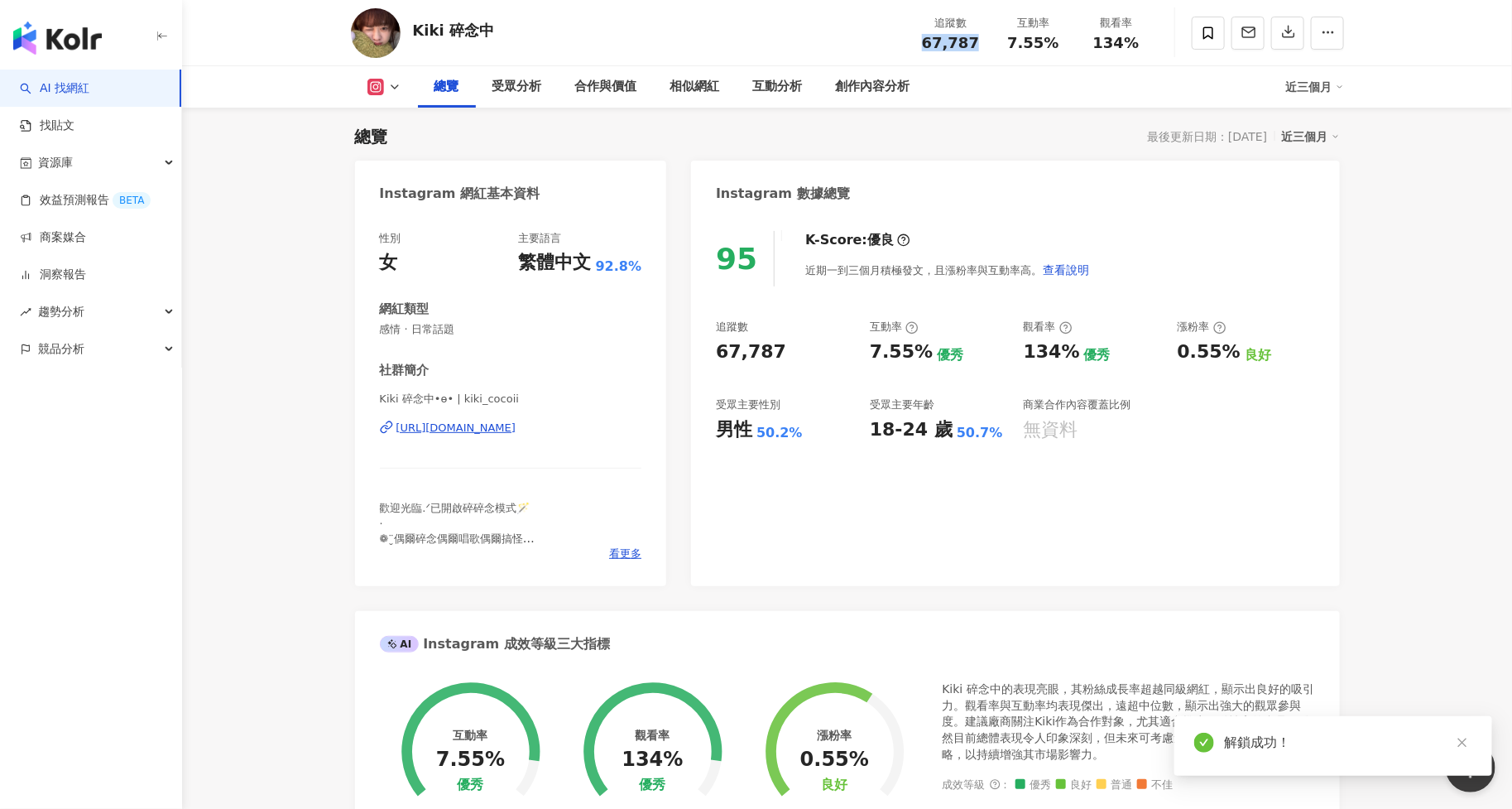
drag, startPoint x: 924, startPoint y: 46, endPoint x: 973, endPoint y: 46, distance: 49.0
click at [973, 46] on div "67,787" at bounding box center [951, 43] width 63 height 17
copy span "67,787"
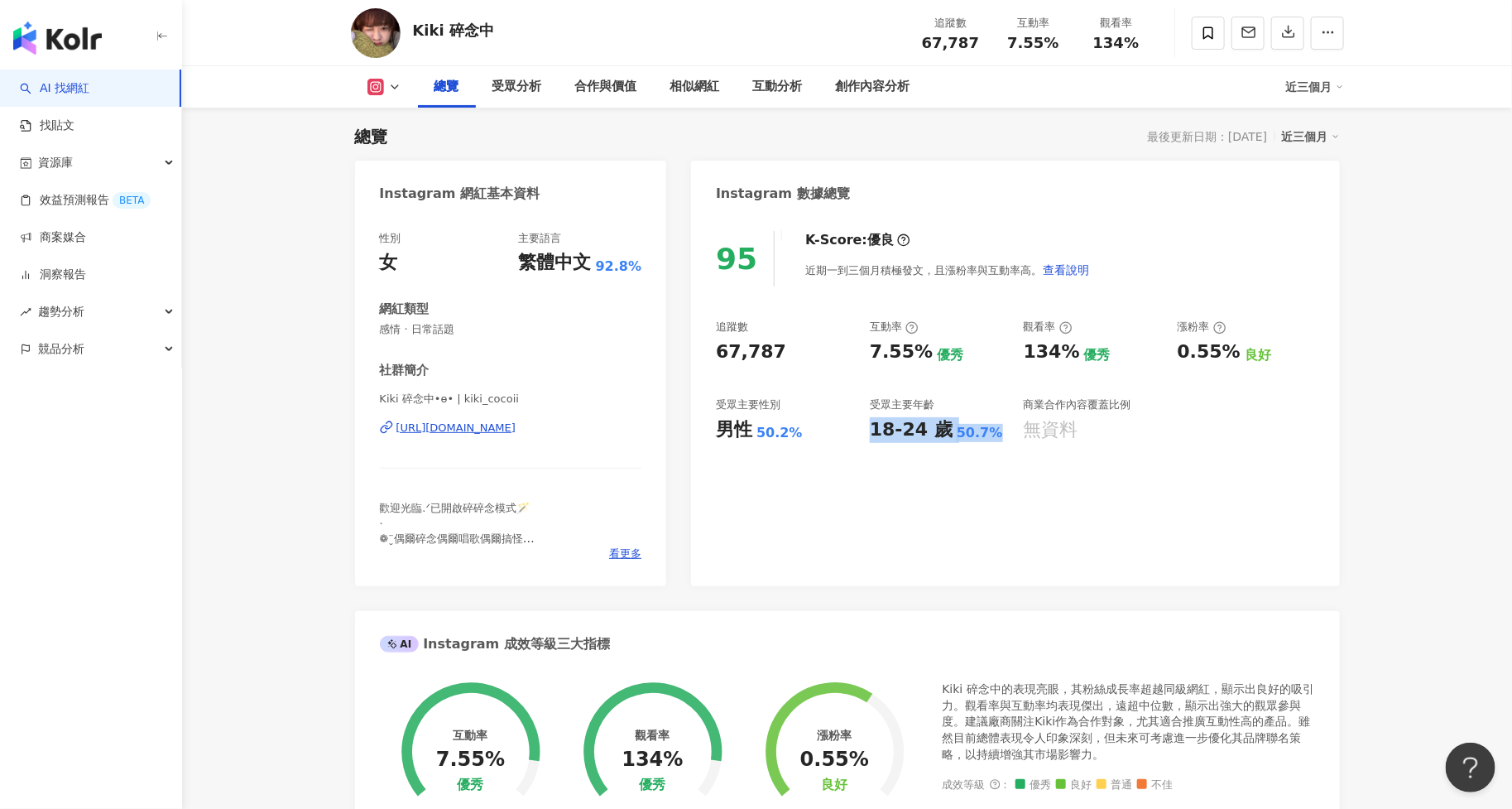
drag, startPoint x: 872, startPoint y: 428, endPoint x: 1006, endPoint y: 428, distance: 134.0
click at [1006, 428] on div "18-24 歲 50.7%" at bounding box center [938, 430] width 138 height 26
copy div "18-24 歲 50.7%"
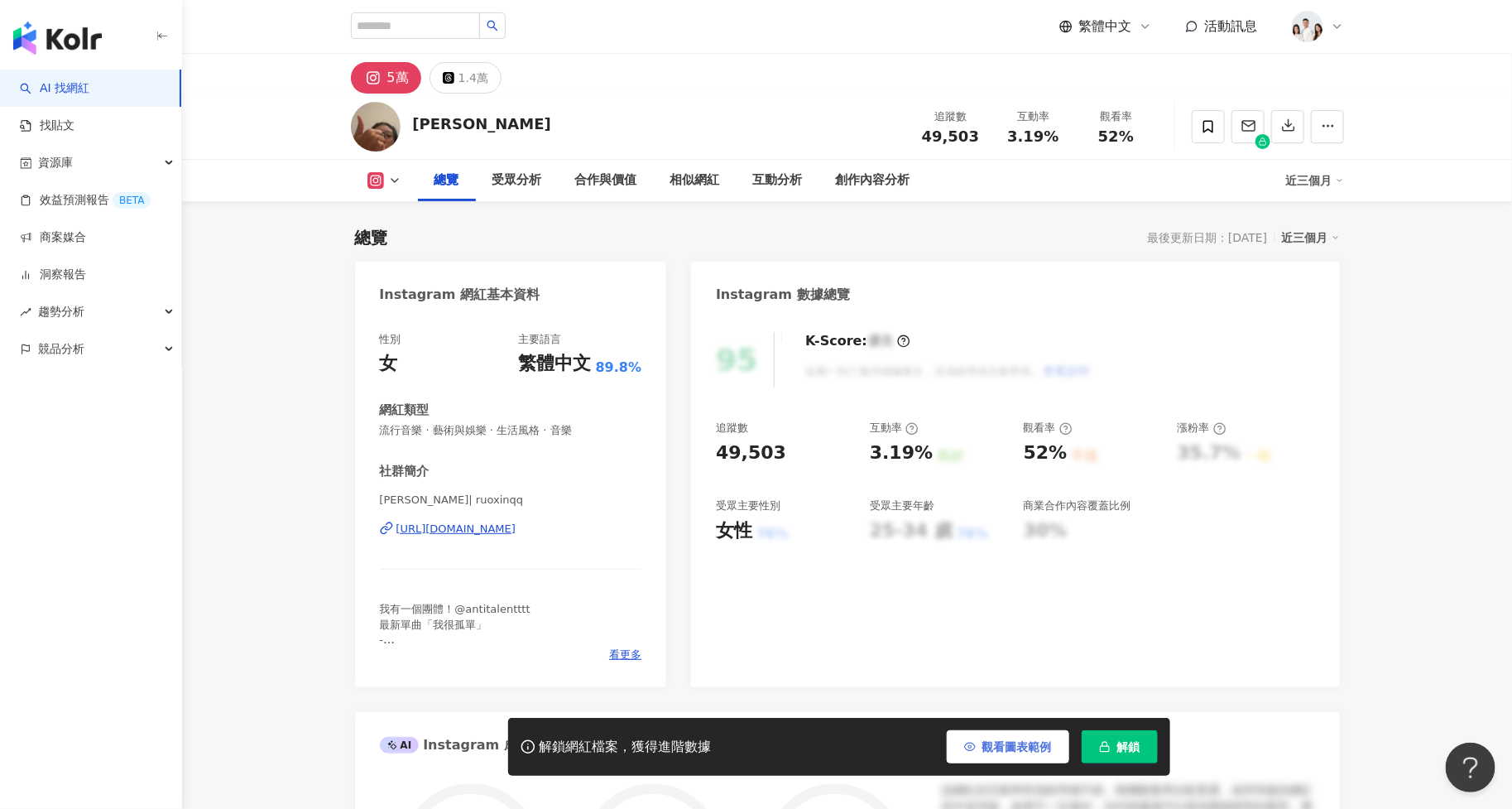
click at [1029, 748] on span "觀看圖表範例" at bounding box center [1016, 747] width 69 height 13
click at [1109, 744] on icon "button" at bounding box center [1105, 747] width 12 height 12
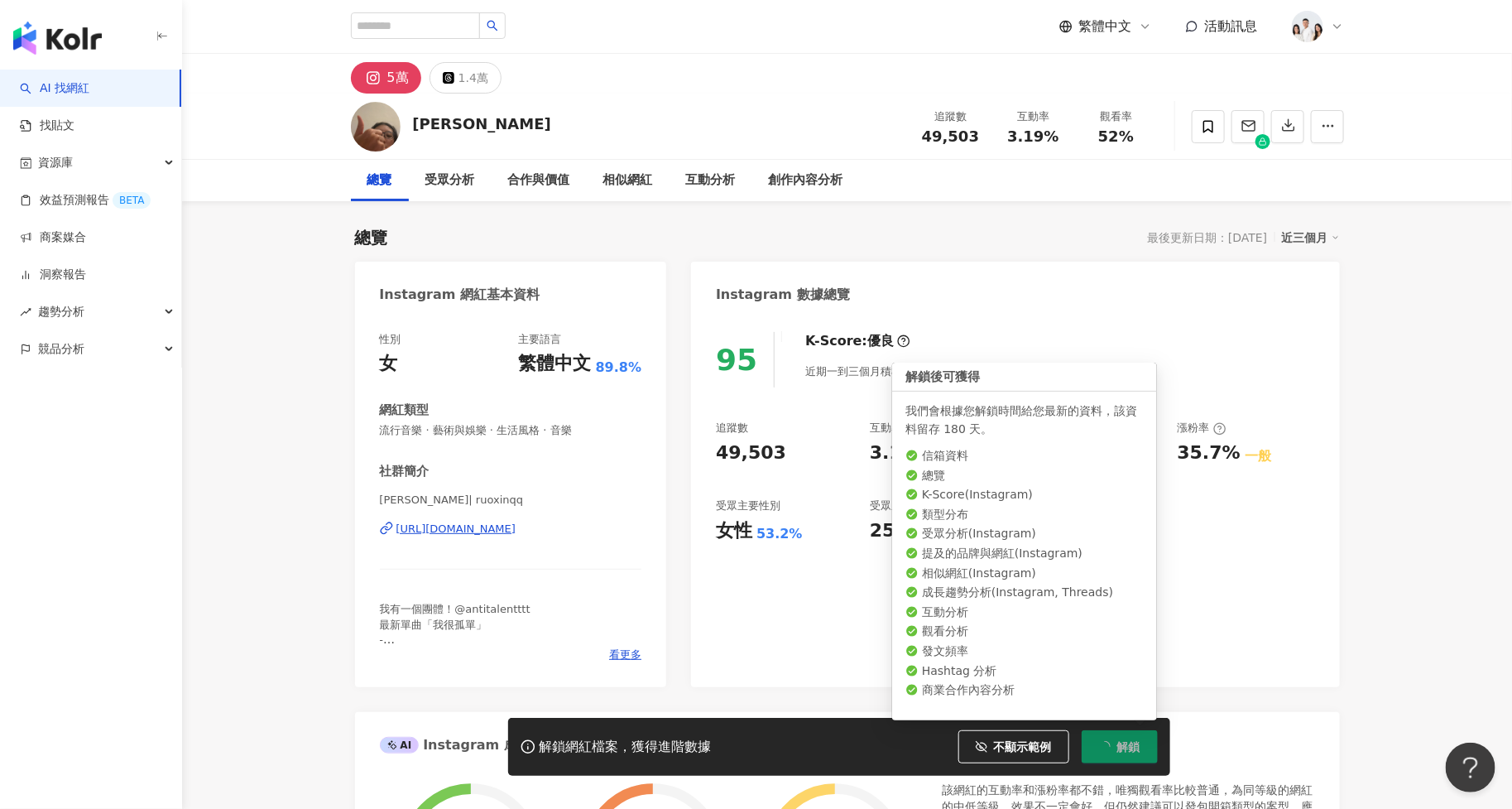
scroll to position [101, 0]
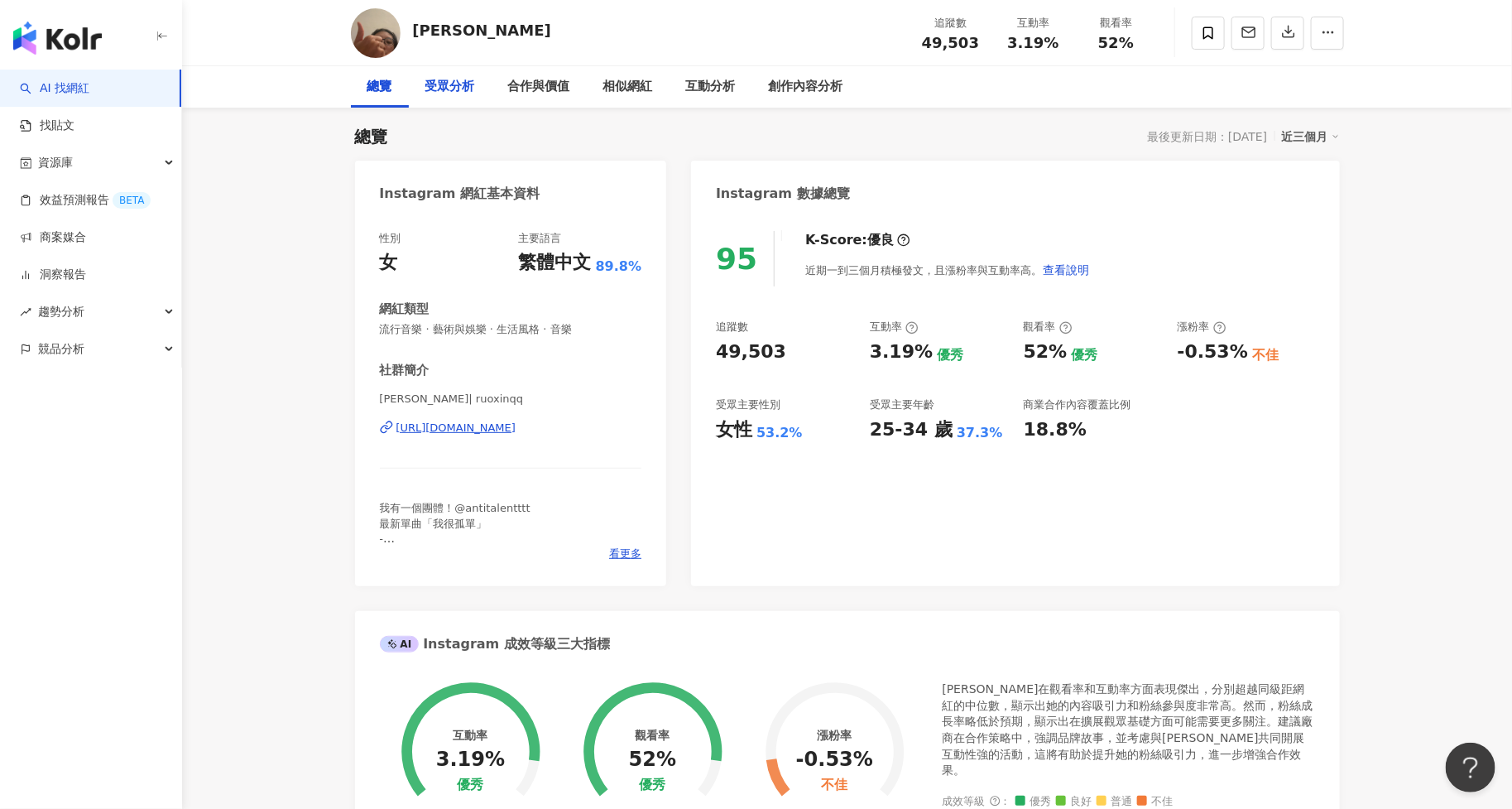
click at [463, 97] on div "受眾分析" at bounding box center [450, 87] width 83 height 42
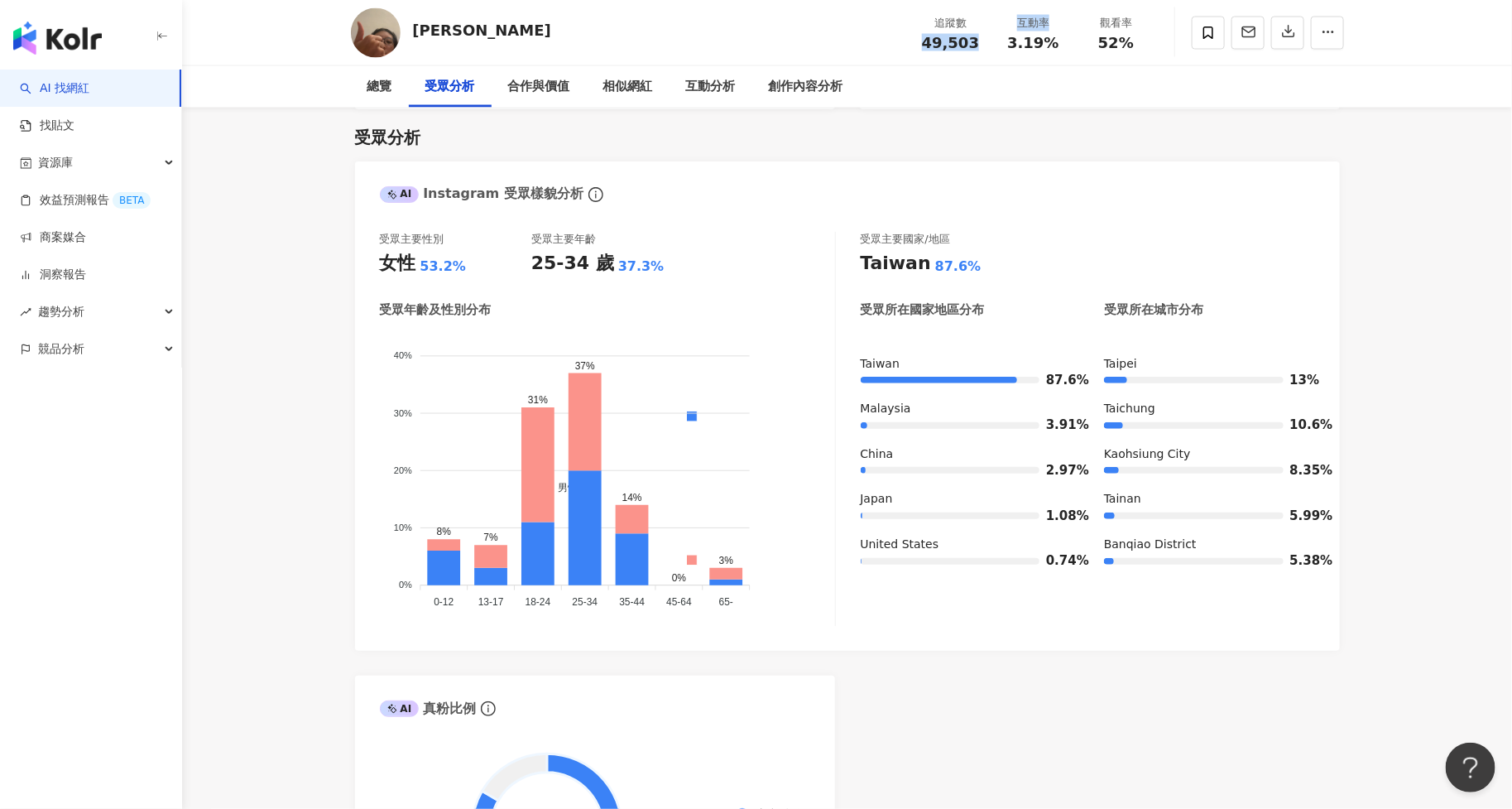
copy div "49,503 互動率"
drag, startPoint x: 917, startPoint y: 36, endPoint x: 999, endPoint y: 36, distance: 82.0
click at [999, 36] on div "追蹤數 49,503 互動率 3.19% 觀看率 52%" at bounding box center [1033, 32] width 248 height 49
click at [988, 41] on div "追蹤數 49,503" at bounding box center [951, 32] width 83 height 36
copy span "49,503"
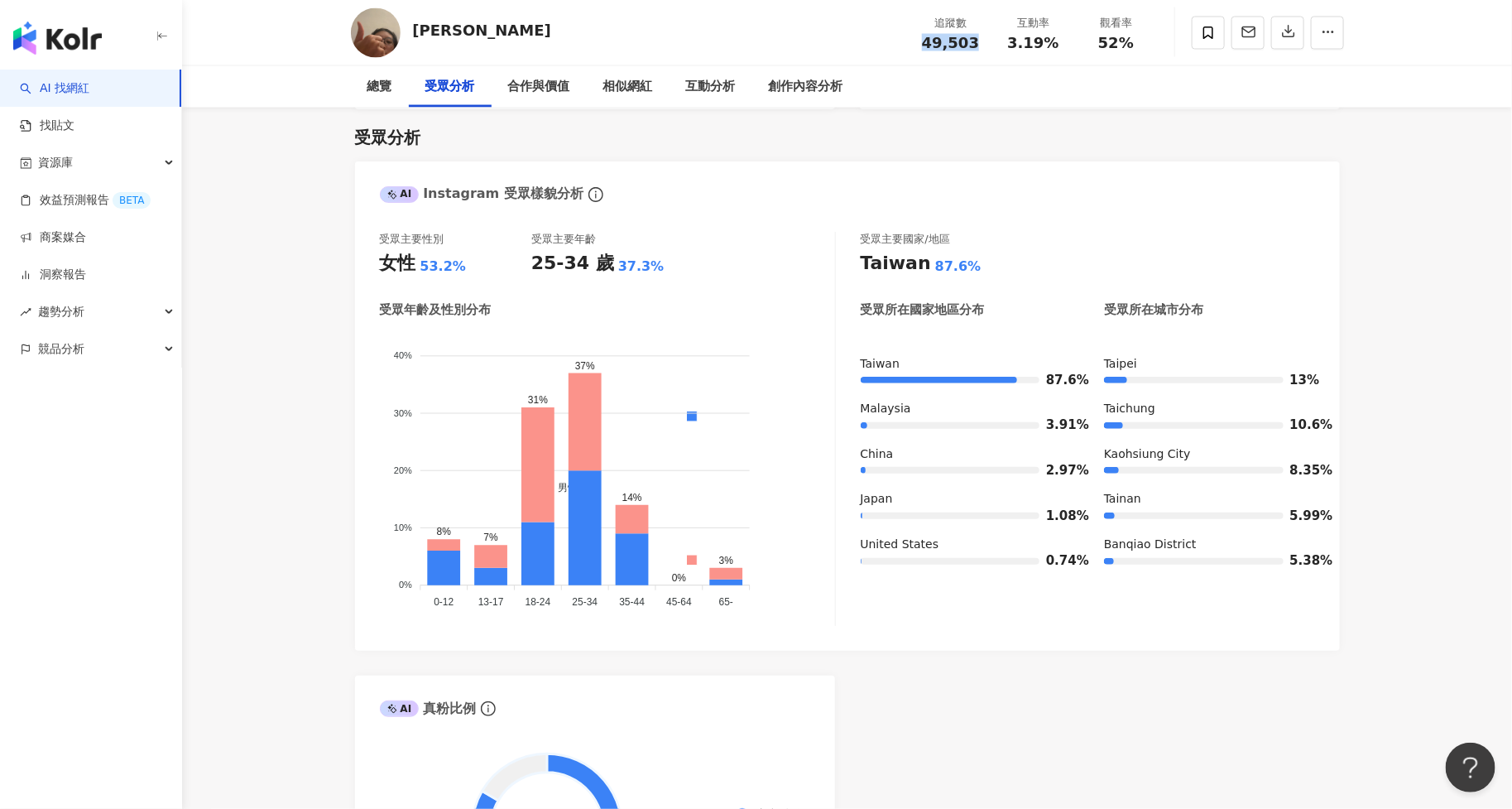
drag, startPoint x: 930, startPoint y: 45, endPoint x: 979, endPoint y: 45, distance: 49.0
click at [979, 45] on div "49,503" at bounding box center [951, 43] width 63 height 17
